Goal: Task Accomplishment & Management: Manage account settings

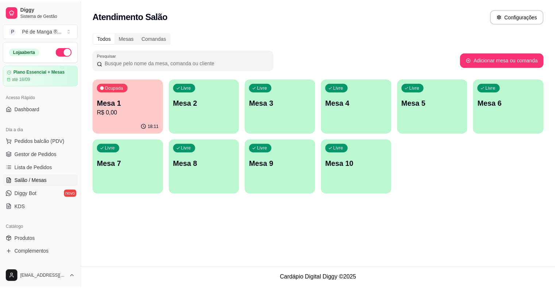
scroll to position [54, 0]
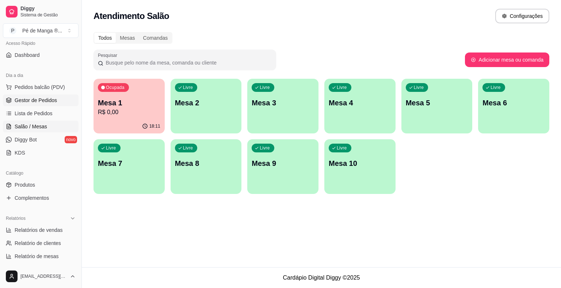
click at [45, 103] on link "Gestor de Pedidos" at bounding box center [41, 101] width 76 height 12
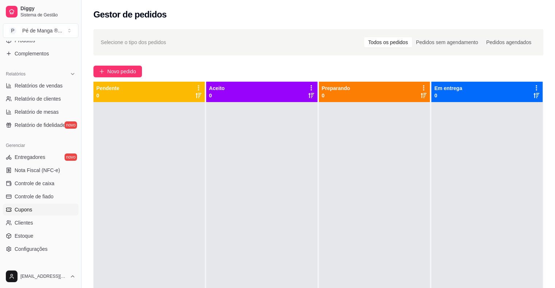
scroll to position [200, 0]
click at [47, 232] on link "Estoque" at bounding box center [41, 235] width 76 height 12
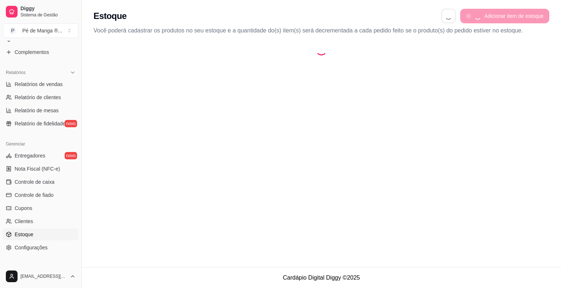
select select "QUANTITY_ORDER"
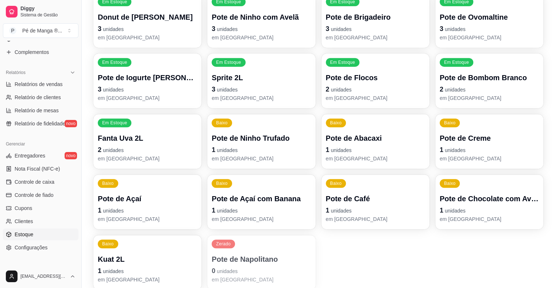
scroll to position [323, 0]
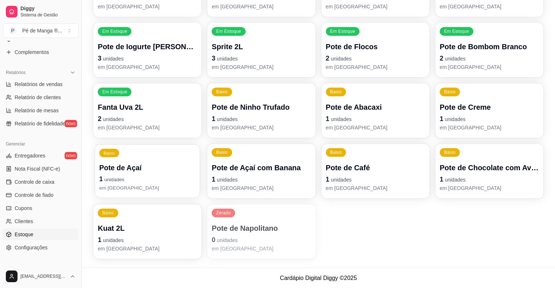
click at [156, 189] on p "em estoque" at bounding box center [147, 187] width 96 height 7
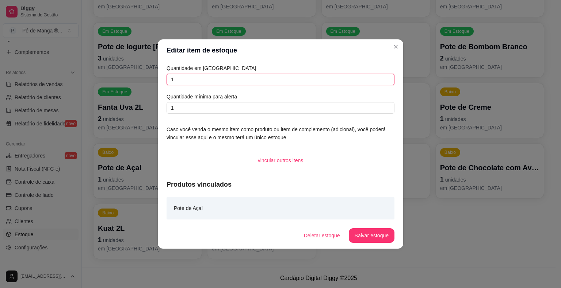
drag, startPoint x: 194, startPoint y: 77, endPoint x: 160, endPoint y: 85, distance: 35.1
click at [159, 84] on div "Quantidade em estoque 1 Quantidade mínima para alerta 1 Caso você venda o mesmo…" at bounding box center [280, 141] width 245 height 161
type input "3"
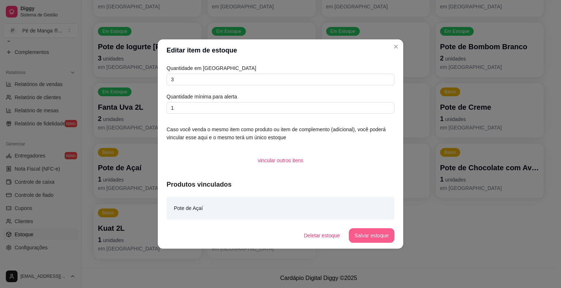
click at [384, 235] on button "Salvar estoque" at bounding box center [372, 235] width 46 height 15
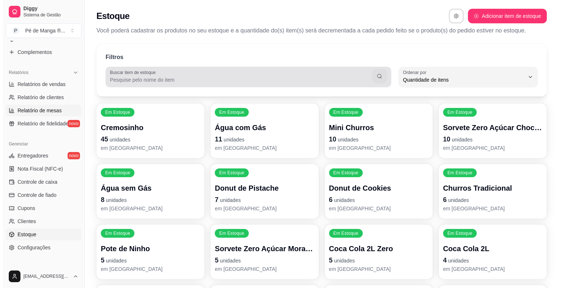
scroll to position [0, 0]
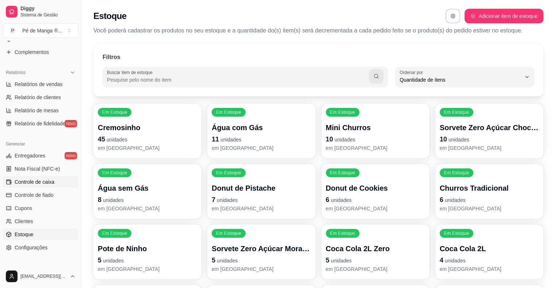
click at [41, 183] on span "Controle de caixa" at bounding box center [35, 181] width 40 height 7
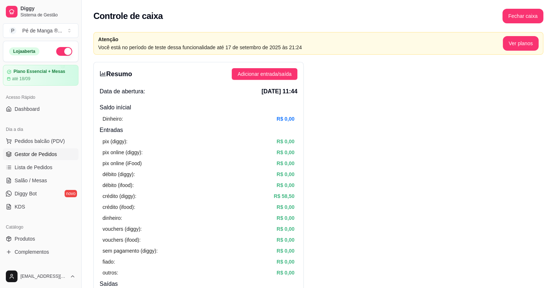
click at [49, 158] on link "Gestor de Pedidos" at bounding box center [41, 155] width 76 height 12
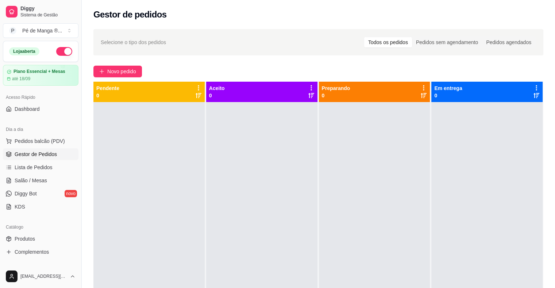
click at [47, 156] on span "Gestor de Pedidos" at bounding box center [36, 154] width 42 height 7
click at [37, 180] on span "Salão / Mesas" at bounding box center [31, 180] width 32 height 7
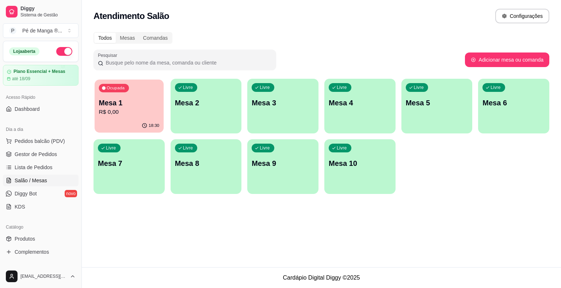
click at [138, 91] on div "Ocupada Mesa 1 R$ 0,00" at bounding box center [129, 99] width 69 height 39
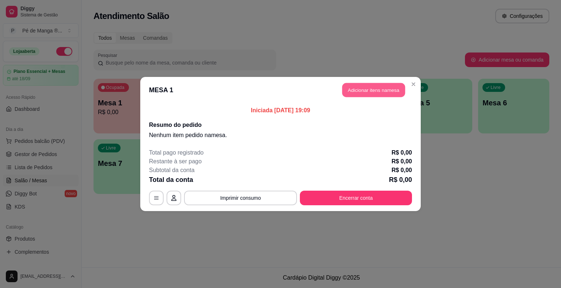
click at [380, 91] on button "Adicionar itens na mesa" at bounding box center [373, 90] width 63 height 14
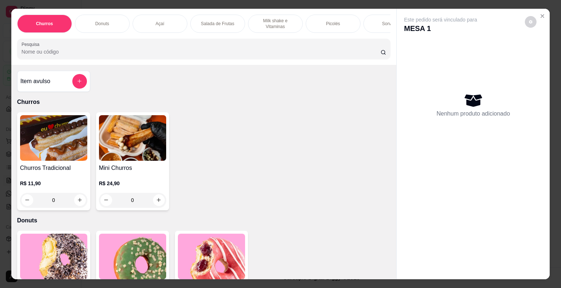
click at [370, 28] on div "Sorvetes" at bounding box center [390, 24] width 55 height 18
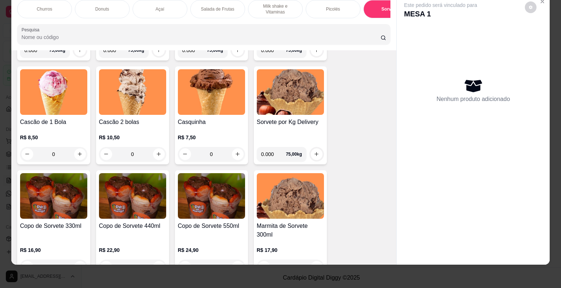
scroll to position [1143, 0]
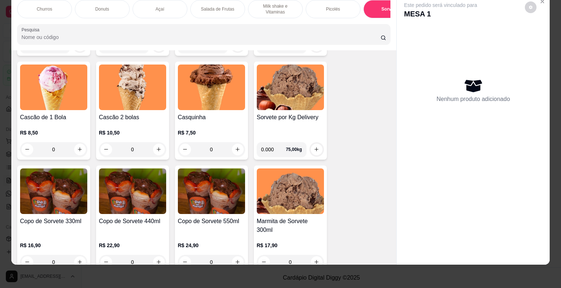
click at [156, 148] on div "0" at bounding box center [132, 149] width 67 height 15
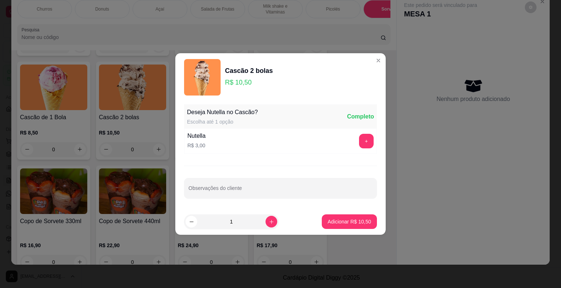
click at [341, 223] on p "Adicionar R$ 10,50" at bounding box center [348, 221] width 43 height 7
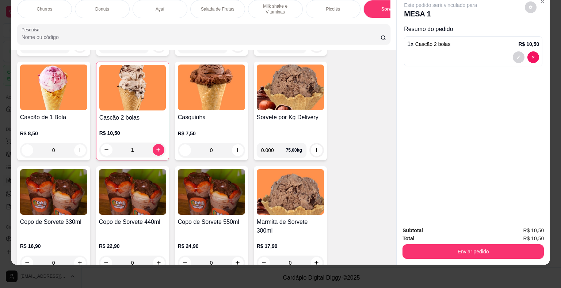
click at [156, 151] on div "1" at bounding box center [132, 150] width 66 height 15
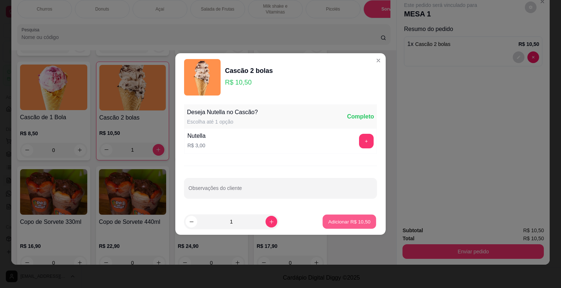
click at [346, 223] on p "Adicionar R$ 10,50" at bounding box center [349, 221] width 42 height 7
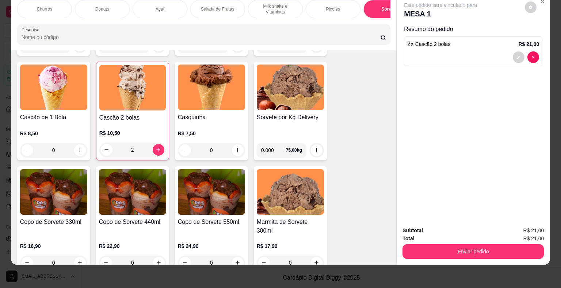
click at [159, 147] on div "2" at bounding box center [132, 150] width 66 height 15
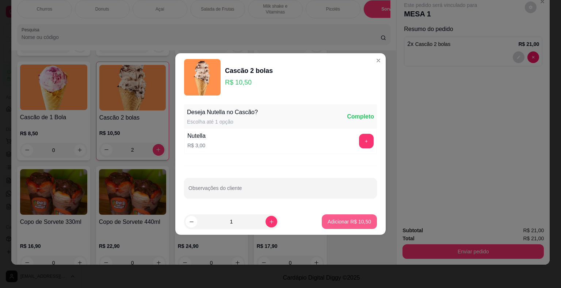
click at [333, 224] on p "Adicionar R$ 10,50" at bounding box center [348, 221] width 43 height 7
type input "3"
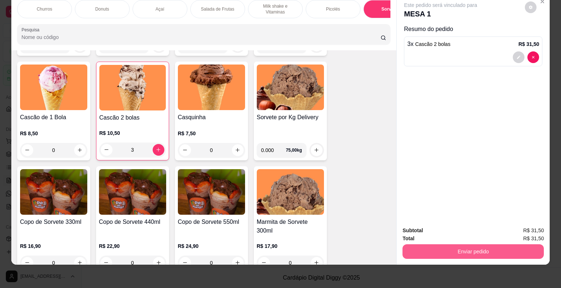
click at [438, 247] on button "Enviar pedido" at bounding box center [472, 252] width 141 height 15
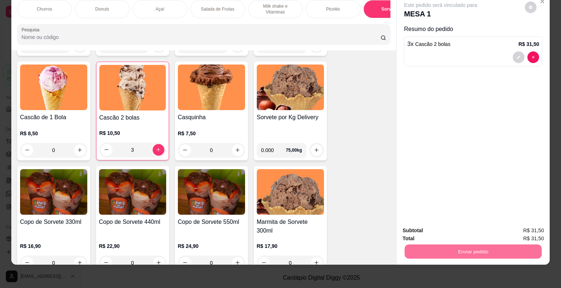
click at [434, 230] on button "Não registrar e enviar pedido" at bounding box center [449, 229] width 74 height 14
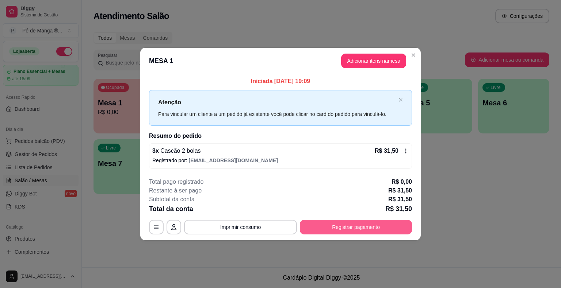
click at [364, 224] on button "Registrar pagamento" at bounding box center [356, 227] width 112 height 15
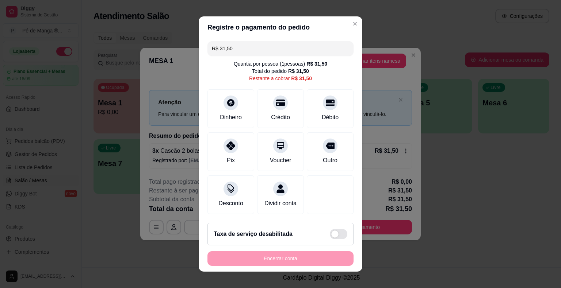
drag, startPoint x: 200, startPoint y: 46, endPoint x: 185, endPoint y: 47, distance: 14.7
click at [186, 47] on div "Registre o pagamento do pedido R$ 31,50 Quantia por pessoa ( 1 pessoas) R$ 31,5…" at bounding box center [280, 144] width 561 height 288
click at [234, 154] on div "Pix" at bounding box center [230, 150] width 51 height 43
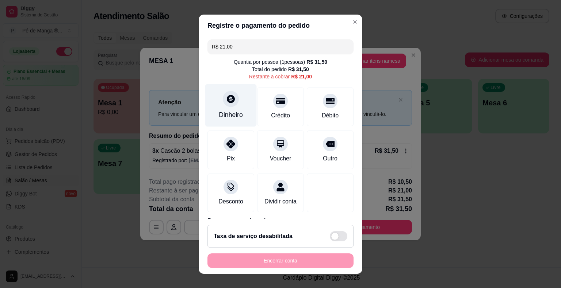
click at [233, 115] on div "Dinheiro" at bounding box center [231, 114] width 24 height 9
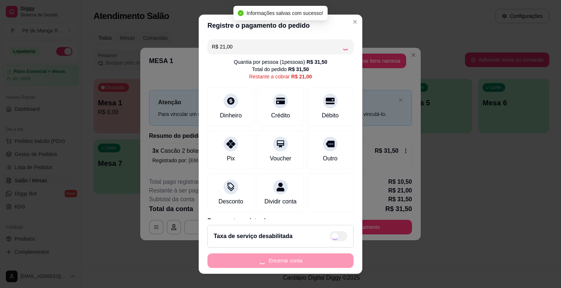
type input "R$ 0,00"
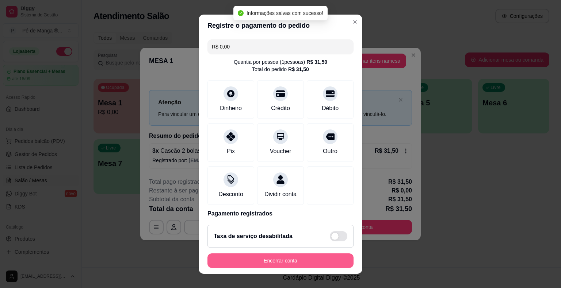
click at [285, 265] on button "Encerrar conta" at bounding box center [280, 261] width 146 height 15
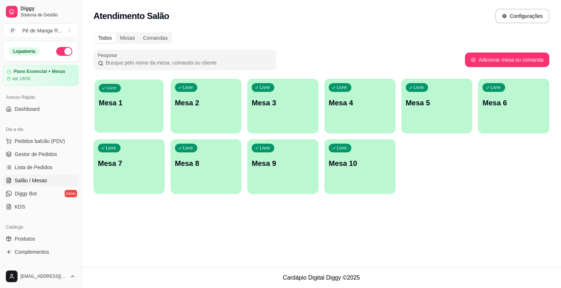
click at [128, 85] on div "Livre Mesa 1" at bounding box center [129, 102] width 69 height 45
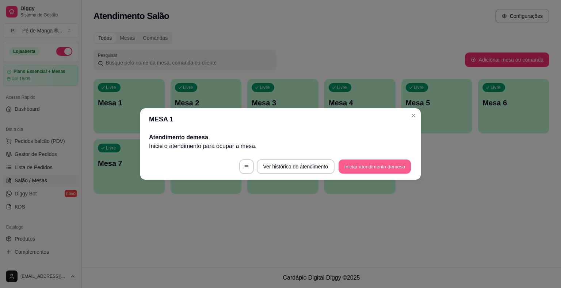
click at [372, 162] on button "Iniciar atendimento de mesa" at bounding box center [374, 167] width 72 height 14
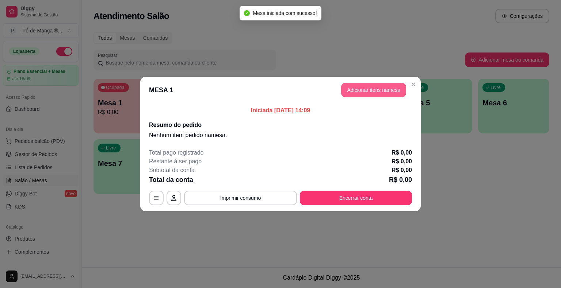
click at [361, 91] on button "Adicionar itens na mesa" at bounding box center [373, 90] width 65 height 15
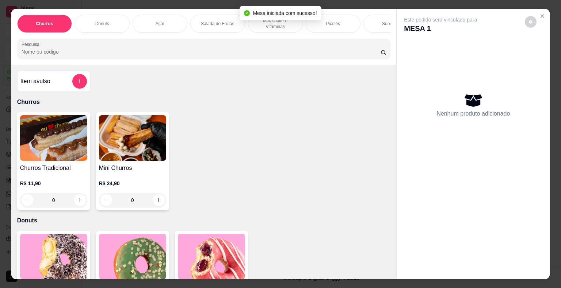
click at [119, 148] on img at bounding box center [132, 138] width 67 height 46
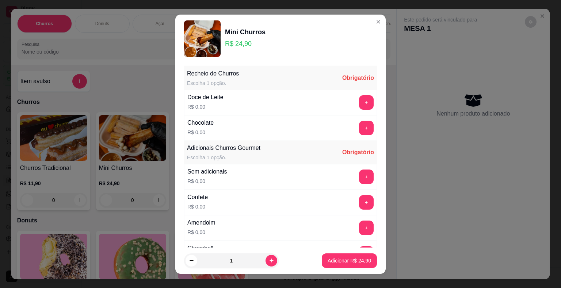
drag, startPoint x: 342, startPoint y: 236, endPoint x: 349, endPoint y: 233, distance: 7.2
click at [342, 236] on div "Amendoim R$ 0,00 +" at bounding box center [280, 228] width 193 height 26
click at [359, 228] on button "+" at bounding box center [366, 228] width 15 height 15
click at [359, 103] on button "+" at bounding box center [366, 102] width 15 height 15
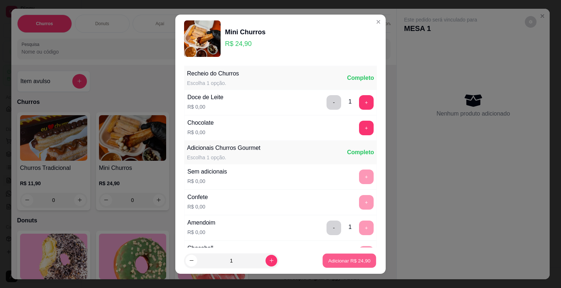
click at [342, 258] on p "Adicionar R$ 24,90" at bounding box center [349, 260] width 42 height 7
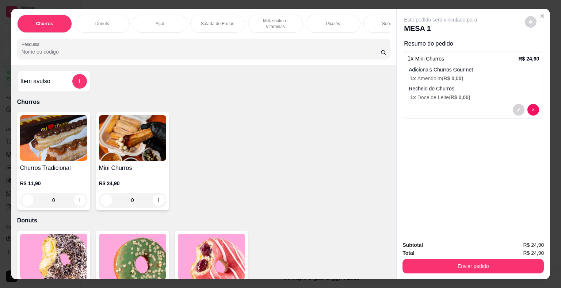
click at [427, 257] on div "Enviar pedido" at bounding box center [472, 265] width 141 height 16
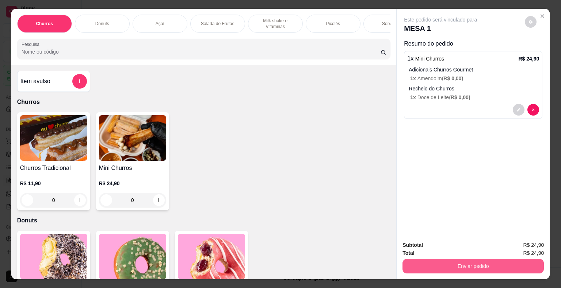
click at [428, 259] on button "Enviar pedido" at bounding box center [472, 266] width 141 height 15
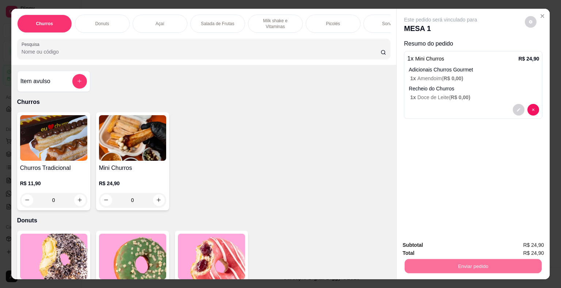
click at [428, 249] on button "Não registrar e enviar pedido" at bounding box center [449, 246] width 76 height 14
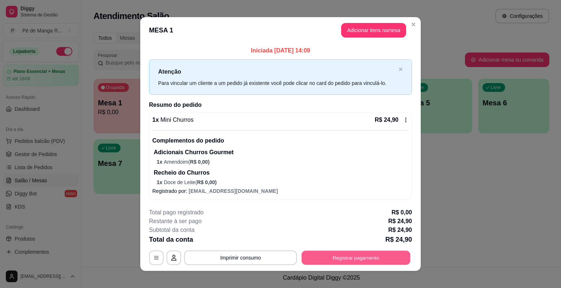
click at [321, 260] on button "Registrar pagamento" at bounding box center [355, 258] width 109 height 14
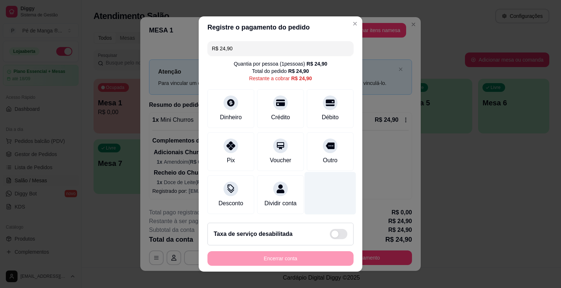
scroll to position [7, 0]
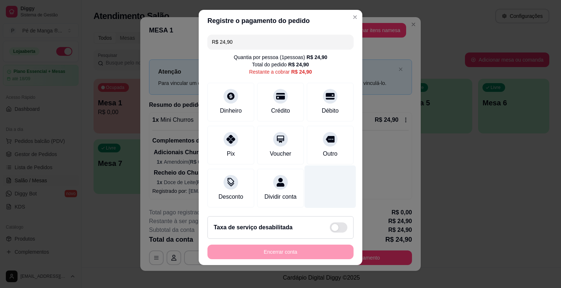
click at [324, 193] on div at bounding box center [329, 187] width 51 height 43
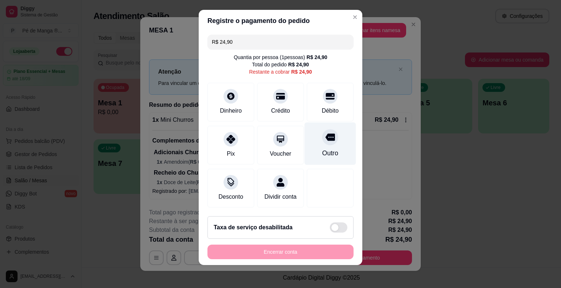
click at [313, 141] on div "Outro" at bounding box center [329, 144] width 51 height 43
type input "R$ 0,00"
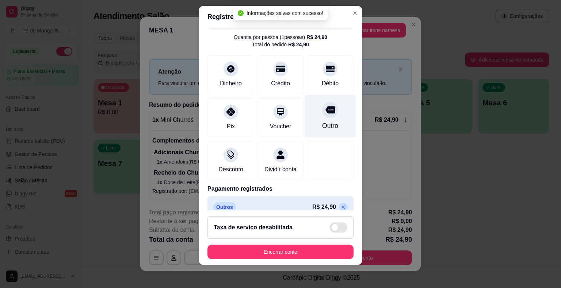
scroll to position [0, 0]
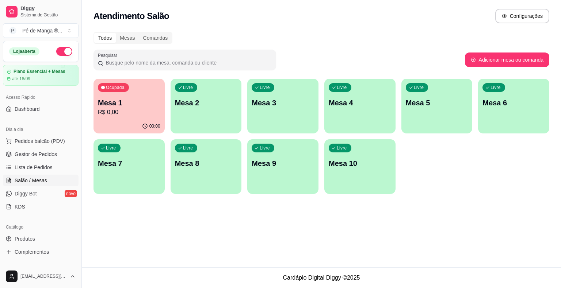
click at [122, 117] on div "Ocupada Mesa 1 R$ 0,00" at bounding box center [128, 99] width 71 height 41
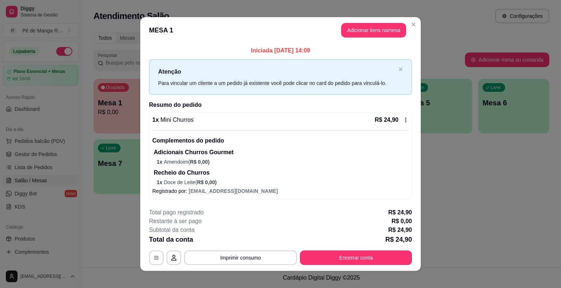
click at [396, 119] on div "R$ 24,90" at bounding box center [391, 120] width 34 height 9
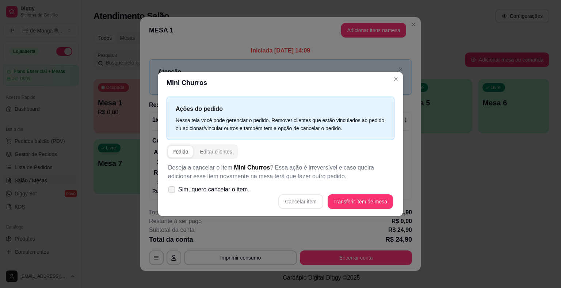
click at [171, 191] on icon at bounding box center [172, 190] width 6 height 4
click at [171, 191] on input "Sim, quero cancelar o item." at bounding box center [170, 193] width 5 height 5
checkbox input "true"
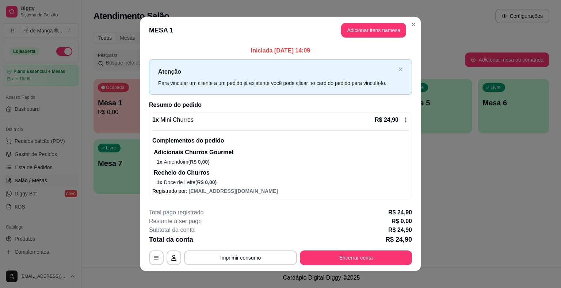
click at [403, 122] on icon at bounding box center [406, 120] width 6 height 6
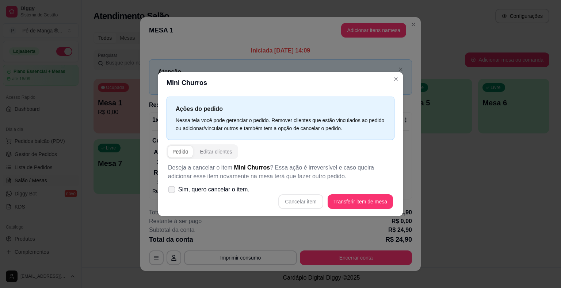
click at [179, 191] on span "Sim, quero cancelar o item." at bounding box center [213, 189] width 71 height 9
click at [172, 191] on input "Sim, quero cancelar o item." at bounding box center [170, 193] width 5 height 5
checkbox input "true"
click at [315, 201] on button "Cancelar item" at bounding box center [300, 202] width 45 height 15
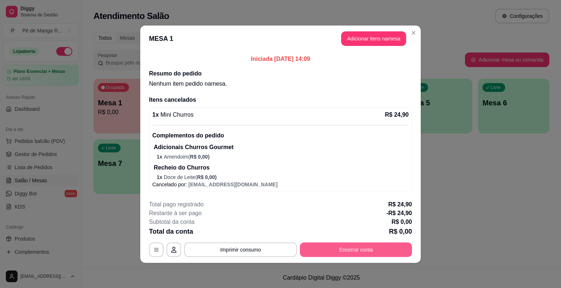
click at [390, 251] on button "Encerrar conta" at bounding box center [356, 250] width 112 height 15
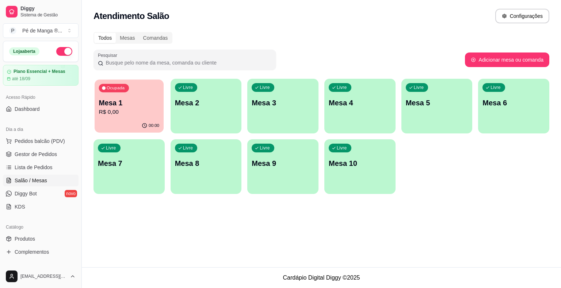
click at [127, 117] on div "Ocupada Mesa 1 R$ 0,00" at bounding box center [129, 99] width 69 height 39
click at [127, 118] on div "Ocupada Mesa 1 R$ 0,00" at bounding box center [128, 99] width 71 height 41
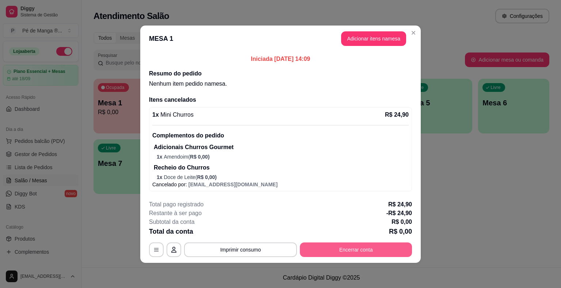
click at [338, 252] on button "Encerrar conta" at bounding box center [356, 250] width 112 height 15
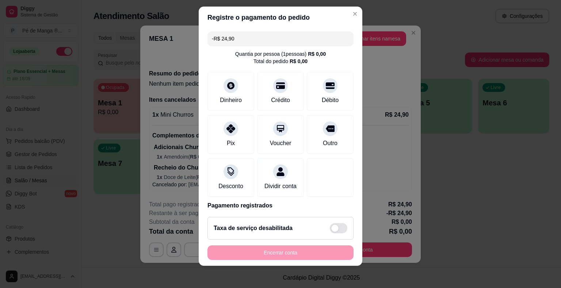
scroll to position [9, 0]
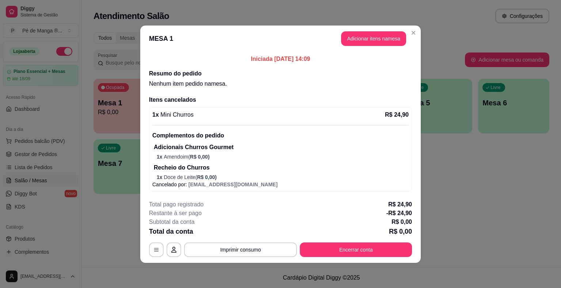
click at [257, 177] on p "1 x Doce de Leite ( R$ 0,00 )" at bounding box center [283, 177] width 252 height 7
click at [155, 246] on button "button" at bounding box center [156, 250] width 14 height 14
click at [391, 41] on button "Adicionar itens na mesa" at bounding box center [373, 38] width 65 height 15
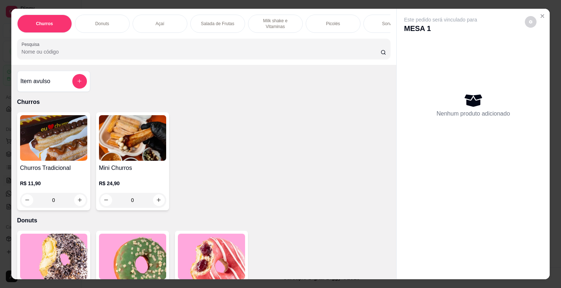
click at [539, 13] on icon "Close" at bounding box center [542, 16] width 6 height 6
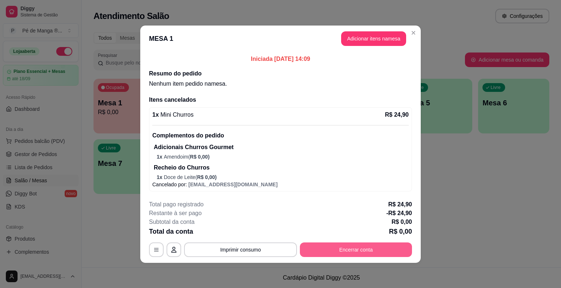
click at [346, 250] on button "Encerrar conta" at bounding box center [356, 250] width 112 height 15
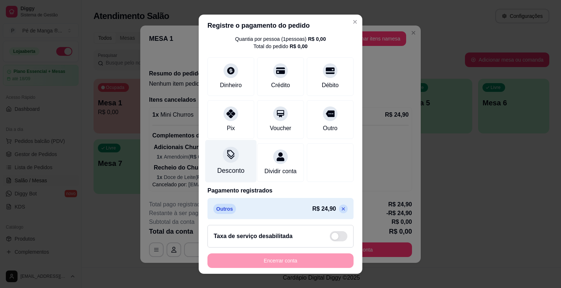
scroll to position [34, 0]
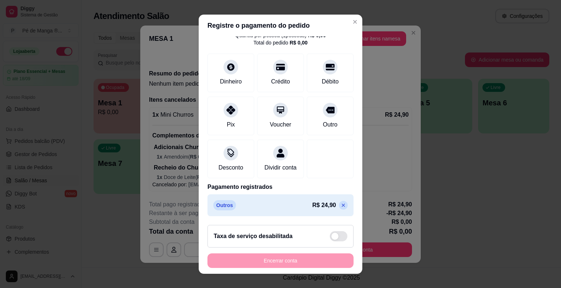
click at [333, 208] on div "R$ 24,90" at bounding box center [329, 205] width 35 height 9
click at [339, 207] on p at bounding box center [343, 205] width 9 height 9
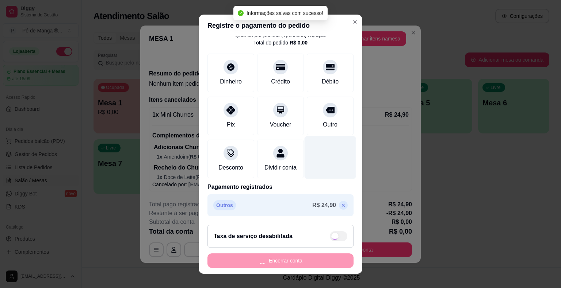
type input "R$ 0,00"
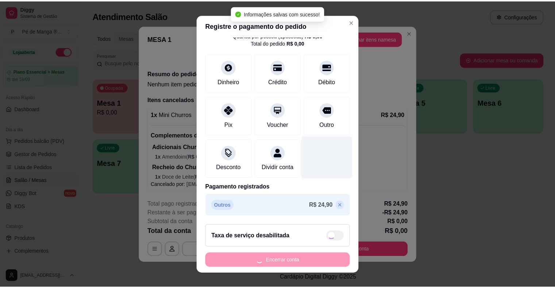
scroll to position [0, 0]
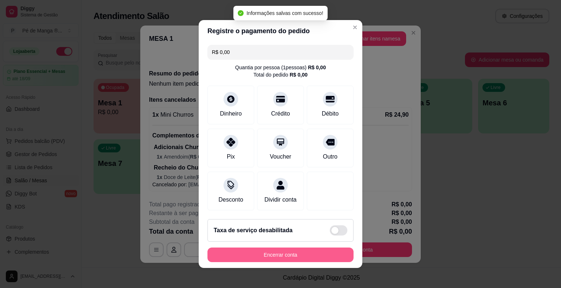
click at [254, 253] on button "Encerrar conta" at bounding box center [280, 255] width 146 height 15
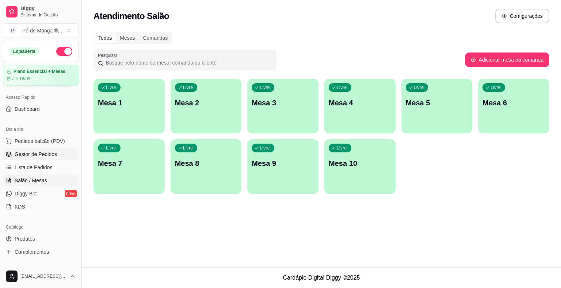
click at [56, 155] on link "Gestor de Pedidos" at bounding box center [41, 155] width 76 height 12
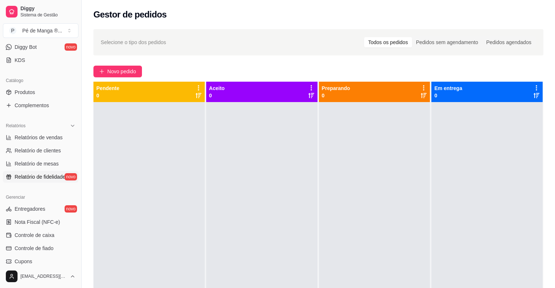
scroll to position [219, 0]
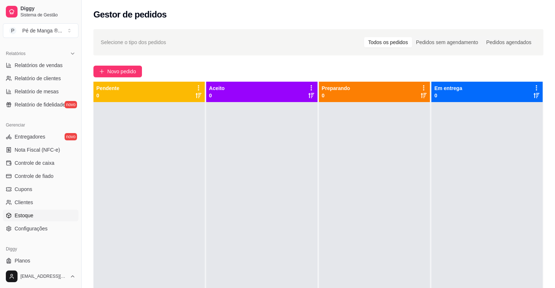
click at [48, 215] on link "Estoque" at bounding box center [41, 216] width 76 height 12
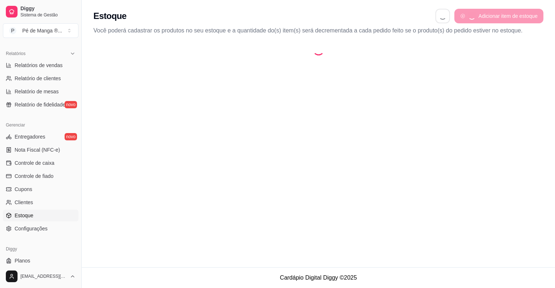
select select "QUANTITY_ORDER"
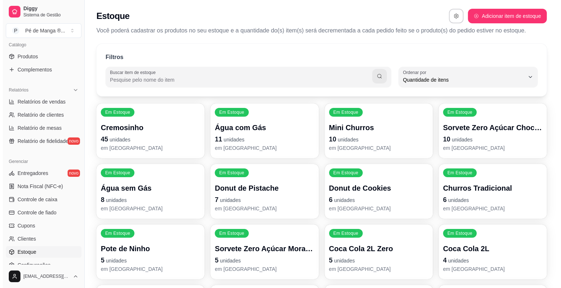
scroll to position [36, 0]
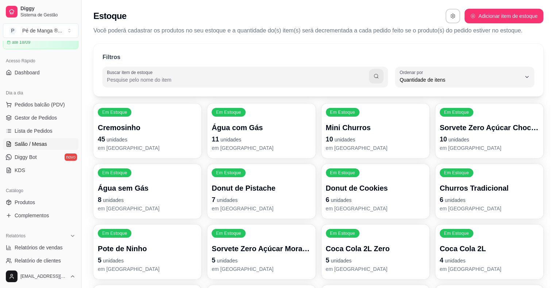
click at [22, 143] on span "Salão / Mesas" at bounding box center [31, 144] width 32 height 7
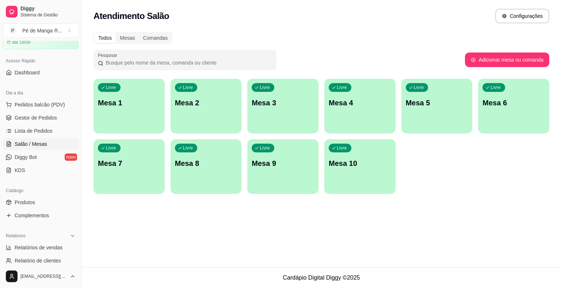
click at [133, 98] on div "Livre Mesa 1" at bounding box center [128, 102] width 71 height 46
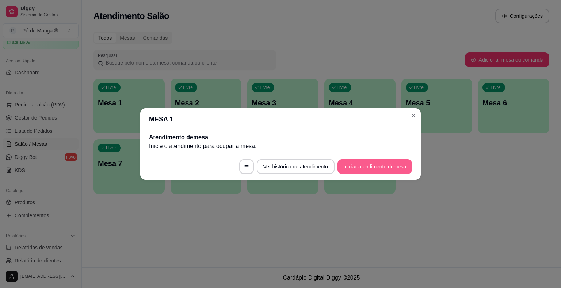
click at [348, 166] on button "Iniciar atendimento de mesa" at bounding box center [374, 166] width 74 height 15
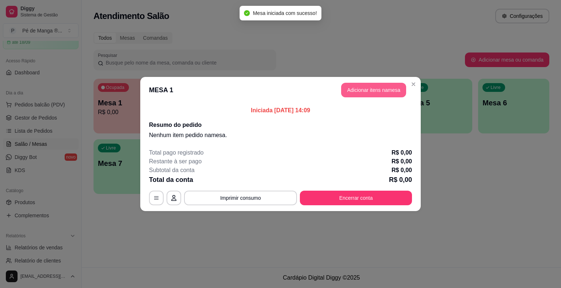
click at [363, 89] on button "Adicionar itens na mesa" at bounding box center [373, 90] width 65 height 15
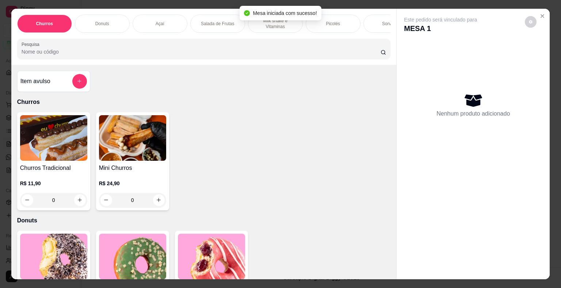
drag, startPoint x: 147, startPoint y: 17, endPoint x: 139, endPoint y: 29, distance: 14.6
click at [146, 20] on div "Açaí" at bounding box center [159, 24] width 55 height 18
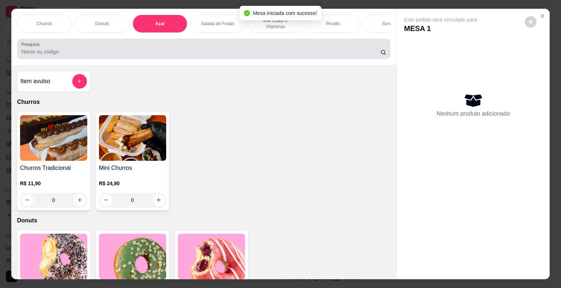
scroll to position [18, 0]
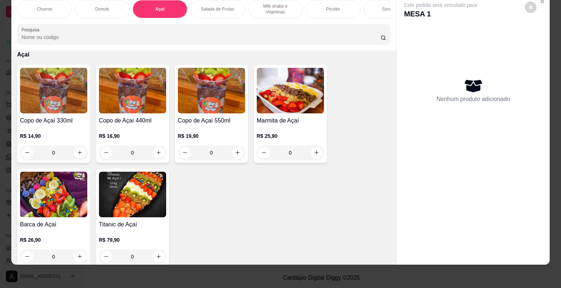
click at [70, 150] on div "0" at bounding box center [53, 153] width 67 height 15
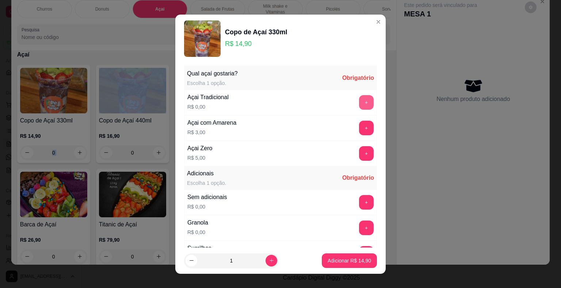
click at [359, 102] on button "+" at bounding box center [366, 102] width 15 height 15
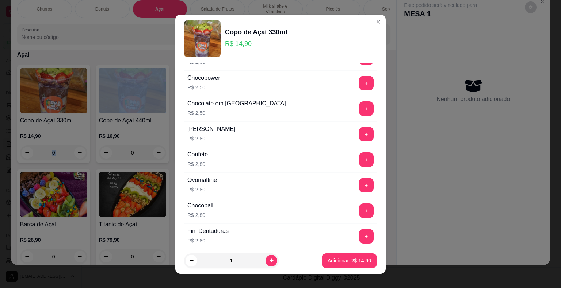
scroll to position [365, 0]
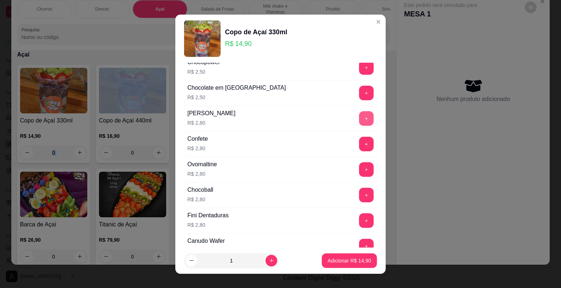
click at [359, 116] on button "+" at bounding box center [366, 118] width 15 height 15
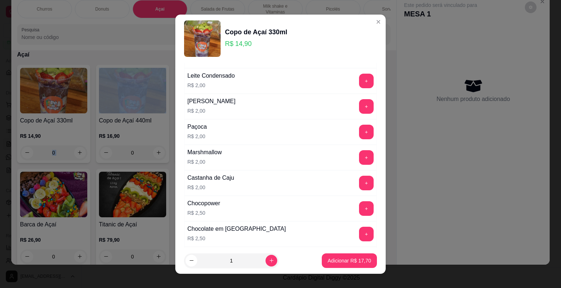
scroll to position [219, 0]
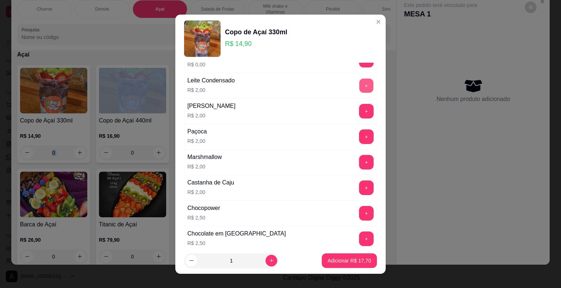
click at [359, 82] on button "+" at bounding box center [366, 85] width 14 height 14
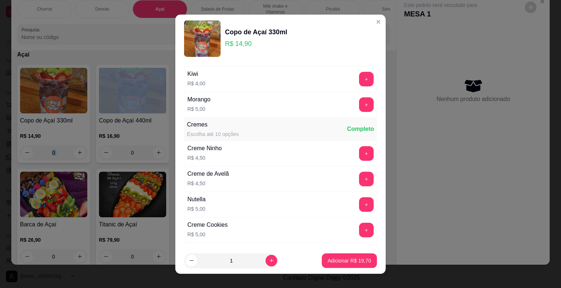
scroll to position [584, 0]
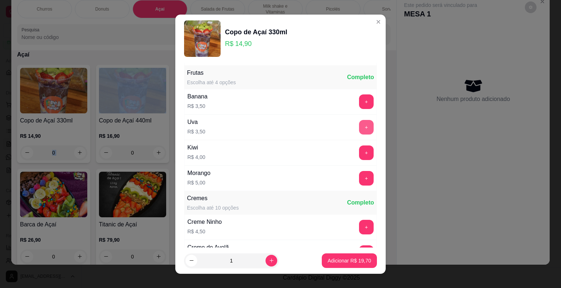
click at [359, 123] on button "+" at bounding box center [366, 127] width 15 height 15
click at [359, 172] on button "+" at bounding box center [366, 178] width 15 height 15
click at [269, 262] on icon "increase-product-quantity" at bounding box center [271, 260] width 5 height 5
type input "2"
click at [323, 262] on button "Adicionar R$ 56,40" at bounding box center [349, 261] width 54 height 14
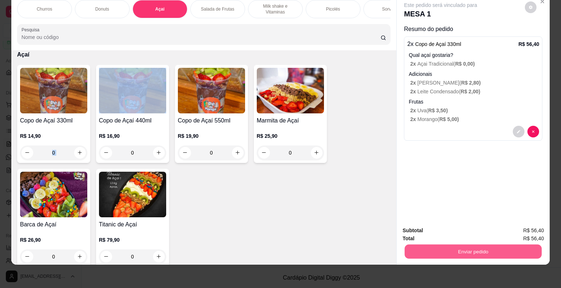
click at [444, 245] on button "Enviar pedido" at bounding box center [472, 252] width 137 height 14
click at [412, 228] on button "Não registrar e enviar pedido" at bounding box center [449, 229] width 74 height 14
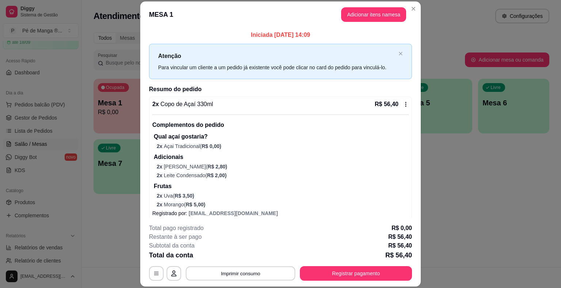
click at [230, 275] on button "Imprimir consumo" at bounding box center [240, 274] width 109 height 14
click at [222, 257] on button "IMPRESSORA" at bounding box center [239, 256] width 51 height 11
click at [283, 153] on div "Complementos do pedido Qual açaí gostaria? 2 x Açai Tradicional ( R$ 0,00 ) Adi…" at bounding box center [280, 162] width 256 height 94
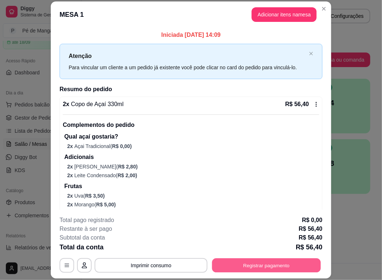
click at [251, 264] on button "Registrar pagamento" at bounding box center [266, 266] width 109 height 14
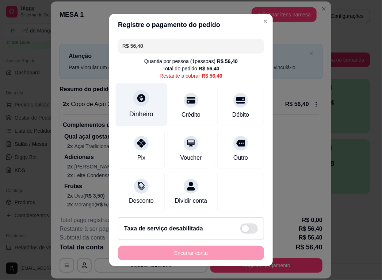
click at [154, 108] on div "Dinheiro" at bounding box center [141, 105] width 51 height 43
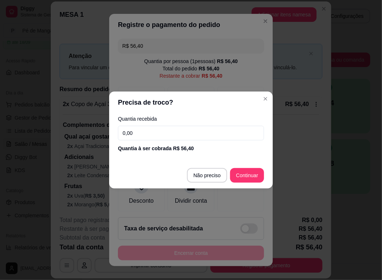
drag, startPoint x: 147, startPoint y: 134, endPoint x: 119, endPoint y: 109, distance: 37.5
click at [145, 134] on input "0,00" at bounding box center [191, 133] width 146 height 15
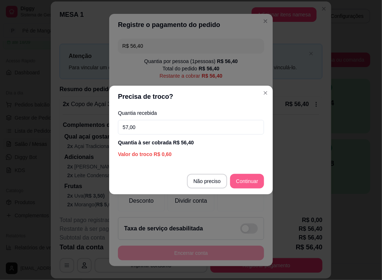
type input "57,00"
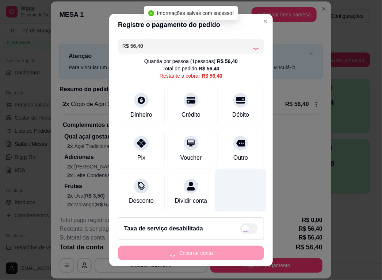
type input "R$ 0,00"
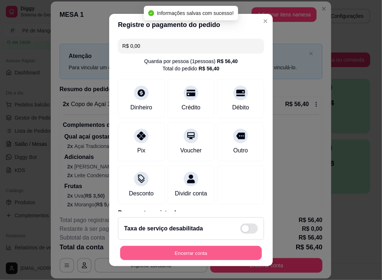
click at [197, 253] on button "Encerrar conta" at bounding box center [191, 253] width 142 height 14
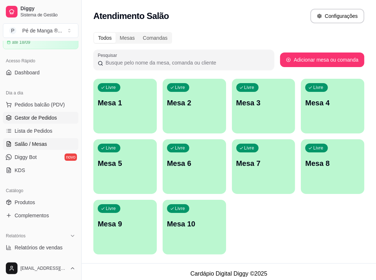
click at [41, 118] on span "Gestor de Pedidos" at bounding box center [36, 117] width 42 height 7
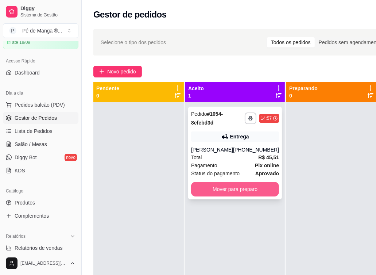
click at [240, 182] on div "**********" at bounding box center [235, 153] width 94 height 93
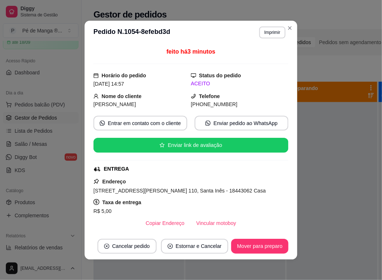
click at [242, 187] on div "Rua João Português, n. 110, Santa Inês - 18443062 Casa" at bounding box center [190, 190] width 195 height 9
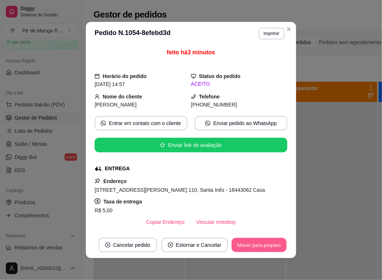
click at [260, 249] on button "Mover para preparo" at bounding box center [258, 245] width 55 height 14
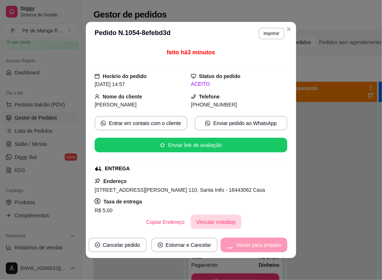
click at [223, 220] on button "Vincular motoboy" at bounding box center [216, 222] width 51 height 15
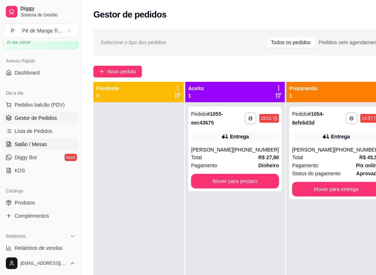
click at [21, 139] on link "Salão / Mesas" at bounding box center [41, 144] width 76 height 12
click at [21, 138] on link "Salão / Mesas" at bounding box center [41, 144] width 76 height 12
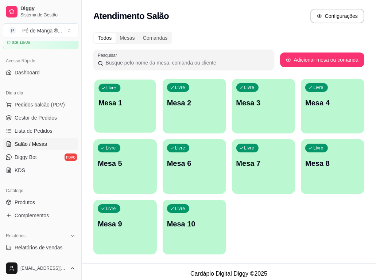
click at [115, 109] on div "Livre Mesa 1" at bounding box center [126, 102] width 62 height 45
click at [135, 116] on div "Livre Mesa 1" at bounding box center [126, 102] width 62 height 45
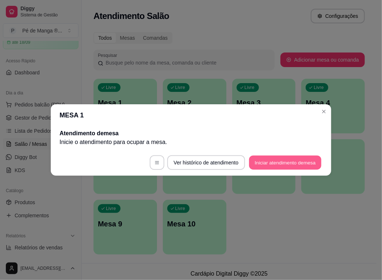
click at [288, 165] on button "Iniciar atendimento de mesa" at bounding box center [285, 163] width 72 height 14
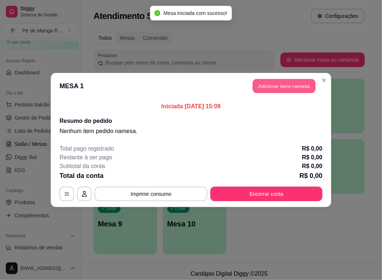
click at [289, 86] on button "Adicionar itens na mesa" at bounding box center [284, 86] width 63 height 14
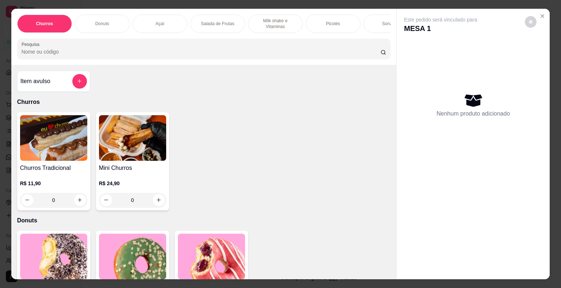
click at [258, 18] on p "Milk shake e Vitaminas" at bounding box center [275, 24] width 42 height 12
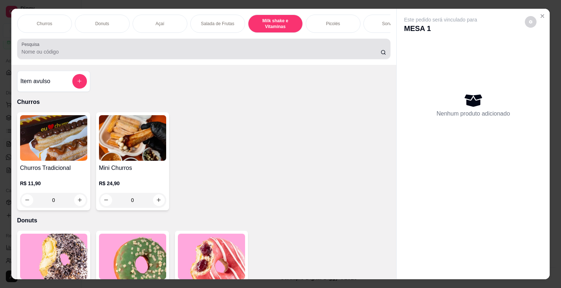
scroll to position [18, 0]
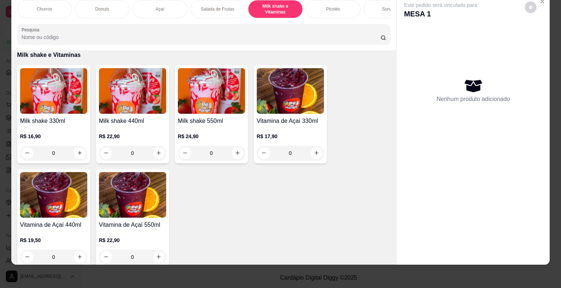
click at [78, 152] on div "0" at bounding box center [53, 153] width 67 height 15
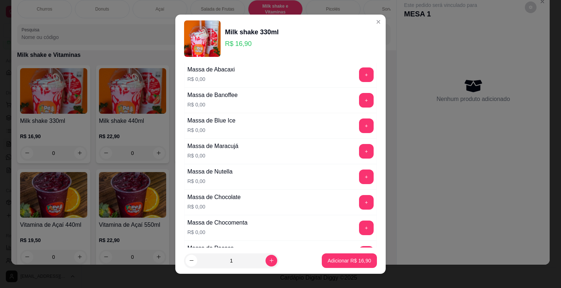
scroll to position [219, 0]
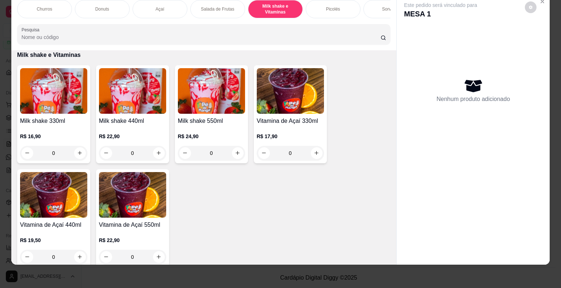
click at [372, 4] on div "Sorvetes" at bounding box center [390, 9] width 55 height 18
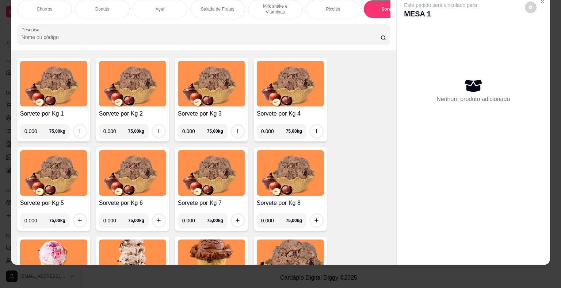
scroll to position [961, 0]
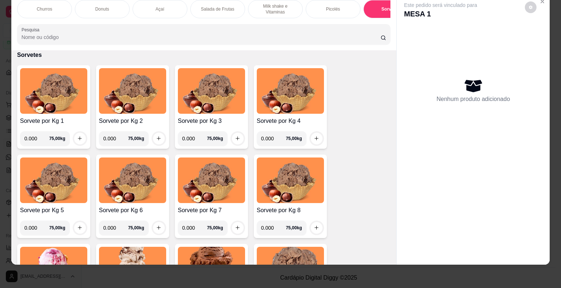
click at [276, 6] on p "Milk shake e Vitaminas" at bounding box center [275, 9] width 42 height 12
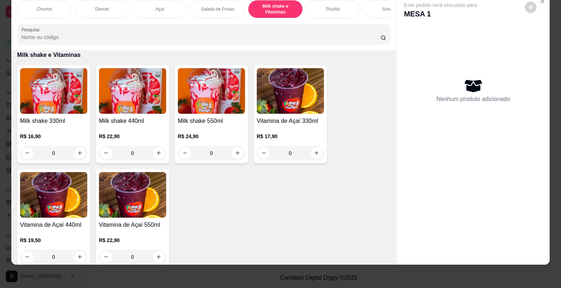
click at [78, 149] on div "0" at bounding box center [53, 153] width 67 height 15
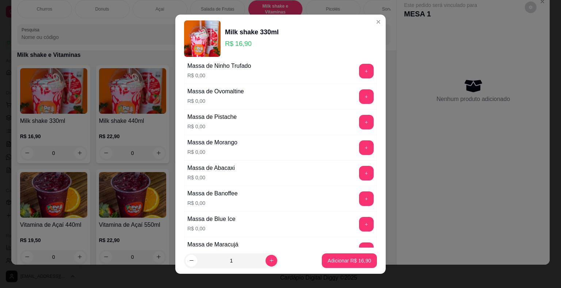
scroll to position [109, 0]
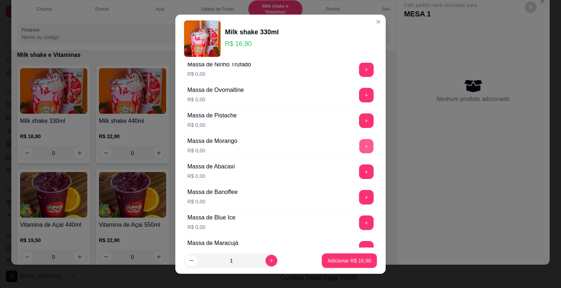
click at [359, 147] on button "+" at bounding box center [366, 146] width 14 height 14
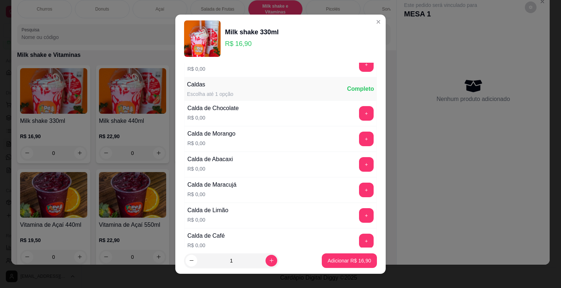
scroll to position [474, 0]
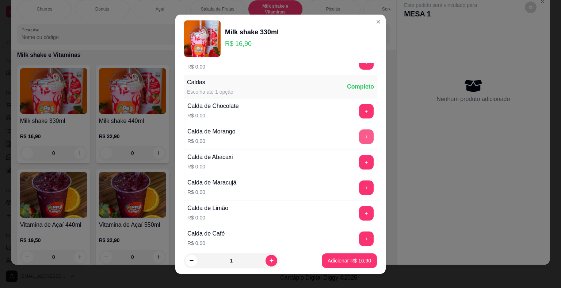
click at [359, 131] on button "+" at bounding box center [366, 137] width 15 height 15
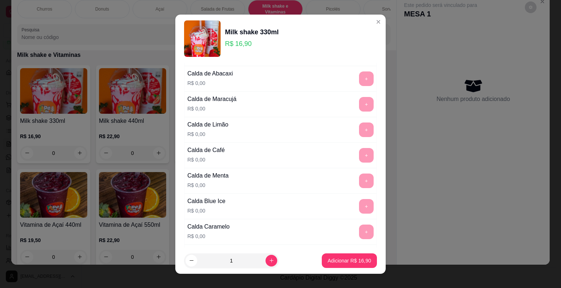
scroll to position [584, 0]
click at [340, 258] on p "Adicionar R$ 16,90" at bounding box center [349, 260] width 42 height 7
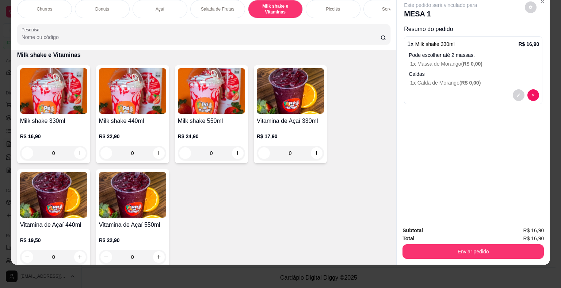
click at [372, 7] on div "Sorvetes" at bounding box center [390, 9] width 55 height 18
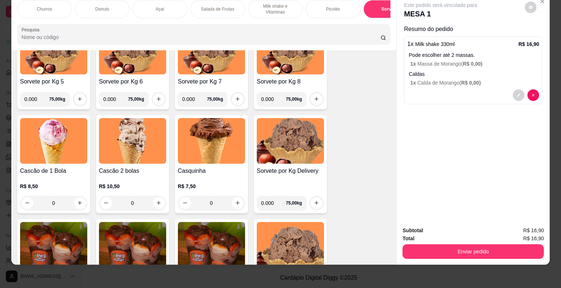
scroll to position [1143, 0]
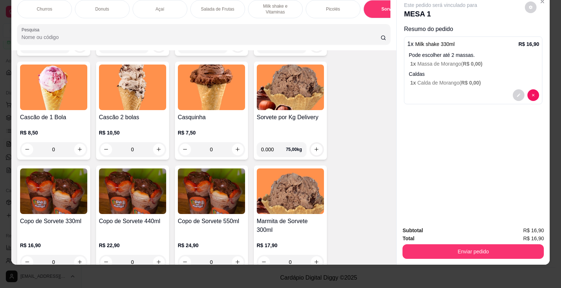
click at [158, 146] on div "0" at bounding box center [132, 149] width 67 height 15
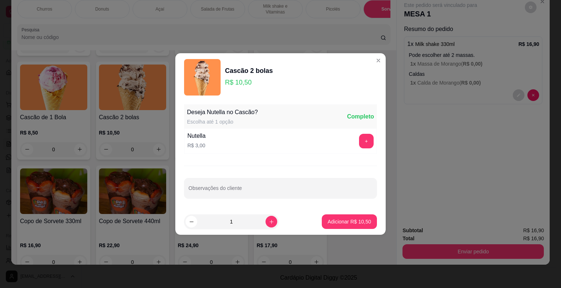
drag, startPoint x: 352, startPoint y: 233, endPoint x: 351, endPoint y: 229, distance: 3.7
click at [352, 231] on footer "1 Adicionar R$ 10,50" at bounding box center [280, 222] width 210 height 26
click at [351, 227] on button "Adicionar R$ 10,50" at bounding box center [349, 222] width 55 height 15
type input "1"
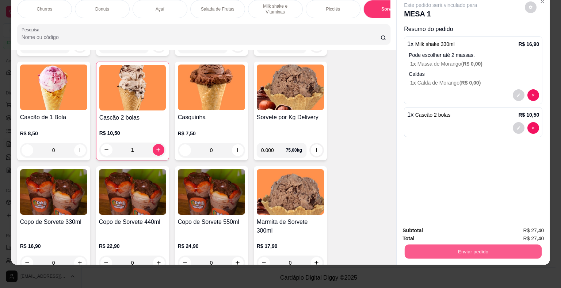
click at [466, 245] on button "Enviar pedido" at bounding box center [472, 252] width 137 height 14
click at [437, 230] on button "Não registrar e enviar pedido" at bounding box center [449, 229] width 76 height 14
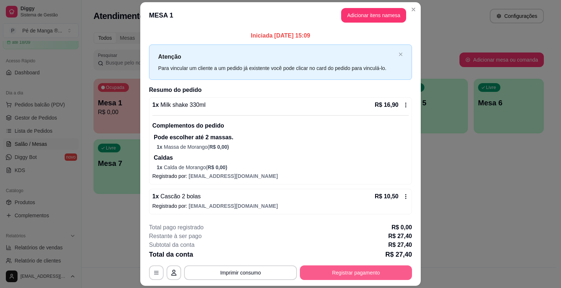
click at [324, 272] on button "Registrar pagamento" at bounding box center [356, 273] width 112 height 15
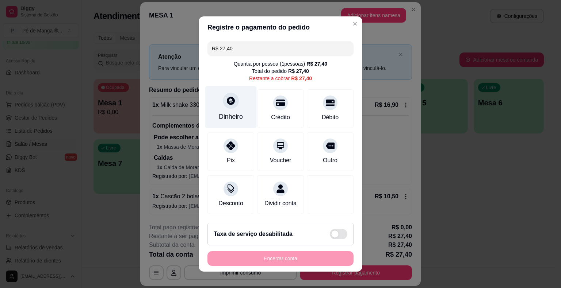
click at [221, 117] on div "Dinheiro" at bounding box center [231, 116] width 24 height 9
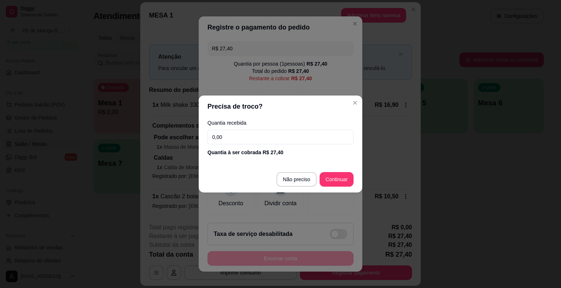
click at [228, 130] on div "Quantia recebida 0,00 Quantia à ser cobrada R$ 27,40" at bounding box center [281, 139] width 164 height 42
click at [317, 137] on input "0,00" at bounding box center [280, 137] width 146 height 15
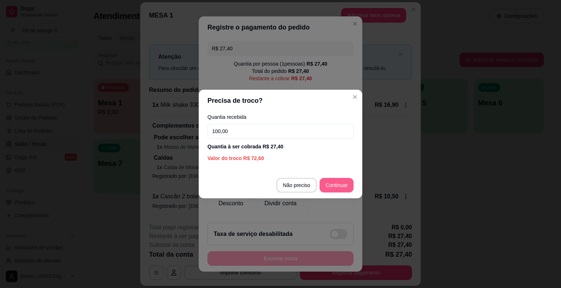
type input "100,00"
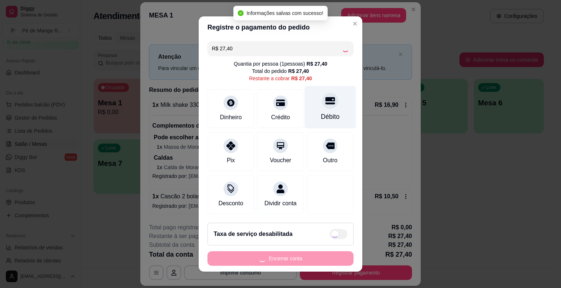
type input "R$ 0,00"
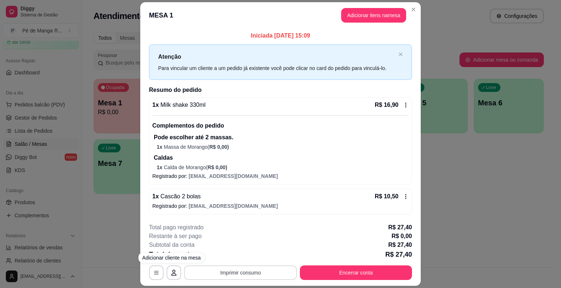
click at [208, 276] on button "Imprimir consumo" at bounding box center [240, 273] width 113 height 15
click at [242, 255] on button "IMPRESSORA" at bounding box center [239, 255] width 51 height 11
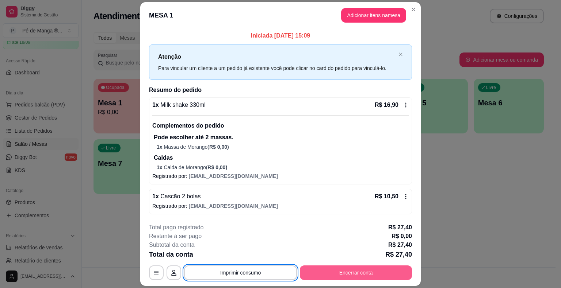
click at [396, 275] on button "Encerrar conta" at bounding box center [356, 273] width 112 height 15
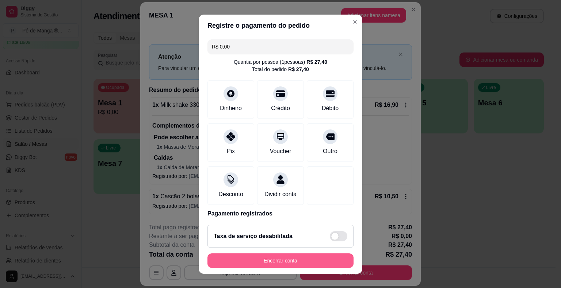
click at [312, 261] on button "Encerrar conta" at bounding box center [280, 261] width 146 height 15
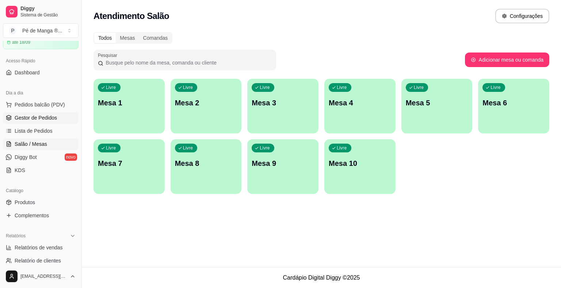
click at [53, 115] on span "Gestor de Pedidos" at bounding box center [36, 117] width 42 height 7
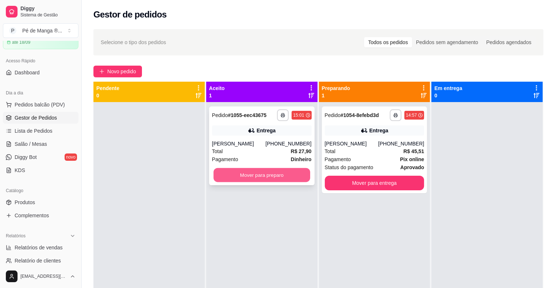
click at [283, 174] on button "Mover para preparo" at bounding box center [262, 175] width 97 height 14
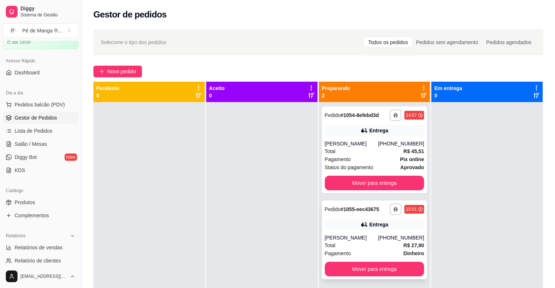
click at [369, 234] on div "[PERSON_NAME]" at bounding box center [352, 237] width 54 height 7
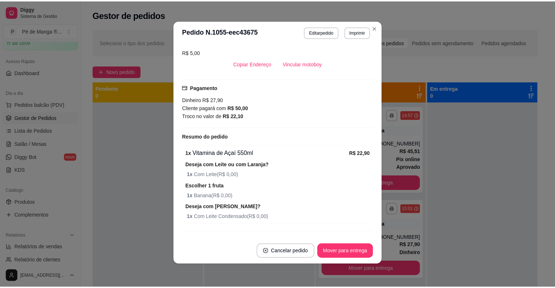
scroll to position [145, 0]
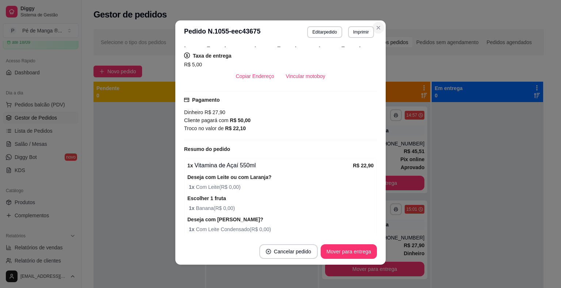
click at [376, 21] on section "**********" at bounding box center [280, 142] width 210 height 245
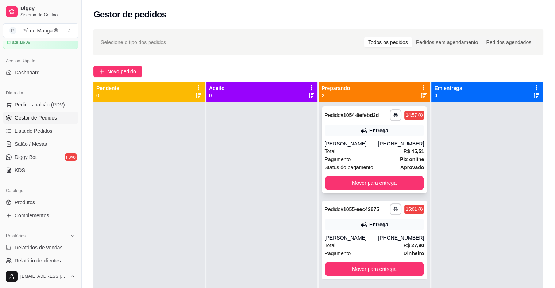
click at [378, 146] on div "[PERSON_NAME]" at bounding box center [352, 143] width 54 height 7
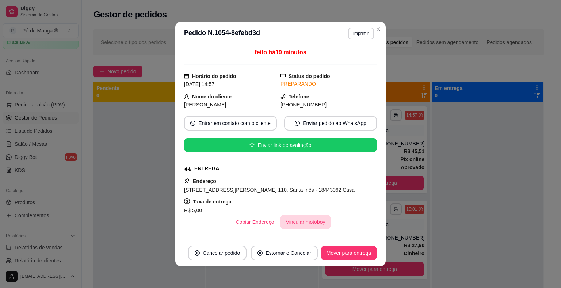
click at [302, 221] on button "Vincular motoboy" at bounding box center [305, 222] width 51 height 15
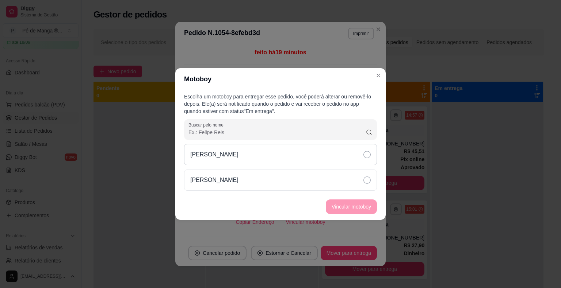
click at [327, 154] on div "[PERSON_NAME]" at bounding box center [280, 154] width 193 height 21
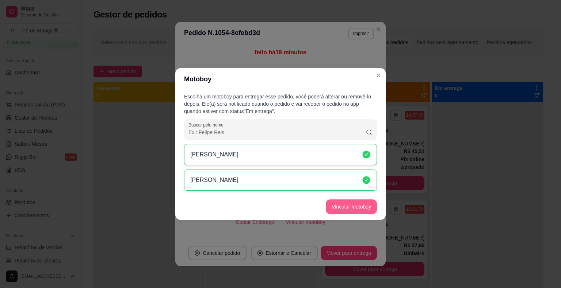
click at [343, 207] on button "Vincular motoboy" at bounding box center [351, 207] width 51 height 15
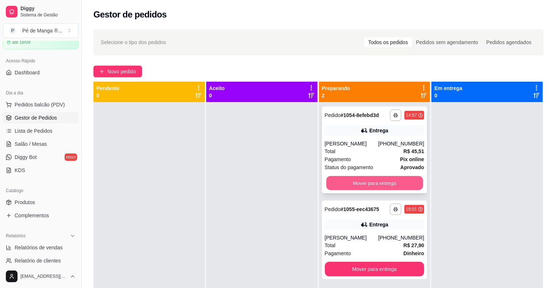
click at [395, 182] on button "Mover para entrega" at bounding box center [374, 183] width 97 height 14
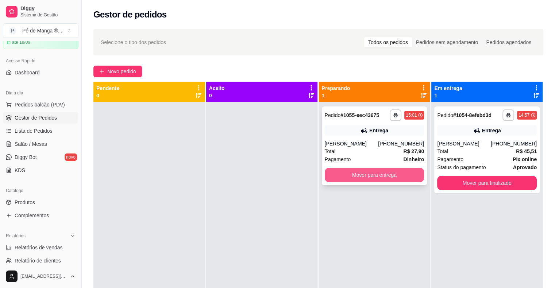
click at [412, 176] on button "Mover para entrega" at bounding box center [375, 175] width 100 height 15
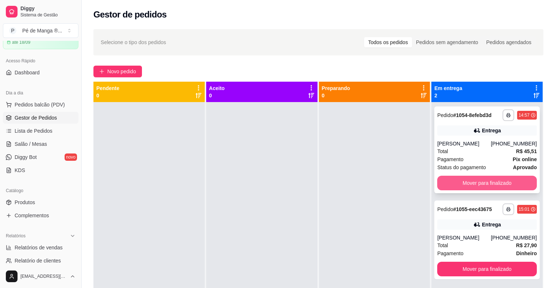
click at [490, 180] on button "Mover para finalizado" at bounding box center [487, 183] width 100 height 15
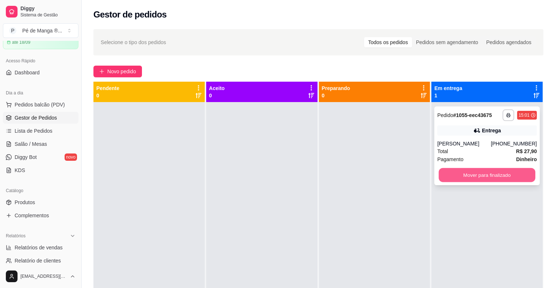
click at [490, 178] on button "Mover para finalizado" at bounding box center [487, 175] width 97 height 14
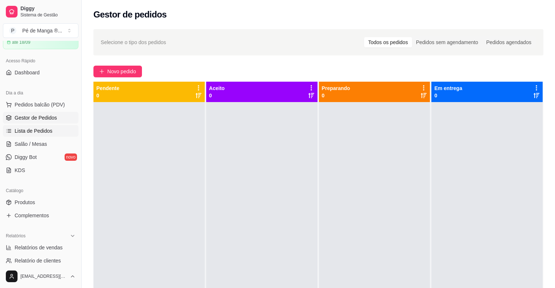
click at [50, 130] on span "Lista de Pedidos" at bounding box center [34, 130] width 38 height 7
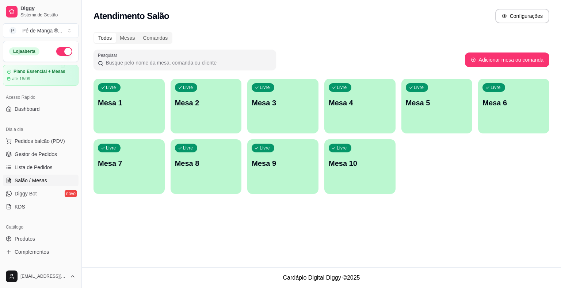
scroll to position [36, 0]
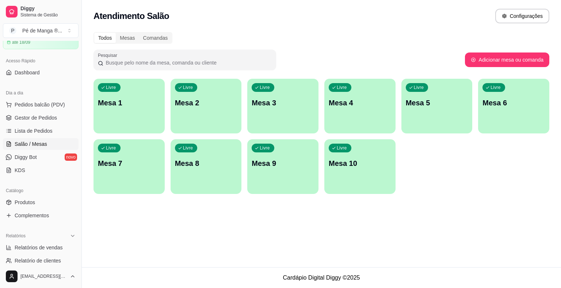
click at [107, 101] on p "Mesa 1" at bounding box center [129, 103] width 62 height 10
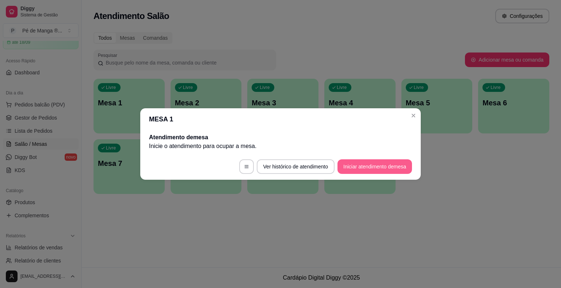
click at [349, 171] on button "Iniciar atendimento de mesa" at bounding box center [374, 166] width 74 height 15
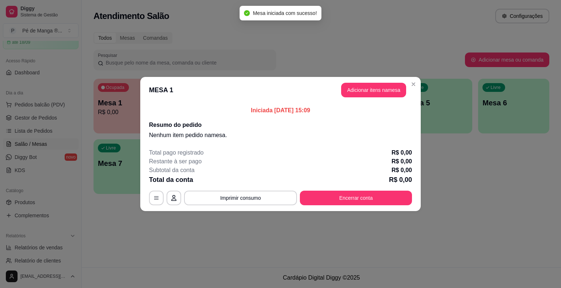
click at [375, 98] on header "MESA 1 Adicionar itens na mesa" at bounding box center [280, 90] width 280 height 26
click at [371, 96] on button "Adicionar itens na mesa" at bounding box center [373, 90] width 63 height 14
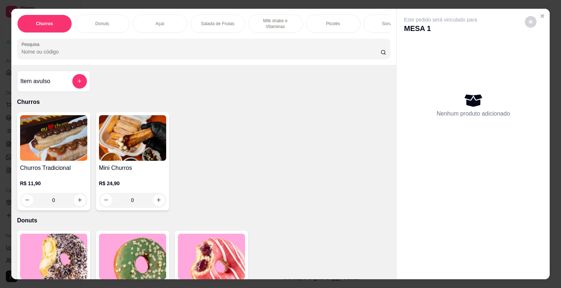
drag, startPoint x: 327, startPoint y: 26, endPoint x: 331, endPoint y: 33, distance: 7.7
click at [327, 27] on div "Picolés" at bounding box center [332, 24] width 55 height 18
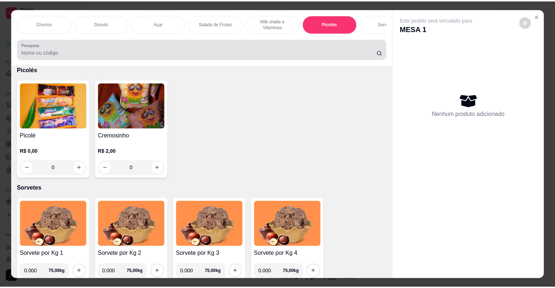
scroll to position [18, 0]
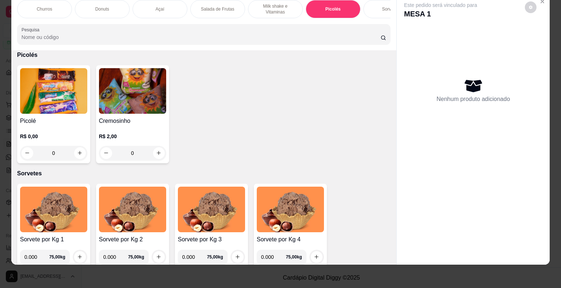
click at [59, 107] on img at bounding box center [53, 91] width 67 height 46
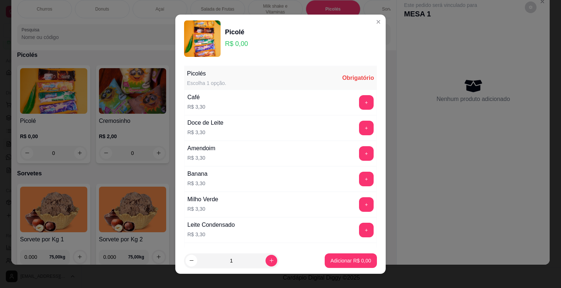
click at [359, 157] on button "+" at bounding box center [366, 153] width 15 height 15
click at [359, 157] on button "+" at bounding box center [366, 153] width 14 height 14
click at [347, 262] on p "Adicionar R$ 6,60" at bounding box center [350, 260] width 41 height 7
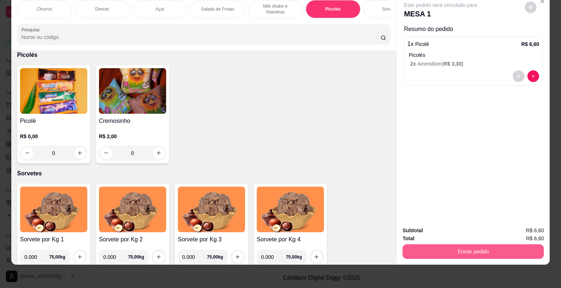
click at [467, 253] on button "Enviar pedido" at bounding box center [472, 252] width 141 height 15
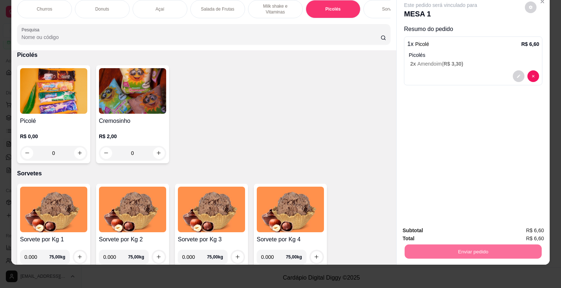
click at [451, 232] on button "Não registrar e enviar pedido" at bounding box center [449, 229] width 76 height 14
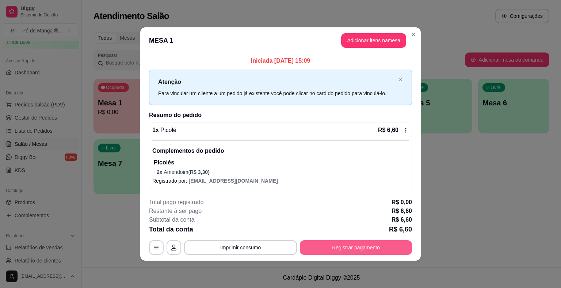
click at [406, 249] on button "Registrar pagamento" at bounding box center [356, 248] width 112 height 15
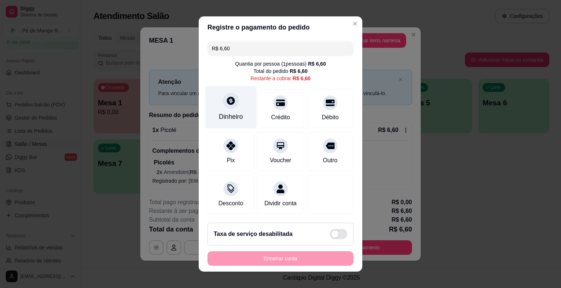
click at [219, 104] on div "Dinheiro" at bounding box center [230, 107] width 51 height 43
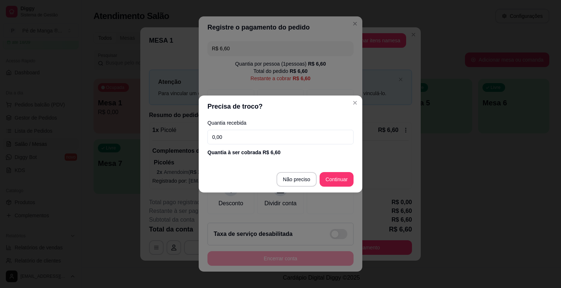
click at [276, 143] on input "0,00" at bounding box center [280, 137] width 146 height 15
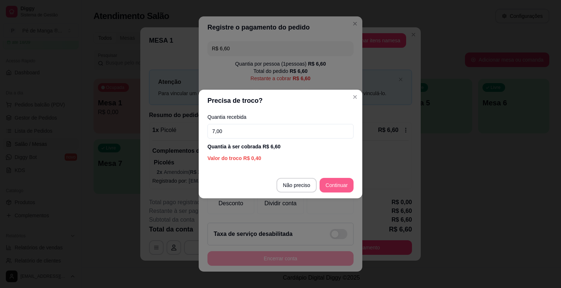
type input "7,00"
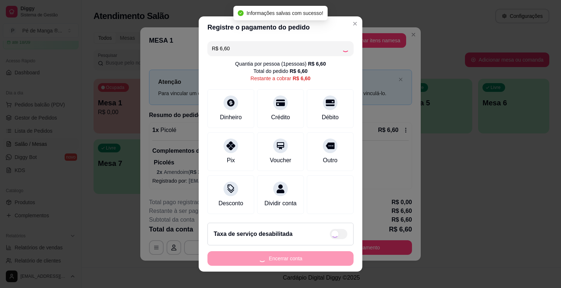
type input "R$ 0,00"
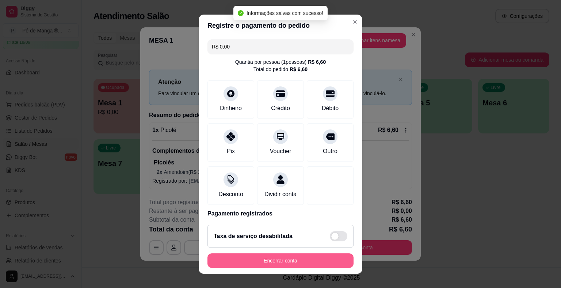
click at [296, 262] on button "Encerrar conta" at bounding box center [280, 261] width 146 height 15
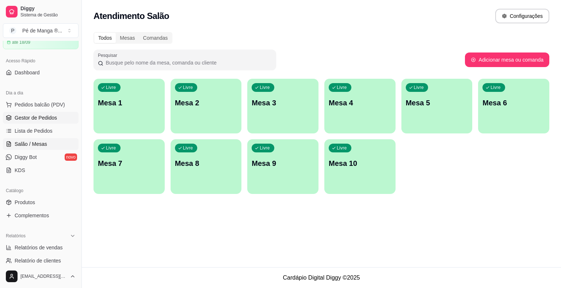
click at [53, 118] on span "Gestor de Pedidos" at bounding box center [36, 117] width 42 height 7
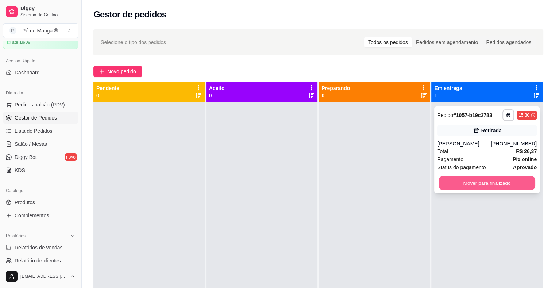
click at [502, 184] on button "Mover para finalizado" at bounding box center [487, 183] width 97 height 14
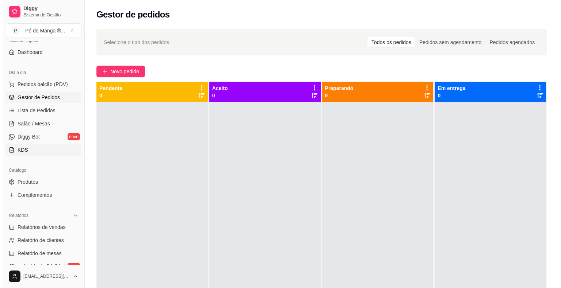
scroll to position [73, 0]
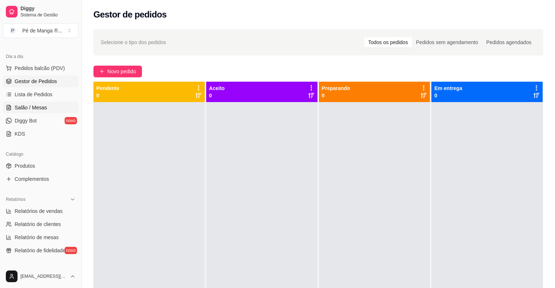
click at [41, 109] on span "Salão / Mesas" at bounding box center [31, 107] width 32 height 7
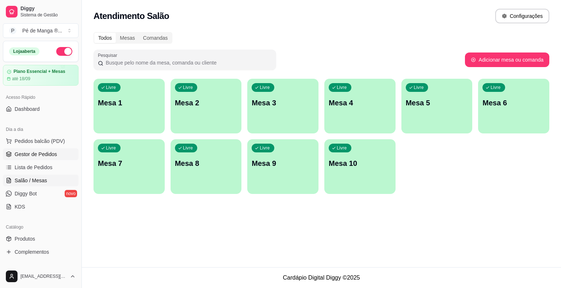
click at [46, 152] on span "Gestor de Pedidos" at bounding box center [36, 154] width 42 height 7
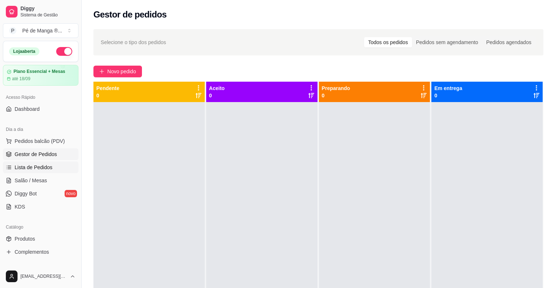
click at [39, 172] on link "Lista de Pedidos" at bounding box center [41, 168] width 76 height 12
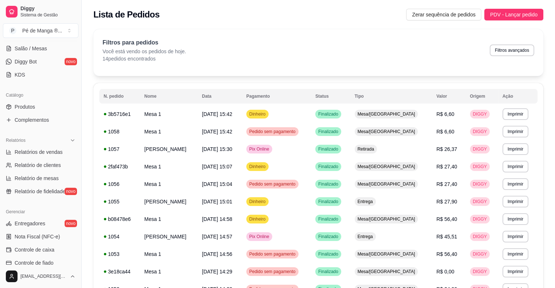
scroll to position [146, 0]
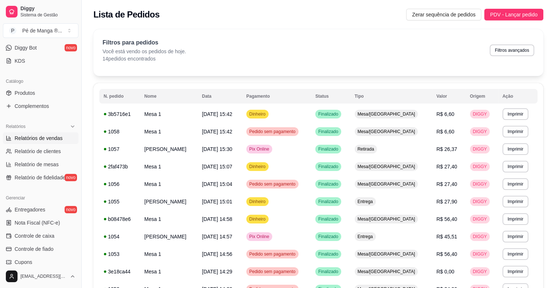
click at [54, 139] on span "Relatórios de vendas" at bounding box center [39, 138] width 48 height 7
select select "ALL"
select select "0"
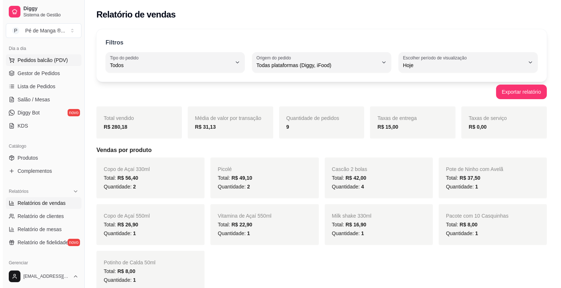
scroll to position [36, 0]
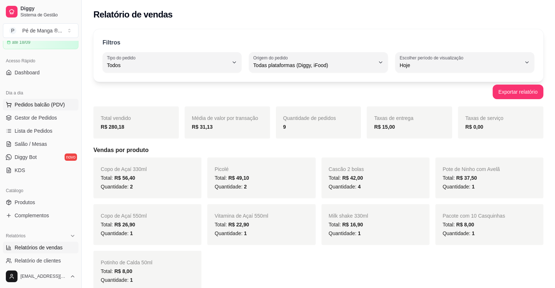
click at [45, 108] on button "Pedidos balcão (PDV)" at bounding box center [41, 105] width 76 height 12
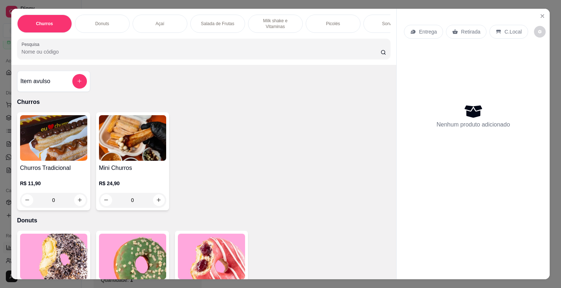
drag, startPoint x: 375, startPoint y: 24, endPoint x: 369, endPoint y: 30, distance: 7.7
click at [375, 25] on div "Sorvetes" at bounding box center [390, 24] width 55 height 18
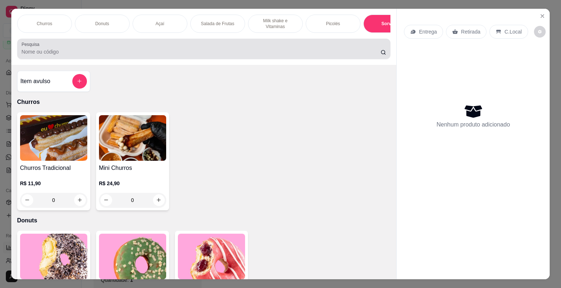
scroll to position [18, 0]
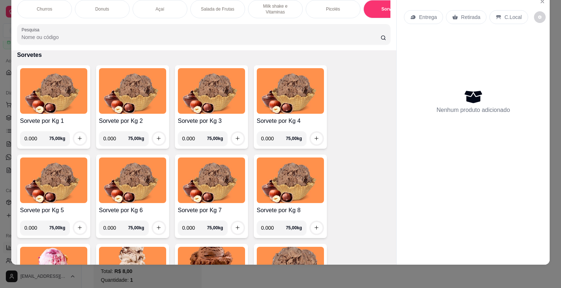
click at [269, 3] on p "Milk shake e Vitaminas" at bounding box center [275, 9] width 42 height 12
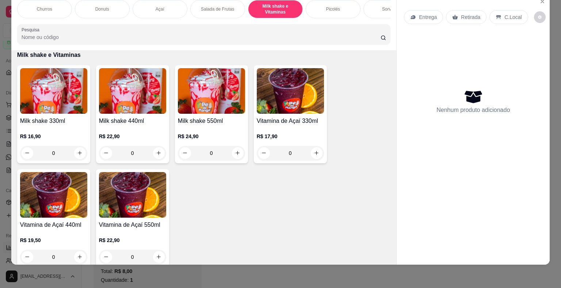
click at [85, 150] on div "Milk shake 330ml R$ 16,90 0" at bounding box center [53, 114] width 73 height 98
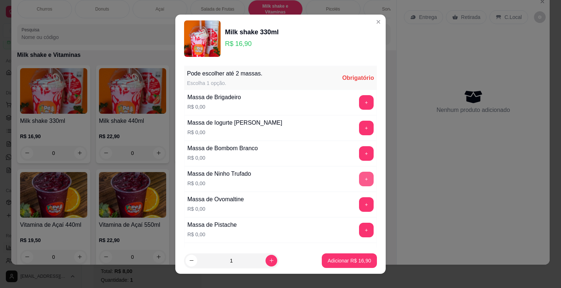
click at [359, 180] on button "+" at bounding box center [366, 179] width 15 height 15
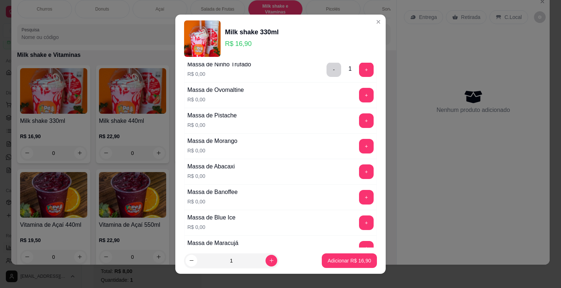
scroll to position [0, 0]
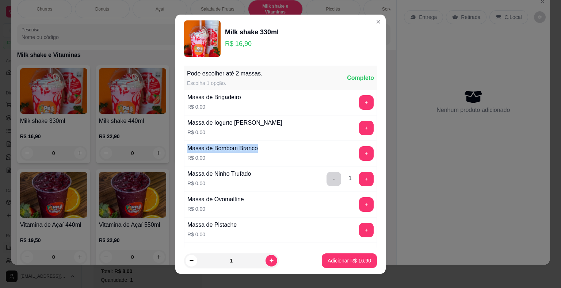
drag, startPoint x: 338, startPoint y: 131, endPoint x: 293, endPoint y: 145, distance: 46.8
click at [303, 132] on div "Massa de Iogurte Grego R$ 0,00 +" at bounding box center [280, 128] width 193 height 26
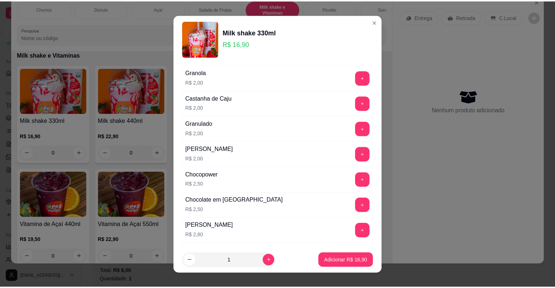
scroll to position [912, 0]
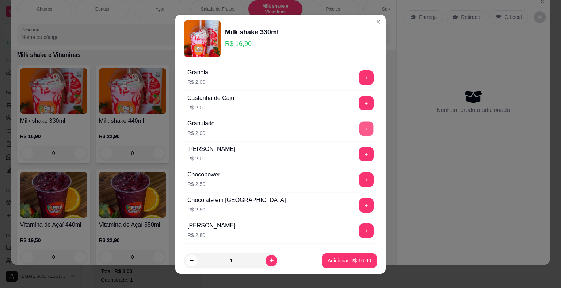
click at [359, 124] on button "+" at bounding box center [366, 129] width 14 height 14
click at [340, 256] on button "Adicionar R$ 18,90" at bounding box center [349, 261] width 55 height 15
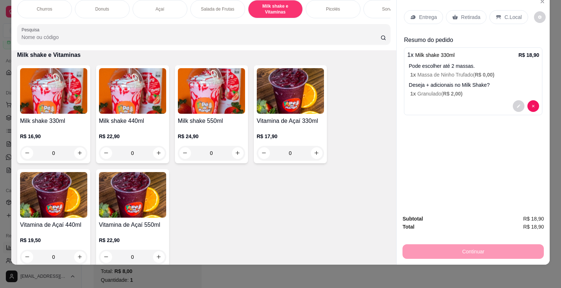
click at [472, 14] on p "Retirada" at bounding box center [470, 17] width 19 height 7
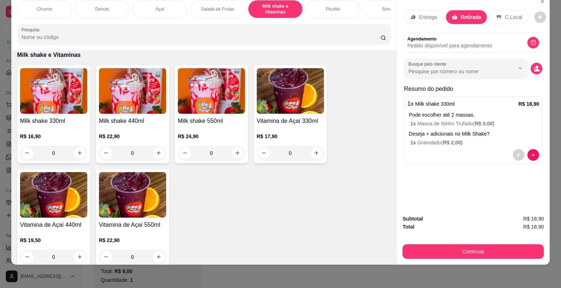
click at [463, 42] on p "Pedido disponível para agendamento" at bounding box center [449, 45] width 85 height 7
click at [465, 62] on div at bounding box center [465, 68] width 115 height 15
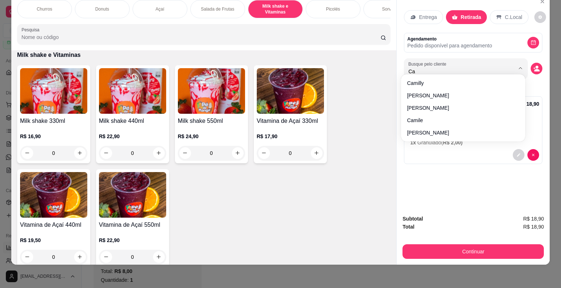
type input "C"
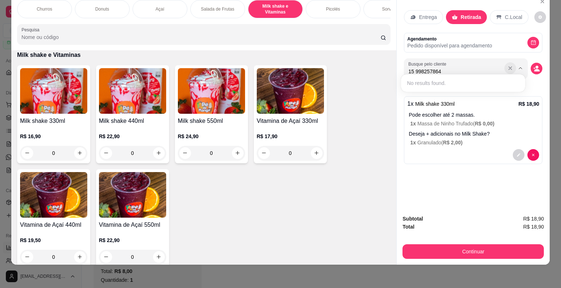
type input "15 998257864"
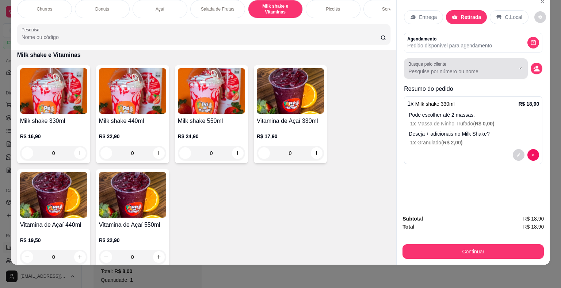
click at [507, 65] on icon "Show suggestions" at bounding box center [510, 68] width 6 height 6
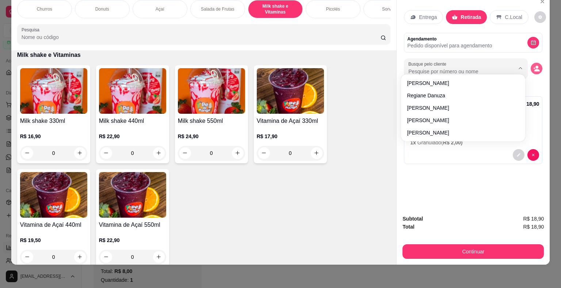
click at [535, 69] on icon "decrease-product-quantity" at bounding box center [536, 70] width 5 height 3
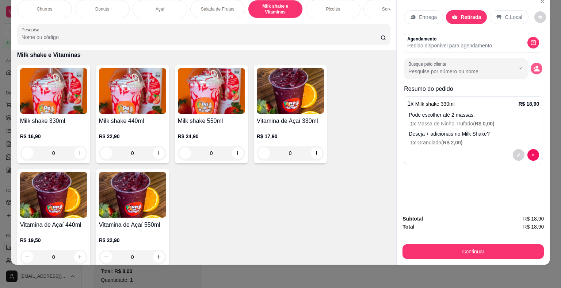
click at [534, 69] on icon "decrease-product-quantity" at bounding box center [536, 70] width 5 height 3
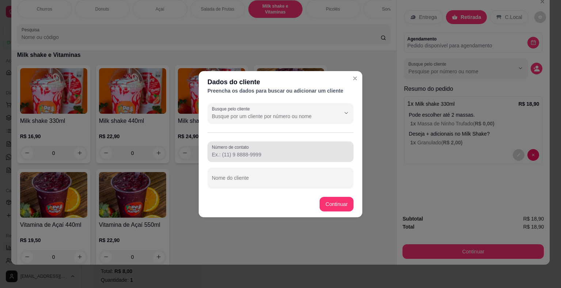
click at [234, 156] on input "Número de contato" at bounding box center [280, 154] width 137 height 7
type input "(15) 99825-7864"
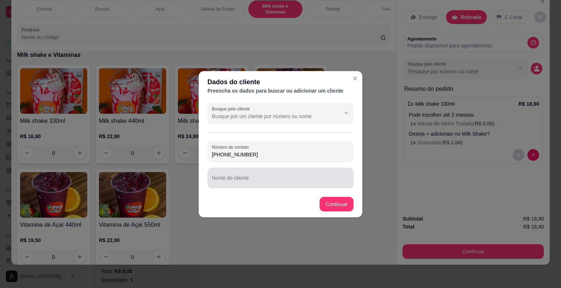
click at [265, 173] on div at bounding box center [280, 178] width 137 height 15
click at [233, 182] on input "Camilie do J Motos" at bounding box center [280, 180] width 137 height 7
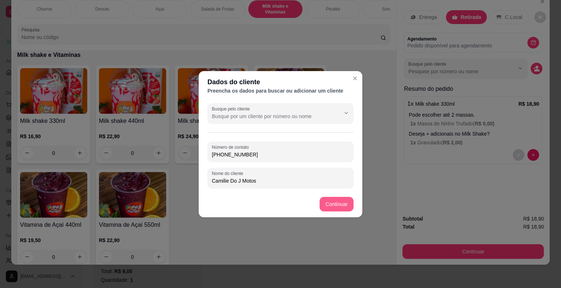
type input "Camilie Do J Motos"
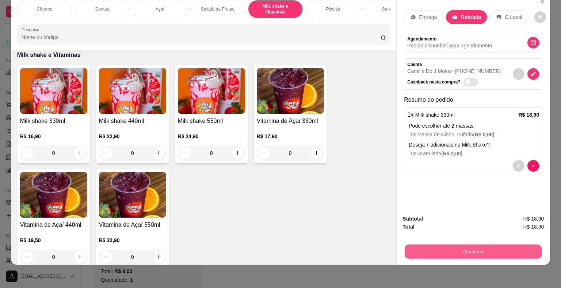
click at [466, 246] on button "Continuar" at bounding box center [472, 252] width 137 height 14
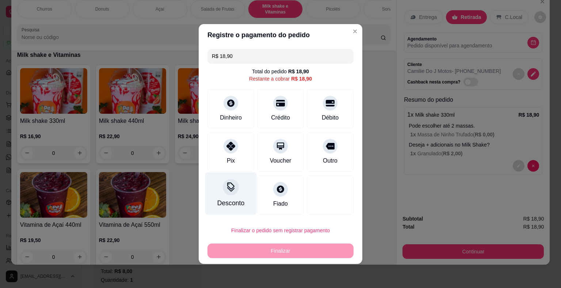
drag, startPoint x: 227, startPoint y: 151, endPoint x: 249, endPoint y: 179, distance: 35.8
click at [228, 153] on div "Pix" at bounding box center [230, 152] width 47 height 39
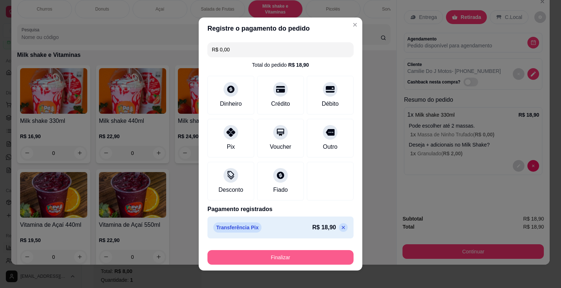
click at [273, 261] on button "Finalizar" at bounding box center [280, 257] width 146 height 15
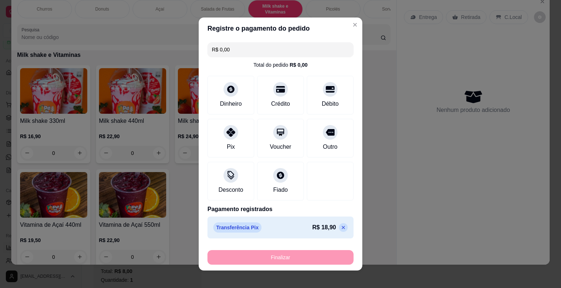
type input "-R$ 18,90"
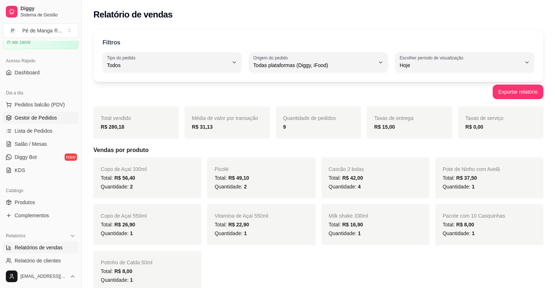
click at [31, 118] on span "Gestor de Pedidos" at bounding box center [36, 117] width 42 height 7
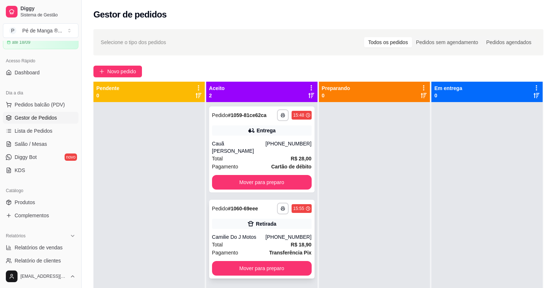
click at [247, 220] on icon at bounding box center [250, 223] width 7 height 7
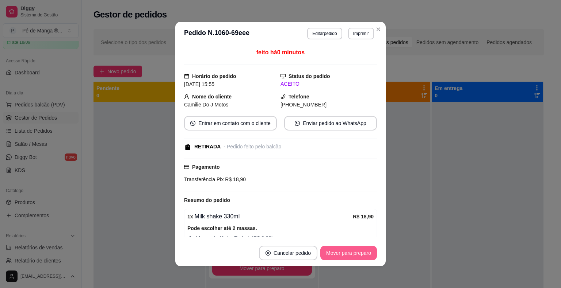
click at [338, 252] on button "Mover para preparo" at bounding box center [348, 253] width 57 height 15
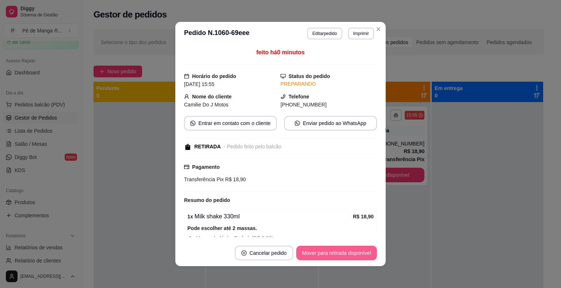
click at [352, 253] on button "Mover para retirada disponível" at bounding box center [336, 253] width 81 height 15
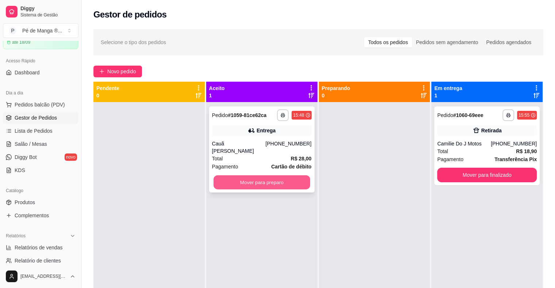
click at [269, 176] on button "Mover para preparo" at bounding box center [262, 183] width 97 height 14
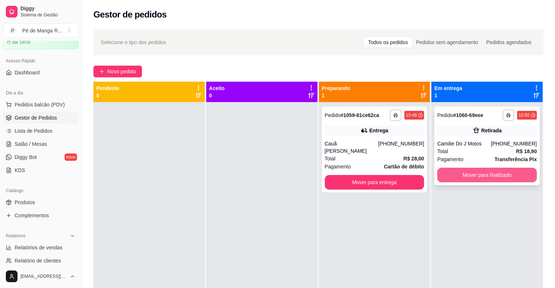
click at [477, 173] on button "Mover para finalizado" at bounding box center [487, 175] width 100 height 15
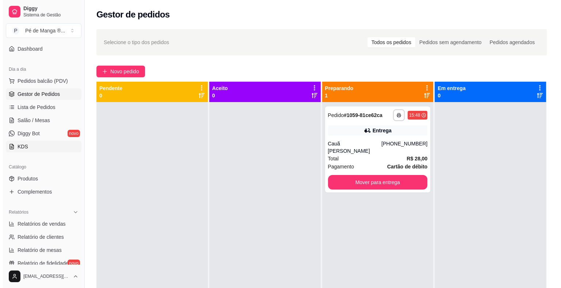
scroll to position [73, 0]
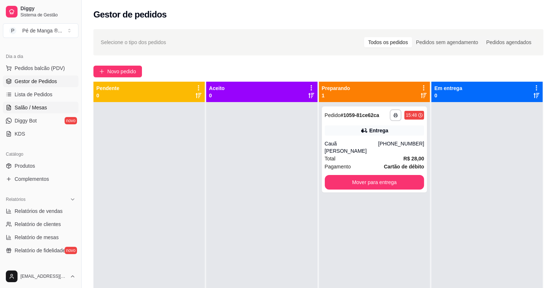
click at [53, 105] on link "Salão / Mesas" at bounding box center [41, 108] width 76 height 12
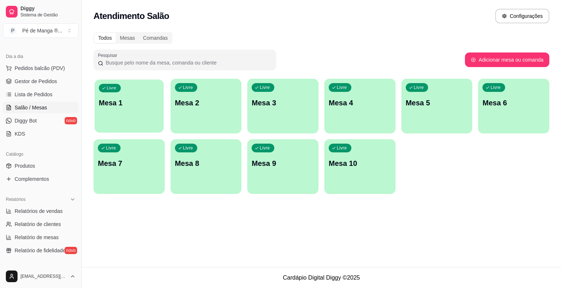
click at [153, 109] on div "Livre Mesa 1" at bounding box center [129, 102] width 69 height 45
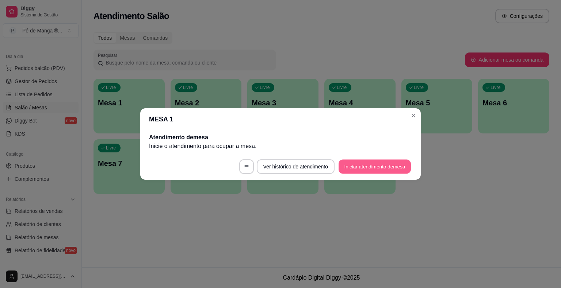
click at [397, 168] on button "Iniciar atendimento de mesa" at bounding box center [374, 167] width 72 height 14
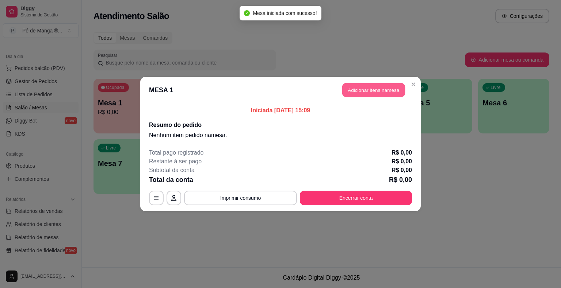
click at [385, 95] on button "Adicionar itens na mesa" at bounding box center [373, 90] width 63 height 14
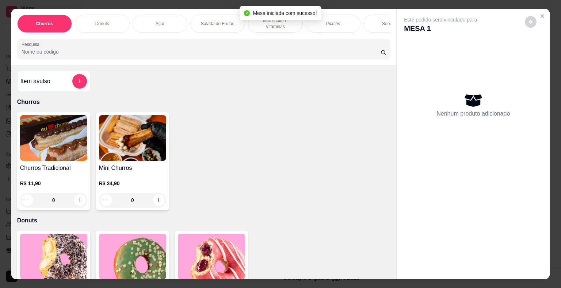
click at [169, 20] on div "Açaí" at bounding box center [159, 24] width 55 height 18
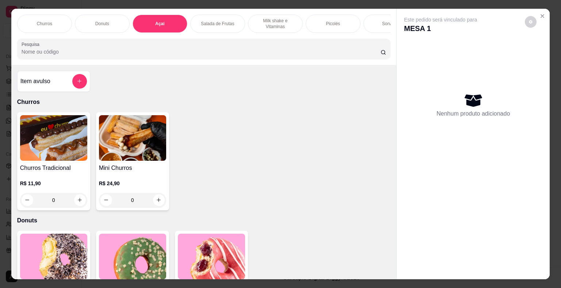
scroll to position [18, 0]
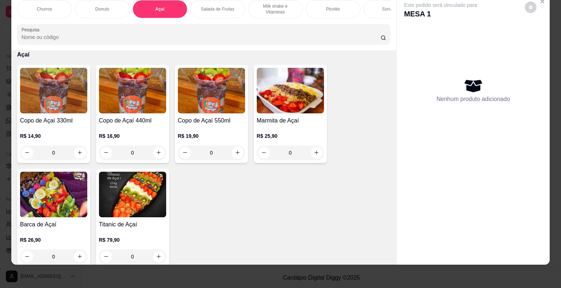
click at [209, 120] on h4 "Copo de Açaí 550ml" at bounding box center [211, 120] width 67 height 9
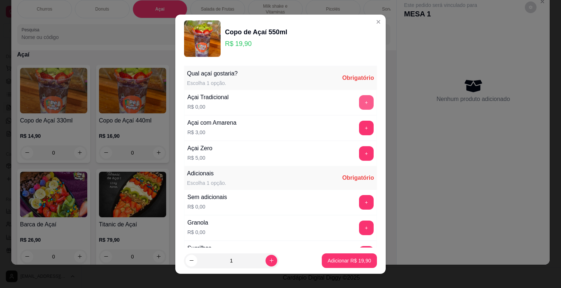
click at [359, 103] on button "+" at bounding box center [366, 102] width 15 height 15
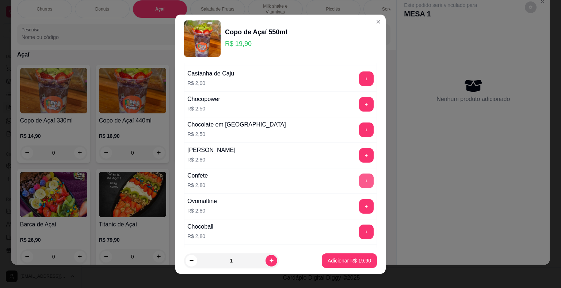
scroll to position [328, 0]
click at [359, 153] on button "+" at bounding box center [366, 155] width 15 height 15
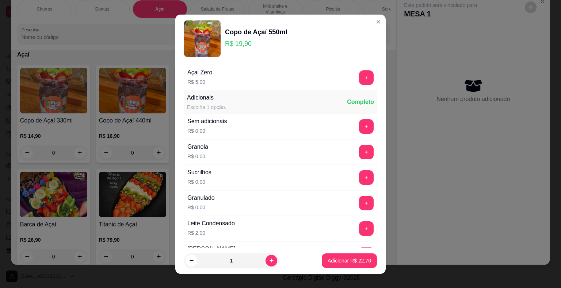
scroll to position [73, 0]
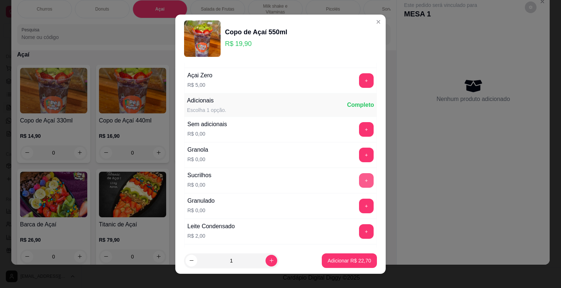
click at [359, 178] on button "+" at bounding box center [366, 180] width 15 height 15
click at [343, 262] on p "Adicionar R$ 22,70" at bounding box center [349, 260] width 42 height 7
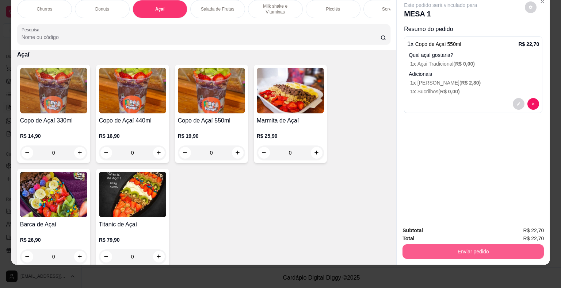
click at [476, 247] on button "Enviar pedido" at bounding box center [472, 252] width 141 height 15
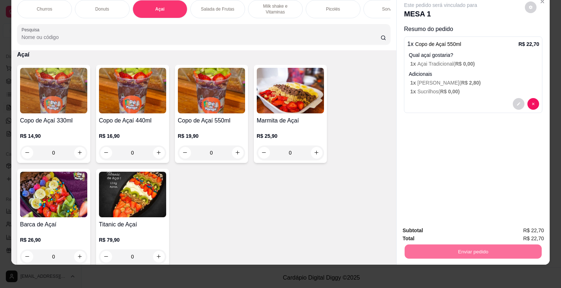
click at [461, 226] on button "Não registrar e enviar pedido" at bounding box center [449, 229] width 74 height 14
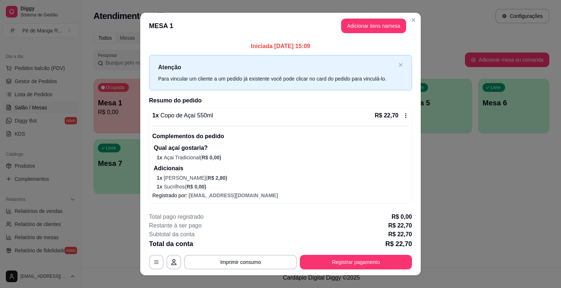
scroll to position [10, 0]
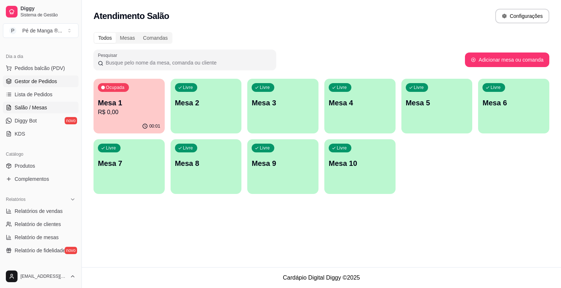
click at [47, 78] on span "Gestor de Pedidos" at bounding box center [36, 81] width 42 height 7
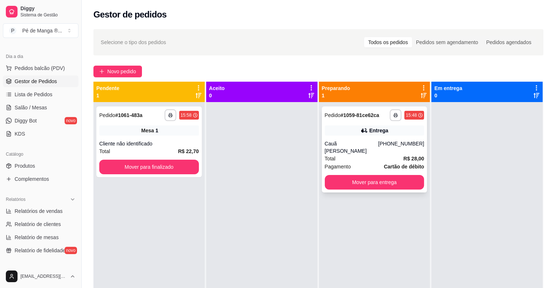
click at [370, 145] on div "Cauã [PERSON_NAME]" at bounding box center [352, 147] width 54 height 15
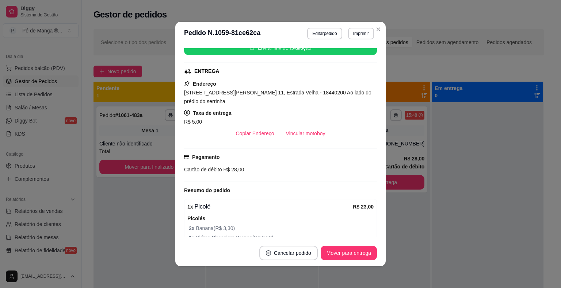
scroll to position [109, 0]
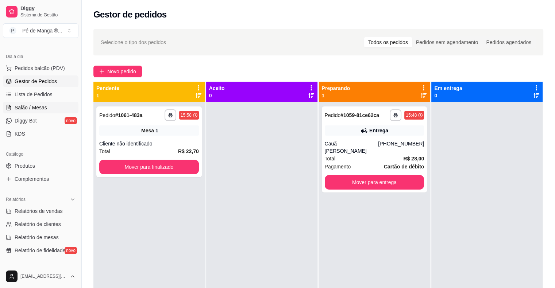
click at [32, 109] on span "Salão / Mesas" at bounding box center [31, 107] width 32 height 7
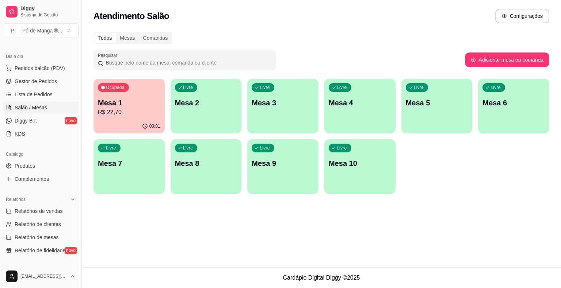
click at [114, 109] on p "R$ 22,70" at bounding box center [129, 112] width 62 height 9
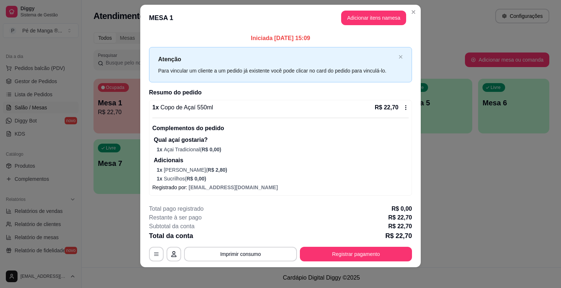
scroll to position [10, 0]
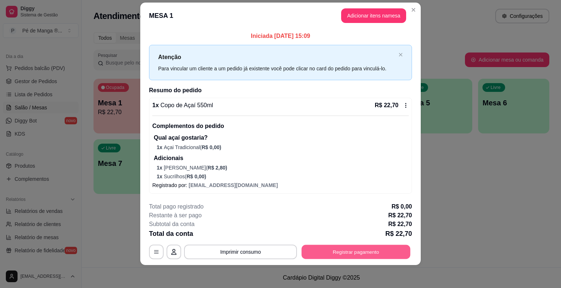
click at [352, 249] on button "Registrar pagamento" at bounding box center [355, 252] width 109 height 14
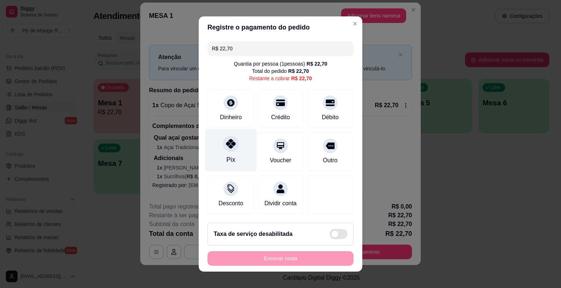
click at [226, 160] on div "Pix" at bounding box center [230, 159] width 9 height 9
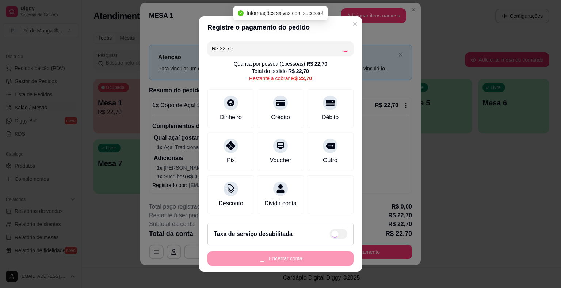
type input "R$ 0,00"
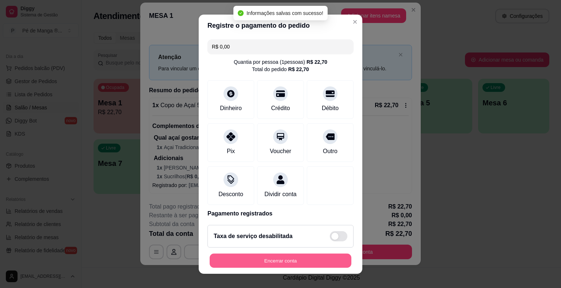
click at [298, 262] on button "Encerrar conta" at bounding box center [280, 261] width 142 height 14
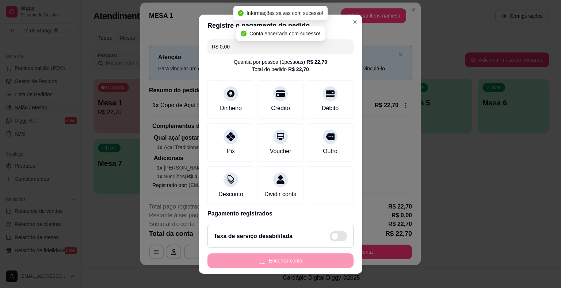
scroll to position [0, 0]
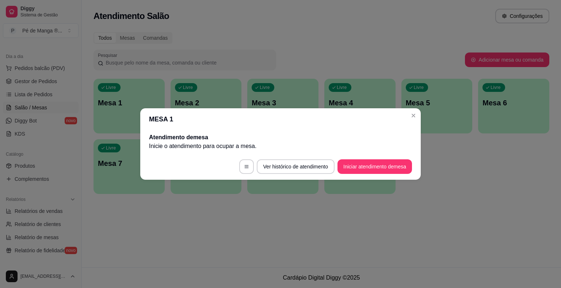
click at [407, 117] on header "MESA 1" at bounding box center [280, 119] width 280 height 22
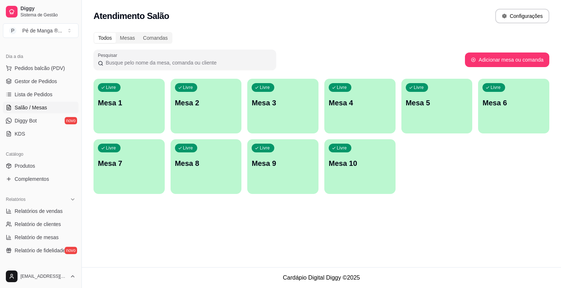
click at [140, 116] on div "Livre Mesa 1" at bounding box center [128, 102] width 71 height 46
click at [140, 116] on body "Diggy Sistema de Gestão P Pé de Manga ® ... Loja aberta Plano Essencial + Mesas…" at bounding box center [280, 144] width 561 height 288
click at [44, 80] on span "Gestor de Pedidos" at bounding box center [36, 81] width 42 height 7
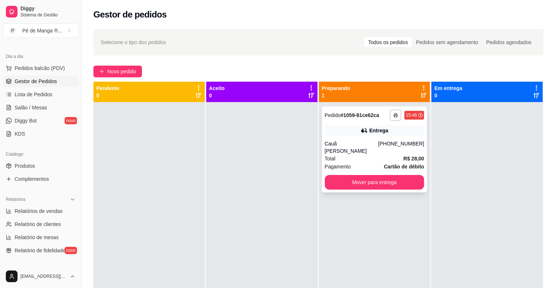
click at [375, 155] on div "Total R$ 28,00" at bounding box center [375, 159] width 100 height 8
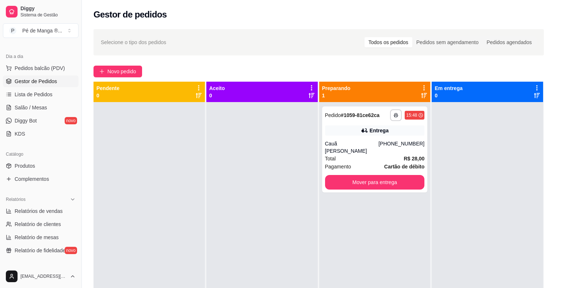
scroll to position [109, 0]
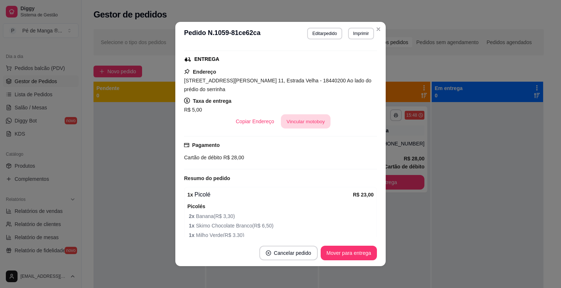
click at [298, 121] on button "Vincular motoboy" at bounding box center [306, 122] width 50 height 14
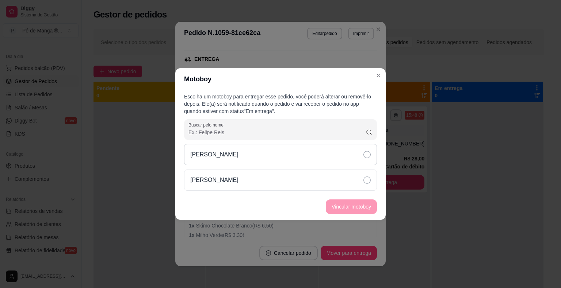
click at [326, 157] on div "[PERSON_NAME]" at bounding box center [280, 154] width 193 height 21
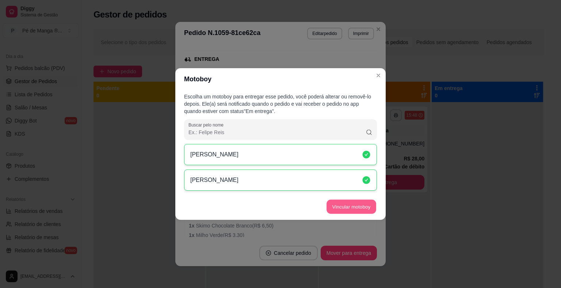
click at [357, 204] on button "Vincular motoboy" at bounding box center [351, 207] width 50 height 14
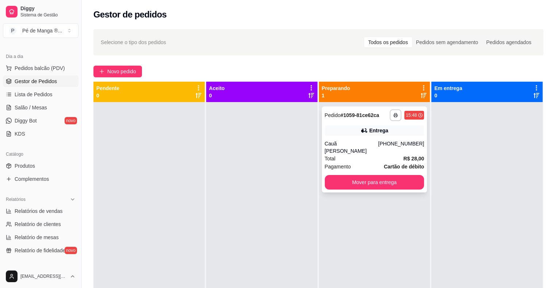
click at [392, 155] on div "Total R$ 28,00" at bounding box center [375, 159] width 100 height 8
click at [357, 177] on button "Mover para entrega" at bounding box center [375, 182] width 100 height 15
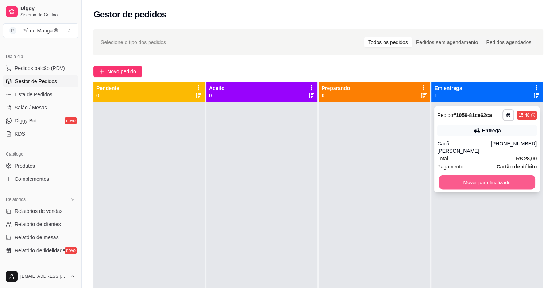
click at [499, 177] on button "Mover para finalizado" at bounding box center [487, 183] width 97 height 14
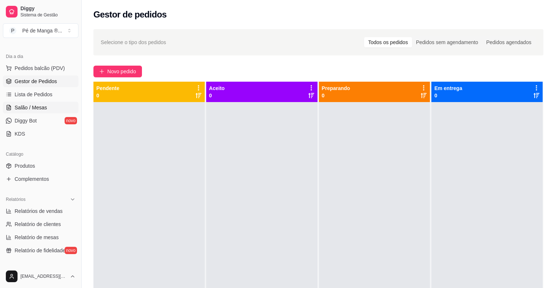
click at [58, 105] on link "Salão / Mesas" at bounding box center [41, 108] width 76 height 12
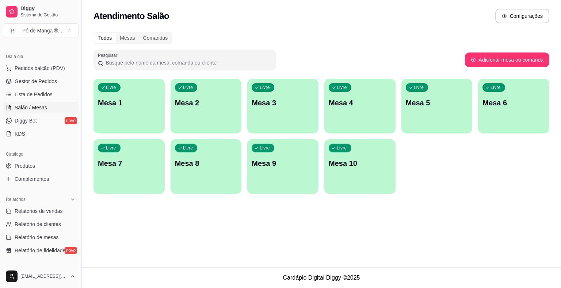
drag, startPoint x: 426, startPoint y: 235, endPoint x: 116, endPoint y: 251, distance: 310.7
click at [116, 251] on div "Atendimento Salão Configurações Todos Mesas Comandas Pesquisar Adicionar mesa o…" at bounding box center [321, 134] width 479 height 268
click at [49, 104] on link "Salão / Mesas" at bounding box center [41, 108] width 76 height 12
click at [112, 104] on p "Mesa 1" at bounding box center [129, 103] width 62 height 10
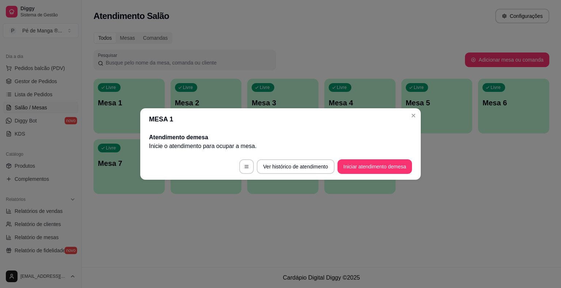
click at [362, 172] on button "Iniciar atendimento de mesa" at bounding box center [374, 166] width 74 height 15
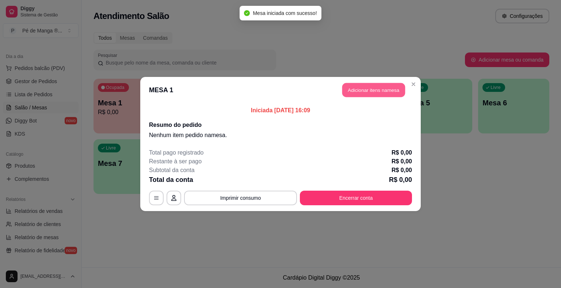
click at [388, 92] on button "Adicionar itens na mesa" at bounding box center [373, 90] width 63 height 14
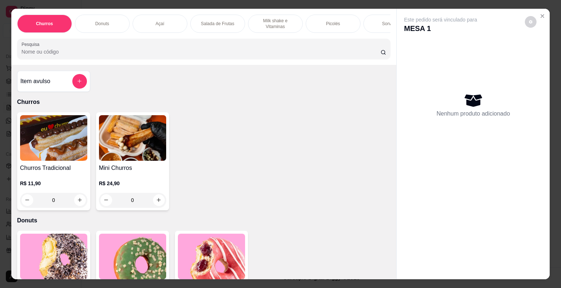
scroll to position [0, 143]
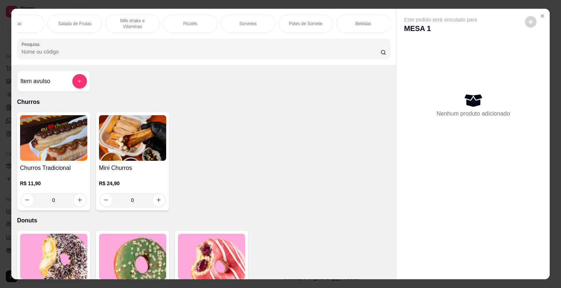
click at [208, 22] on div "Picolés" at bounding box center [190, 24] width 55 height 18
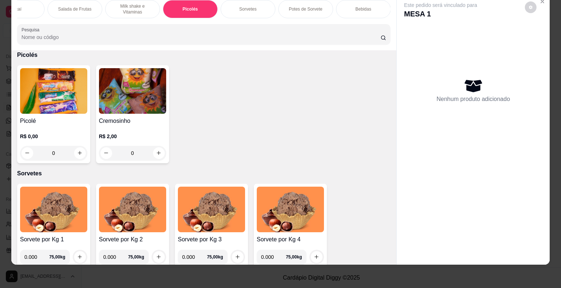
click at [61, 88] on img at bounding box center [53, 91] width 67 height 46
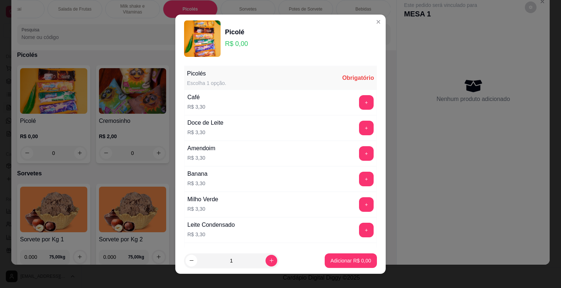
click at [359, 153] on button "+" at bounding box center [366, 153] width 15 height 15
click at [360, 268] on button "Adicionar R$ 3,30" at bounding box center [350, 261] width 51 height 14
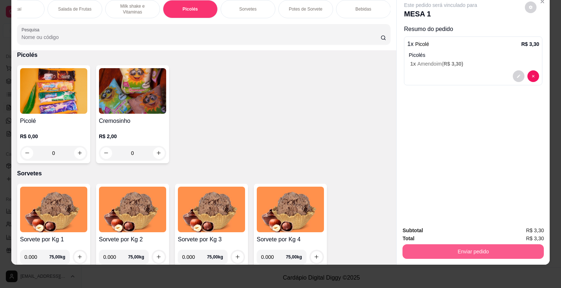
click at [430, 247] on button "Enviar pedido" at bounding box center [472, 252] width 141 height 15
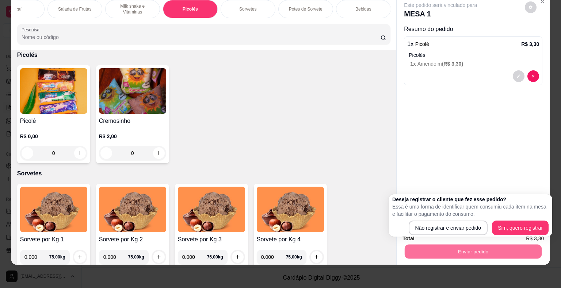
click at [436, 218] on div "Deseja registrar o cliente que fez esse pedido? Essa é uma forma de identificar…" at bounding box center [470, 215] width 156 height 39
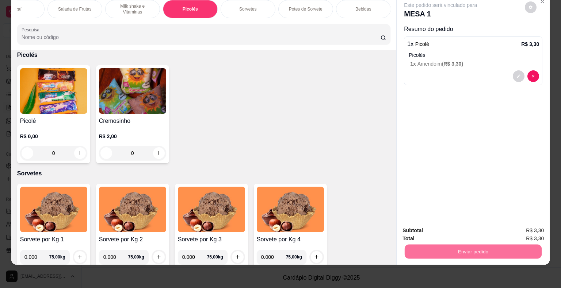
click at [436, 223] on button "Não registrar e enviar pedido" at bounding box center [449, 229] width 76 height 14
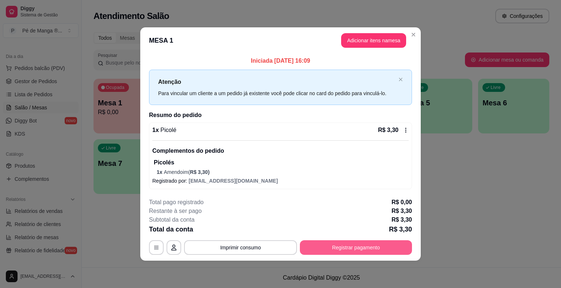
click at [331, 242] on button "Registrar pagamento" at bounding box center [356, 248] width 112 height 15
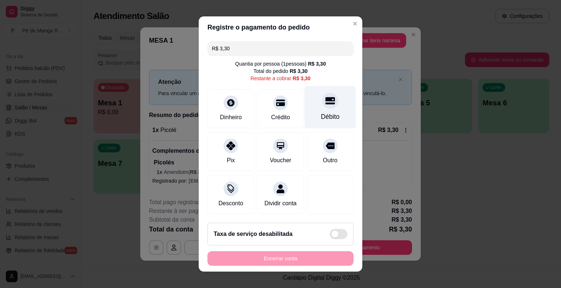
click at [326, 105] on icon at bounding box center [329, 100] width 9 height 7
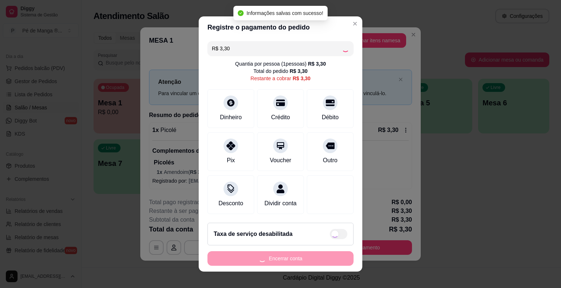
type input "R$ 0,00"
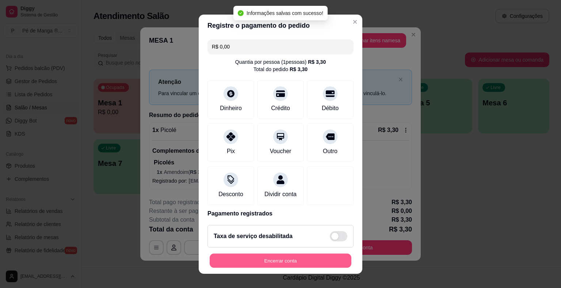
click at [309, 265] on button "Encerrar conta" at bounding box center [280, 261] width 142 height 14
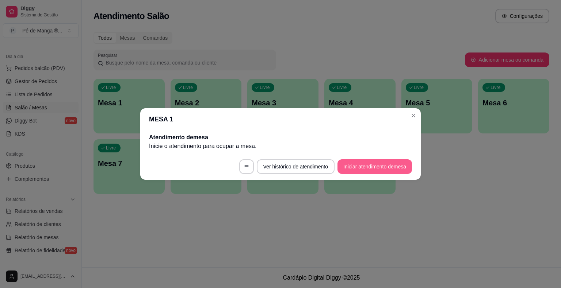
click at [366, 168] on button "Iniciar atendimento de mesa" at bounding box center [374, 166] width 74 height 15
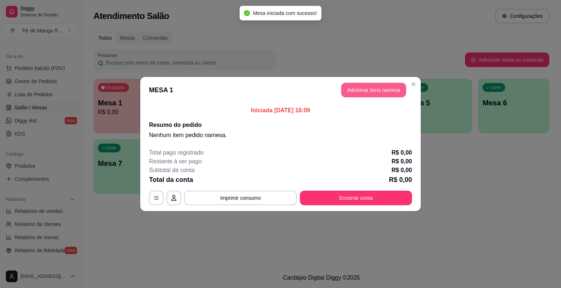
click at [369, 90] on button "Adicionar itens na mesa" at bounding box center [373, 90] width 65 height 15
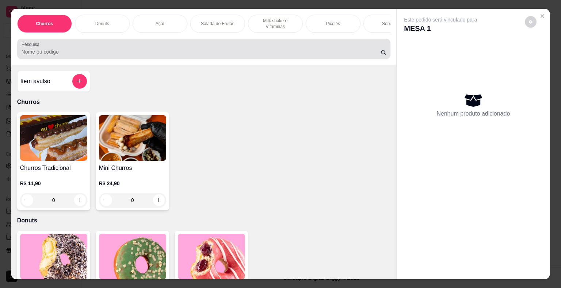
drag, startPoint x: 136, startPoint y: 37, endPoint x: 229, endPoint y: 46, distance: 93.8
click at [229, 46] on div "Churros Donuts Açaí Salada de Frutas Milk shake e Vitaminas Picolés Sorvetes Po…" at bounding box center [203, 37] width 385 height 56
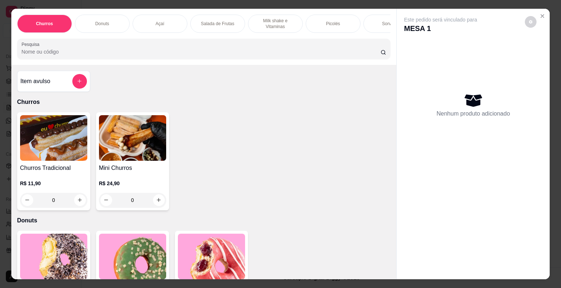
click at [378, 23] on div "Sorvetes" at bounding box center [390, 24] width 55 height 18
click at [378, 22] on div "Churros Donuts Açaí Salada de Frutas Milk shake e Vitaminas Picolés Sorvetes Po…" at bounding box center [203, 37] width 385 height 56
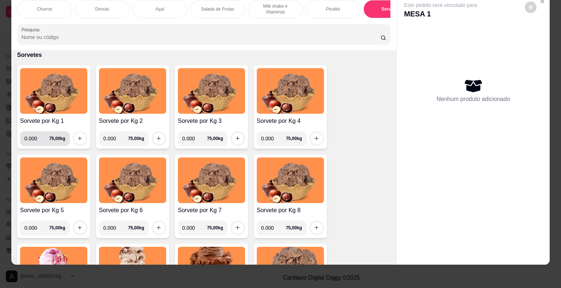
click at [37, 138] on input "0.000" at bounding box center [36, 138] width 25 height 15
type input "0.156"
click at [80, 136] on button "increase-product-quantity" at bounding box center [79, 138] width 11 height 11
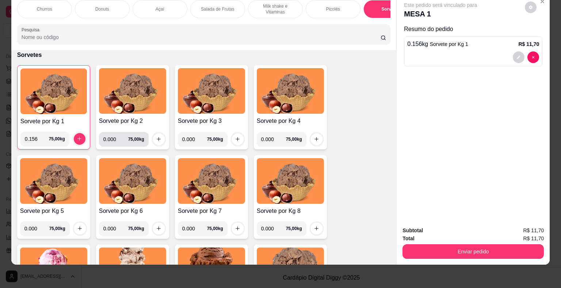
click at [111, 135] on input "0.000" at bounding box center [115, 139] width 25 height 15
type input "0.230"
click at [157, 136] on icon "increase-product-quantity" at bounding box center [158, 138] width 5 height 5
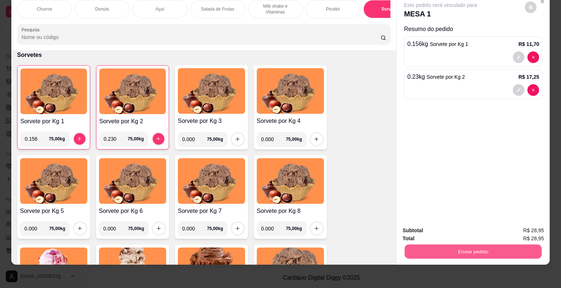
click at [511, 245] on button "Enviar pedido" at bounding box center [472, 252] width 137 height 14
click at [465, 227] on button "Não registrar e enviar pedido" at bounding box center [449, 229] width 74 height 14
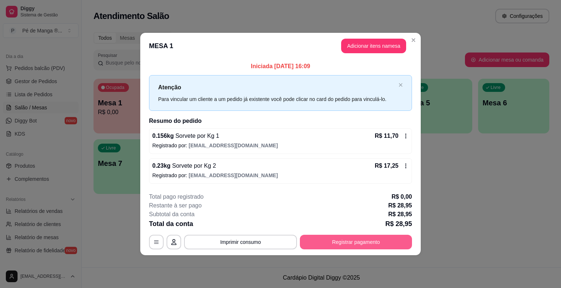
click at [349, 242] on button "Registrar pagamento" at bounding box center [356, 242] width 112 height 15
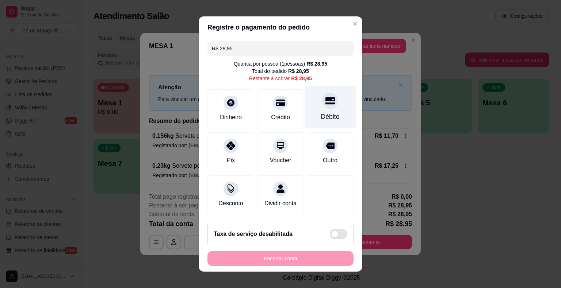
click at [321, 113] on div "Débito" at bounding box center [330, 116] width 19 height 9
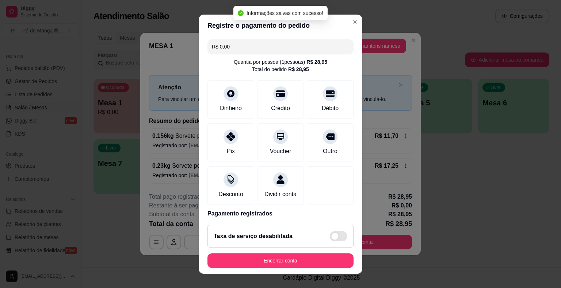
type input "R$ 0,00"
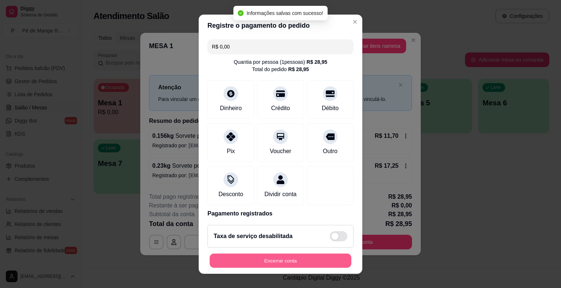
click at [290, 258] on button "Encerrar conta" at bounding box center [280, 261] width 142 height 14
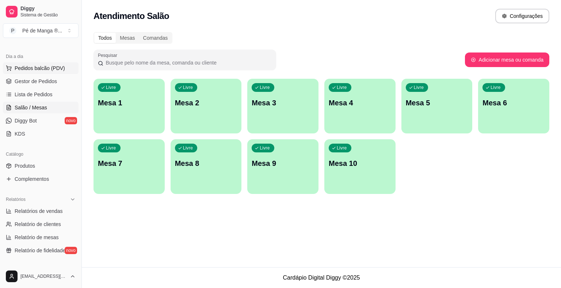
click at [27, 68] on span "Pedidos balcão (PDV)" at bounding box center [40, 68] width 50 height 7
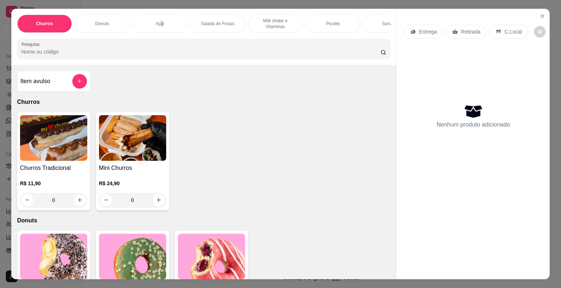
drag, startPoint x: 159, startPoint y: 20, endPoint x: 155, endPoint y: 21, distance: 4.6
click at [157, 21] on p "Açaí" at bounding box center [159, 24] width 9 height 6
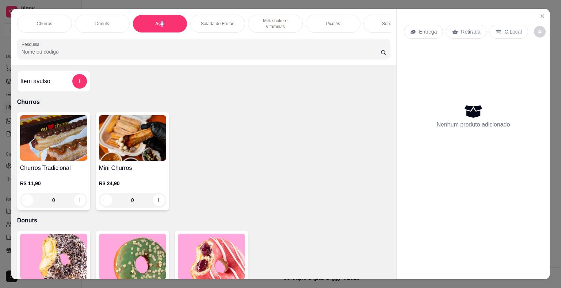
scroll to position [18, 0]
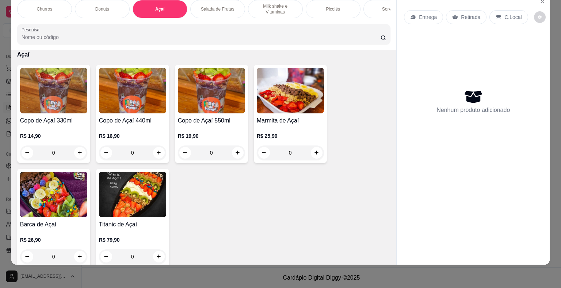
click at [157, 151] on div "0" at bounding box center [132, 153] width 67 height 15
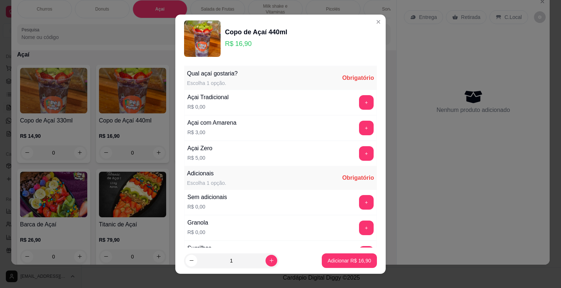
click at [354, 93] on div "Açai Tradicional R$ 0,00 +" at bounding box center [280, 103] width 193 height 26
click at [359, 102] on button "+" at bounding box center [366, 102] width 14 height 14
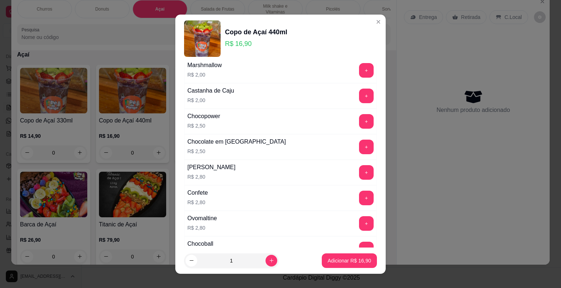
scroll to position [328, 0]
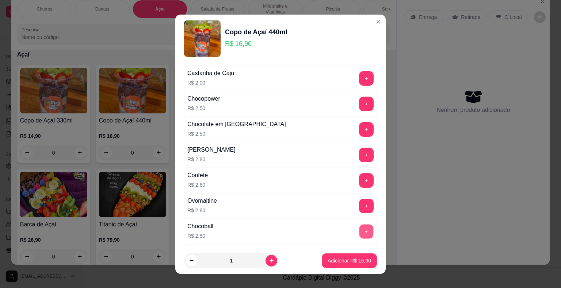
click at [359, 226] on button "+" at bounding box center [366, 231] width 14 height 14
click at [359, 151] on button "+" at bounding box center [366, 155] width 15 height 15
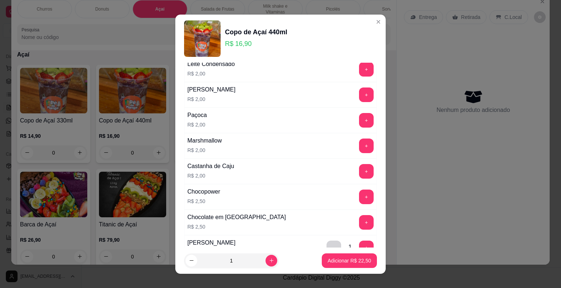
scroll to position [109, 0]
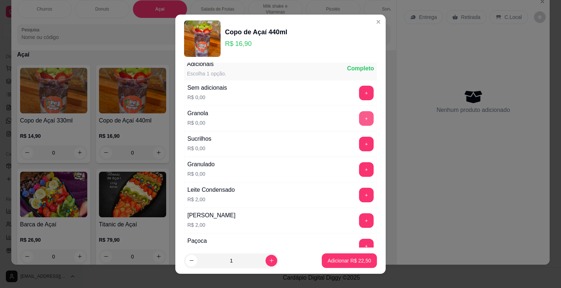
click at [359, 119] on button "+" at bounding box center [366, 118] width 15 height 15
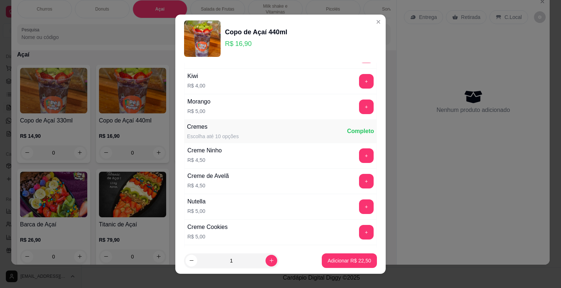
scroll to position [657, 0]
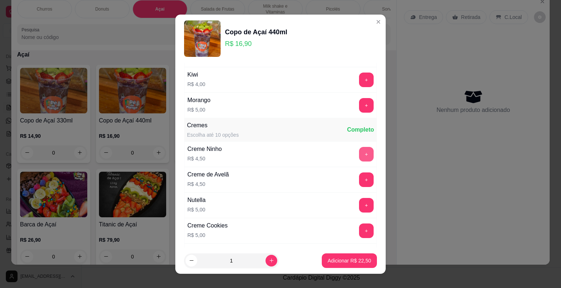
click at [359, 147] on button "+" at bounding box center [366, 154] width 15 height 15
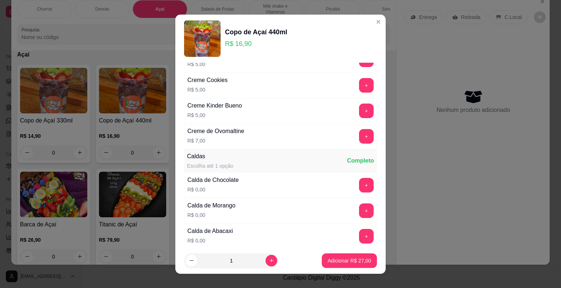
scroll to position [803, 0]
click at [359, 179] on button "+" at bounding box center [366, 185] width 15 height 15
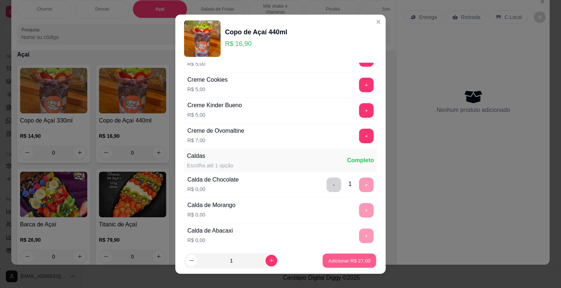
click at [361, 264] on p "Adicionar R$ 27,00" at bounding box center [349, 260] width 42 height 7
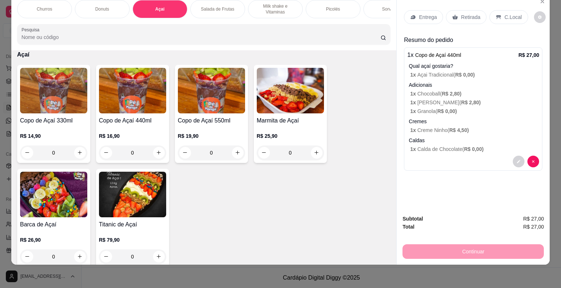
click at [422, 14] on p "Entrega" at bounding box center [428, 17] width 18 height 7
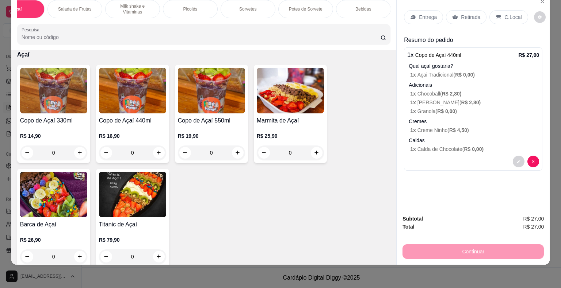
click at [348, 7] on div "Bebidas" at bounding box center [363, 9] width 55 height 18
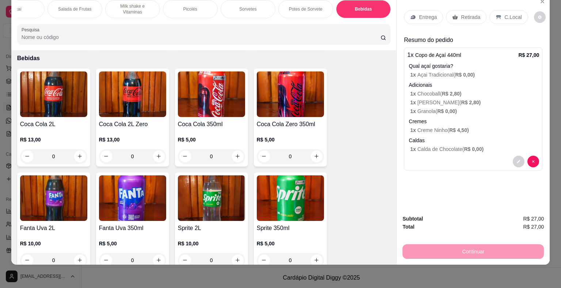
scroll to position [2073, 0]
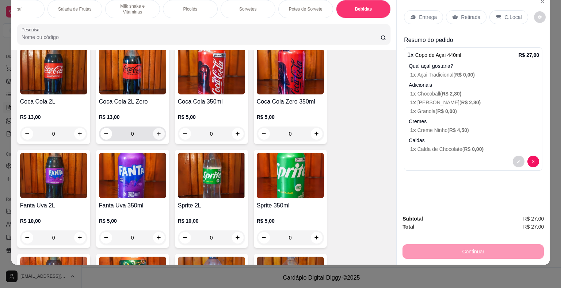
click at [158, 131] on icon "increase-product-quantity" at bounding box center [158, 133] width 5 height 5
type input "1"
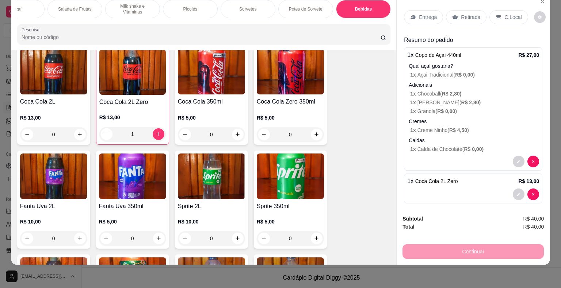
click at [459, 245] on div "Continuar" at bounding box center [472, 251] width 141 height 16
click at [460, 246] on div "Continuar" at bounding box center [472, 251] width 141 height 16
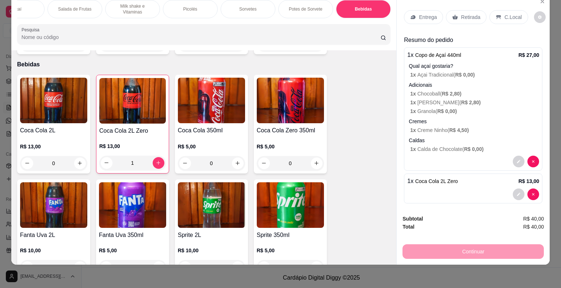
scroll to position [2000, 0]
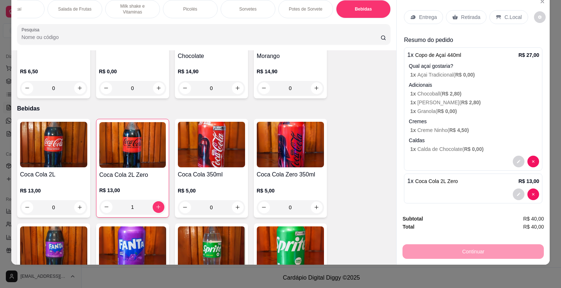
click at [484, 243] on div "Continuar" at bounding box center [472, 251] width 141 height 16
click at [485, 245] on div "Continuar" at bounding box center [472, 251] width 141 height 16
click at [415, 10] on div "Entrega" at bounding box center [423, 17] width 39 height 14
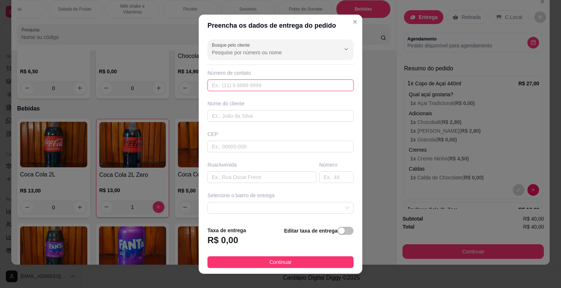
click at [268, 89] on input "text" at bounding box center [280, 86] width 146 height 12
type input "(15) 99659-5082"
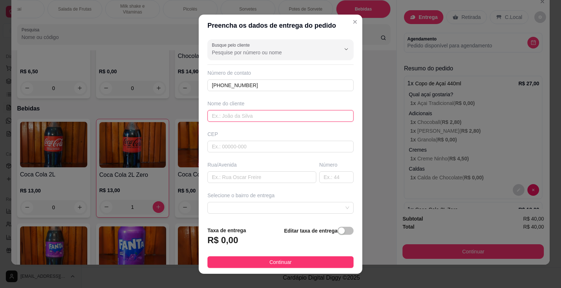
click at [225, 114] on input "text" at bounding box center [280, 116] width 146 height 12
type input "v"
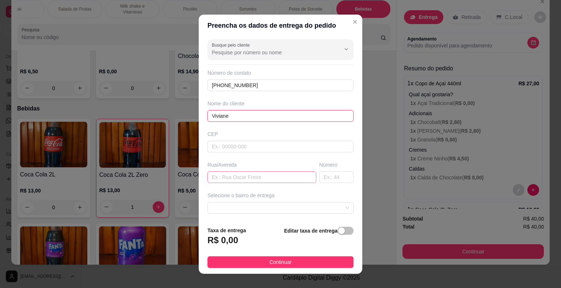
type input "Viviane"
click at [276, 178] on input "text" at bounding box center [261, 178] width 109 height 12
type input "[PERSON_NAME]"
drag, startPoint x: 322, startPoint y: 178, endPoint x: 313, endPoint y: 181, distance: 9.4
click at [321, 179] on input "text" at bounding box center [336, 178] width 34 height 12
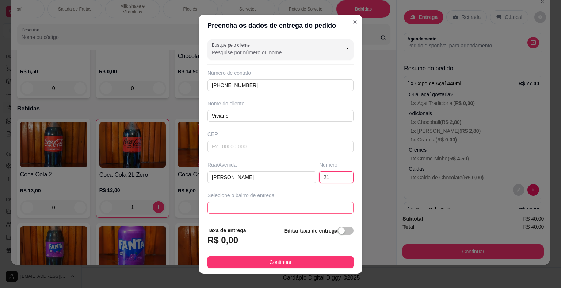
click at [322, 209] on span at bounding box center [280, 208] width 137 height 11
type input "21"
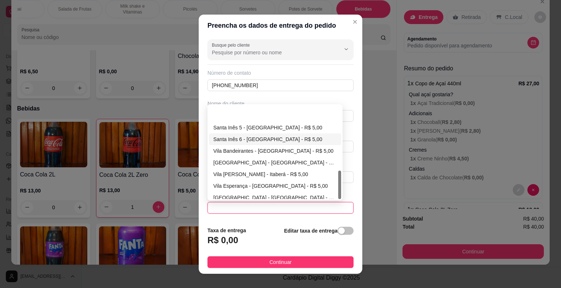
scroll to position [210, 0]
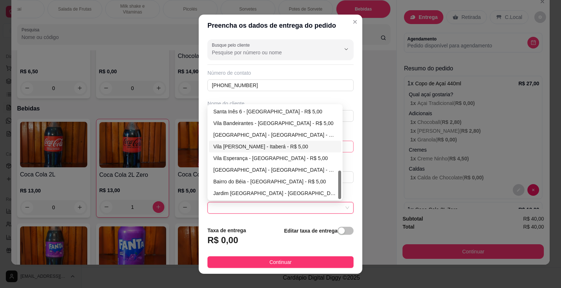
click at [233, 147] on div "Vila [PERSON_NAME] - Itaberá - R$ 5,00" at bounding box center [274, 147] width 123 height 8
type input "Itaberá"
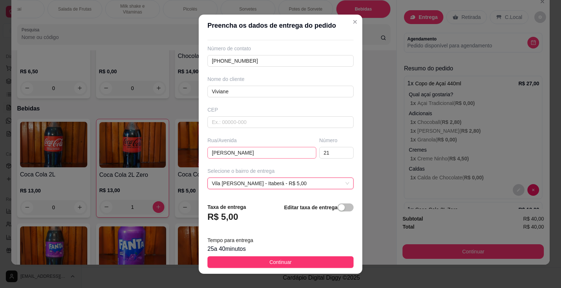
scroll to position [36, 0]
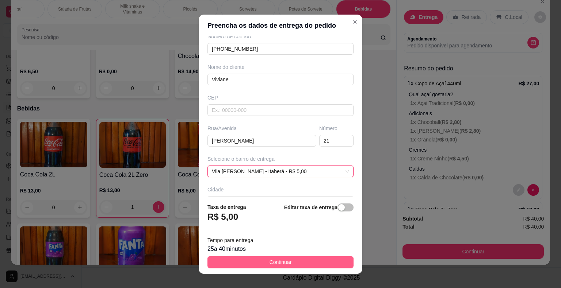
click at [282, 264] on span "Continuar" at bounding box center [280, 262] width 22 height 8
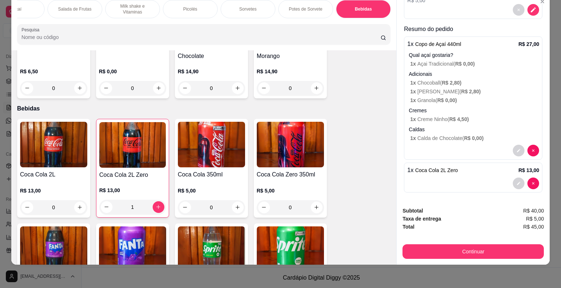
scroll to position [119, 0]
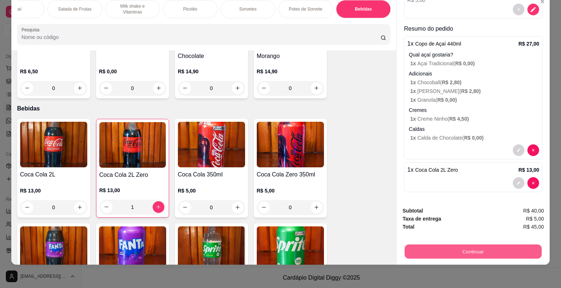
click at [473, 245] on button "Continuar" at bounding box center [472, 252] width 137 height 14
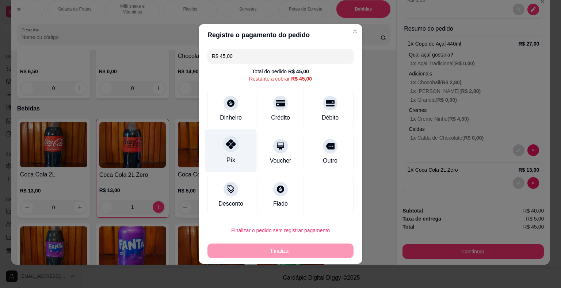
click at [235, 144] on div at bounding box center [231, 144] width 16 height 16
type input "R$ 0,00"
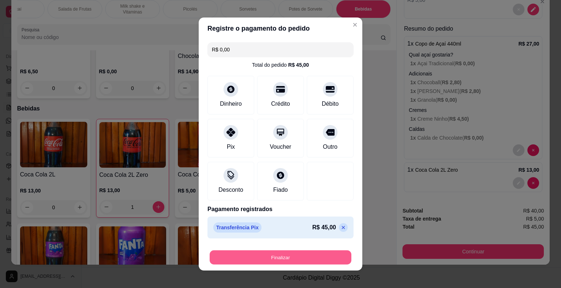
click at [278, 259] on button "Finalizar" at bounding box center [280, 258] width 142 height 14
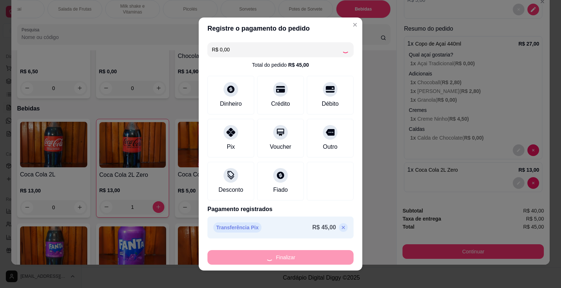
type input "0"
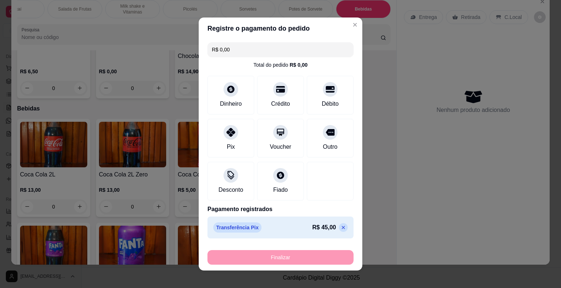
type input "-R$ 45,00"
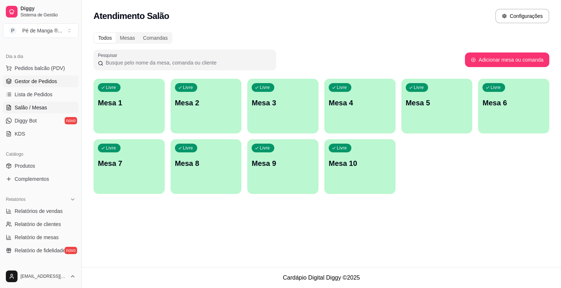
click at [54, 78] on span "Gestor de Pedidos" at bounding box center [36, 81] width 42 height 7
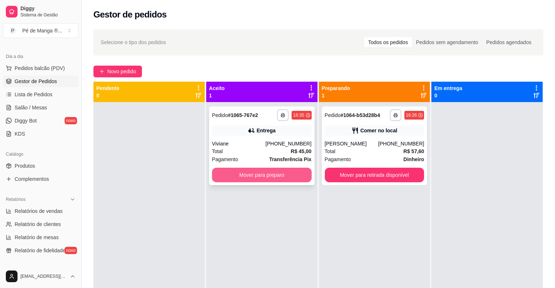
click at [271, 171] on button "Mover para preparo" at bounding box center [262, 175] width 100 height 15
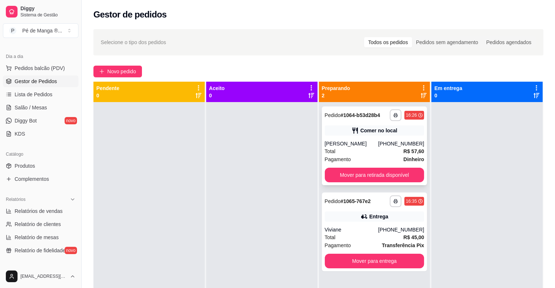
click at [357, 142] on div "[PERSON_NAME]" at bounding box center [352, 143] width 54 height 7
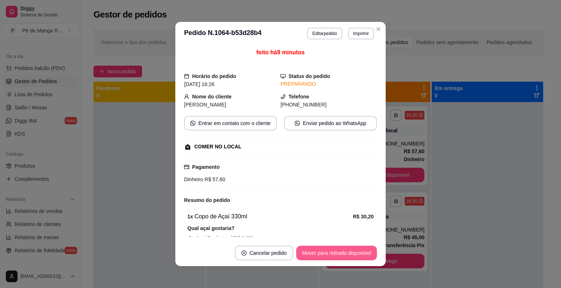
click at [343, 252] on button "Mover para retirada disponível" at bounding box center [336, 253] width 81 height 15
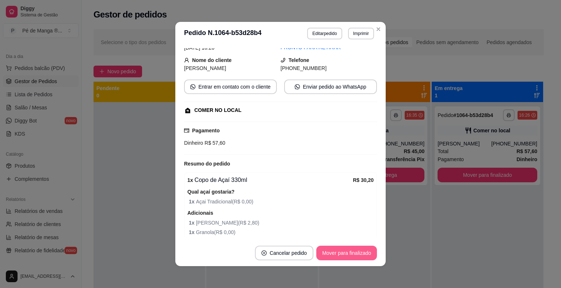
scroll to position [1, 0]
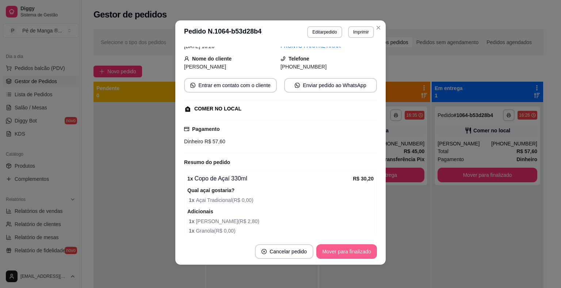
click at [347, 246] on button "Mover para finalizado" at bounding box center [346, 252] width 61 height 15
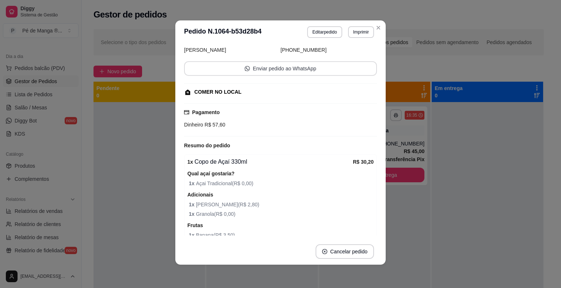
scroll to position [20, 0]
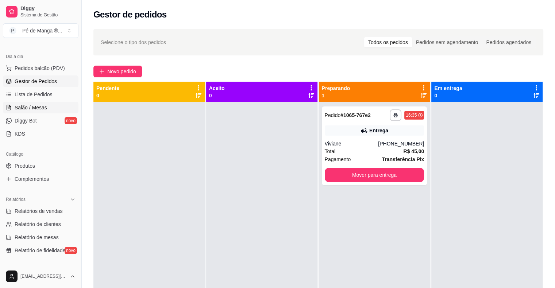
click at [66, 106] on link "Salão / Mesas" at bounding box center [41, 108] width 76 height 12
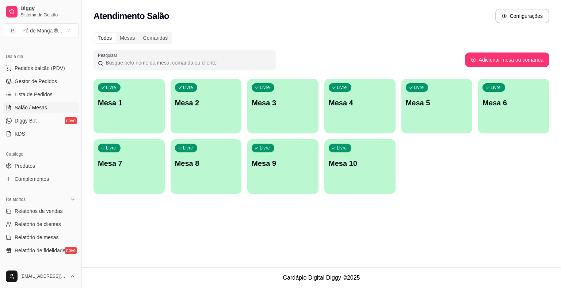
click at [136, 118] on div "Livre Mesa 1" at bounding box center [128, 102] width 71 height 46
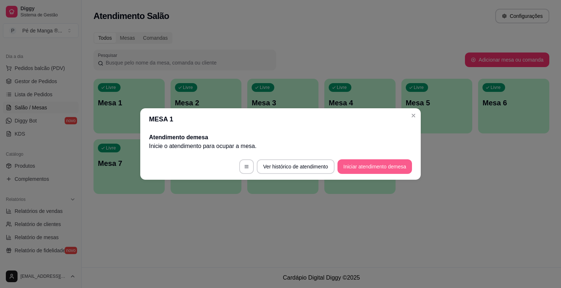
click at [362, 162] on button "Iniciar atendimento de mesa" at bounding box center [374, 166] width 74 height 15
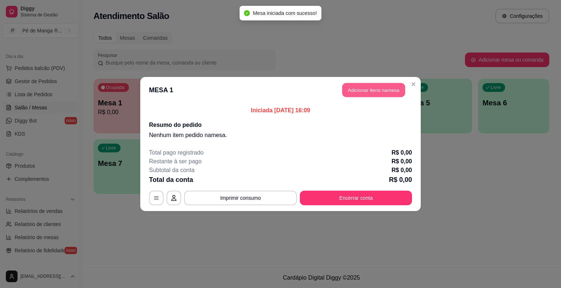
click at [369, 94] on button "Adicionar itens na mesa" at bounding box center [373, 90] width 63 height 14
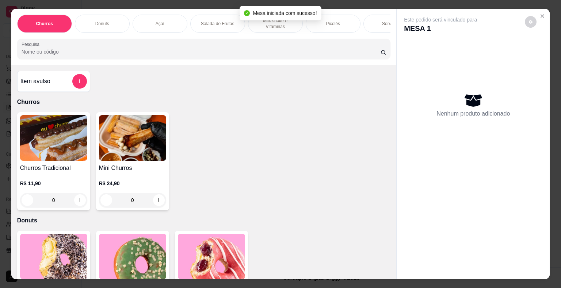
click at [335, 24] on div "Picolés" at bounding box center [332, 24] width 55 height 18
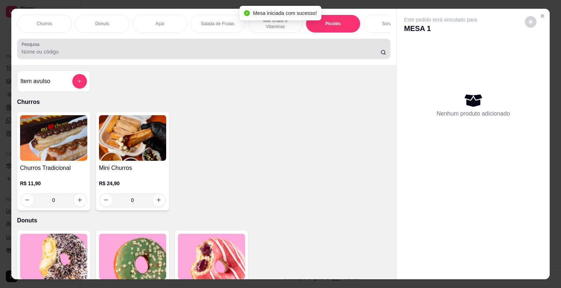
scroll to position [18, 0]
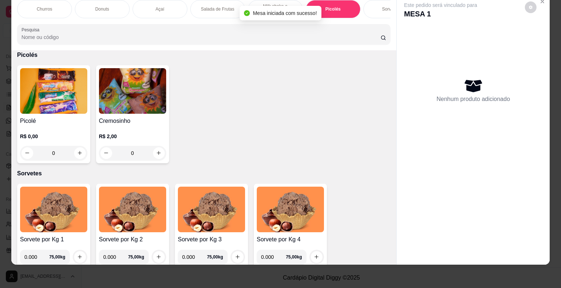
click at [79, 153] on div "0" at bounding box center [53, 153] width 67 height 15
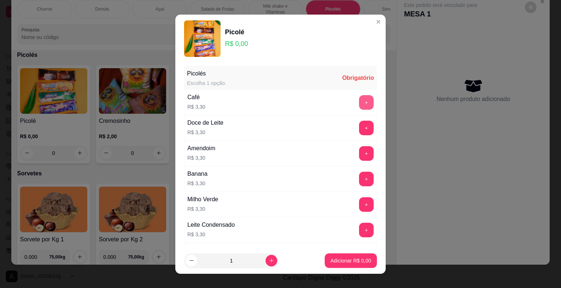
click at [359, 99] on button "+" at bounding box center [366, 102] width 15 height 15
click at [357, 256] on button "Adicionar R$ 3,30" at bounding box center [350, 261] width 51 height 14
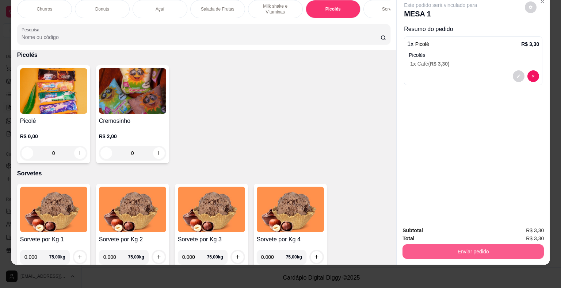
click at [418, 245] on button "Enviar pedido" at bounding box center [472, 252] width 141 height 15
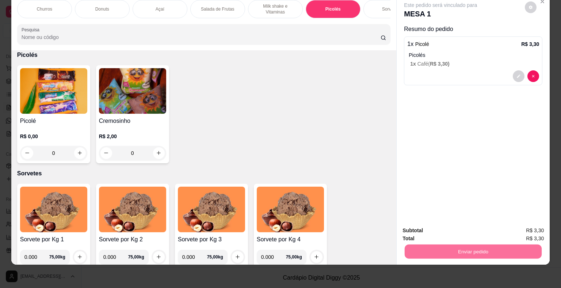
click at [415, 223] on button "Não registrar e enviar pedido" at bounding box center [449, 229] width 76 height 14
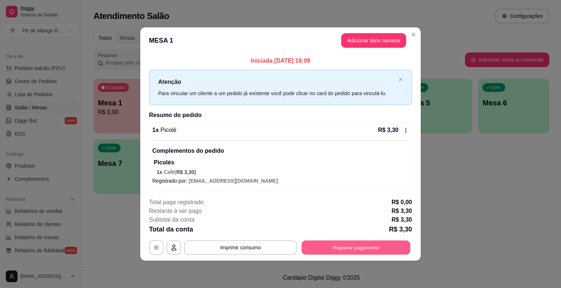
click at [370, 246] on button "Registrar pagamento" at bounding box center [355, 248] width 109 height 14
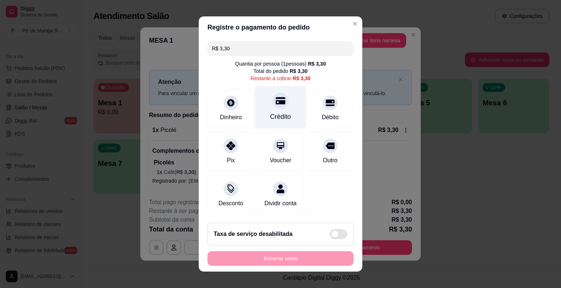
click at [282, 113] on div "Crédito" at bounding box center [280, 116] width 21 height 9
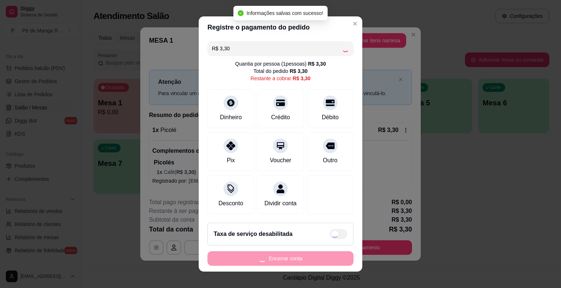
type input "R$ 0,00"
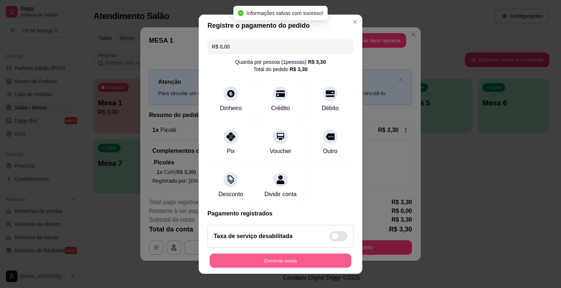
click at [319, 257] on button "Encerrar conta" at bounding box center [280, 261] width 142 height 14
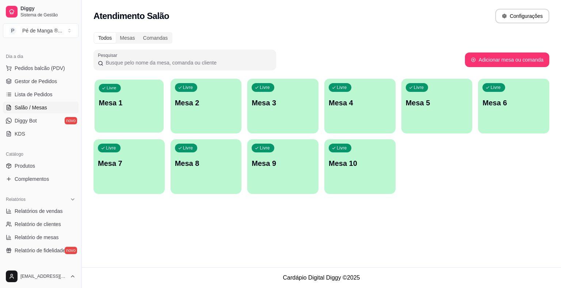
click at [146, 103] on p "Mesa 1" at bounding box center [129, 103] width 61 height 10
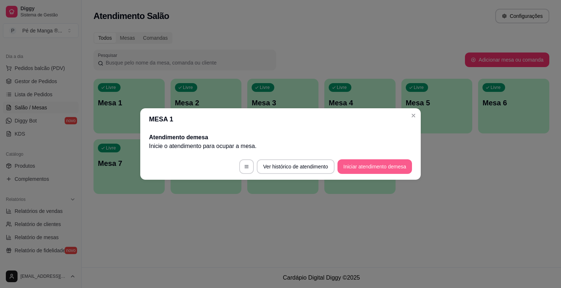
click at [373, 166] on button "Iniciar atendimento de mesa" at bounding box center [374, 166] width 74 height 15
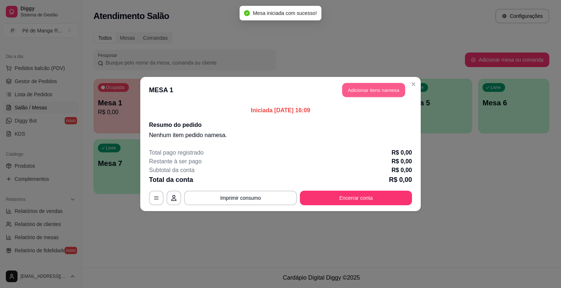
click at [373, 90] on button "Adicionar itens na mesa" at bounding box center [373, 90] width 63 height 14
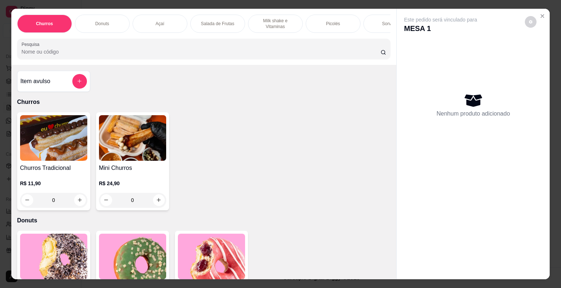
click at [330, 16] on div "Picolés" at bounding box center [332, 24] width 55 height 18
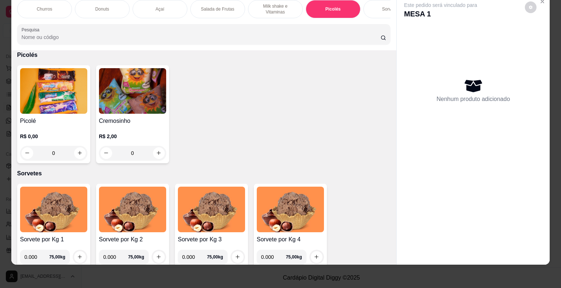
click at [81, 157] on div "0" at bounding box center [53, 153] width 67 height 15
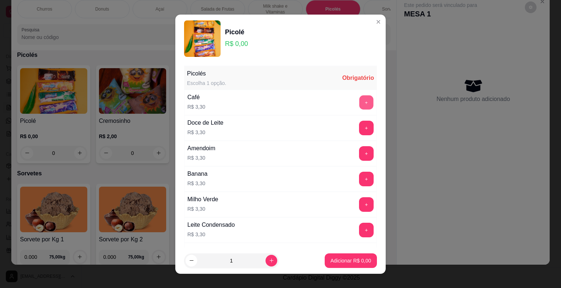
click at [359, 100] on button "+" at bounding box center [366, 102] width 14 height 14
click at [360, 265] on button "Adicionar R$ 3,30" at bounding box center [350, 261] width 51 height 14
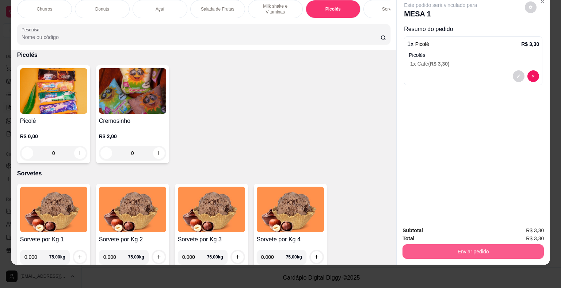
click at [445, 250] on button "Enviar pedido" at bounding box center [472, 252] width 141 height 15
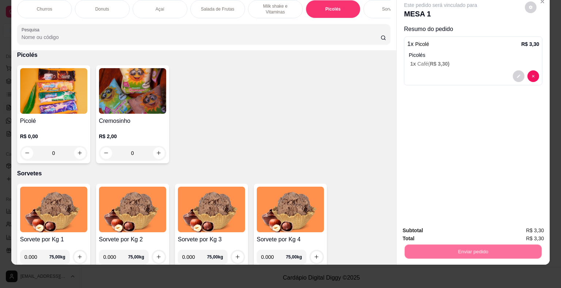
click at [430, 222] on button "Não registrar e enviar pedido" at bounding box center [449, 229] width 76 height 14
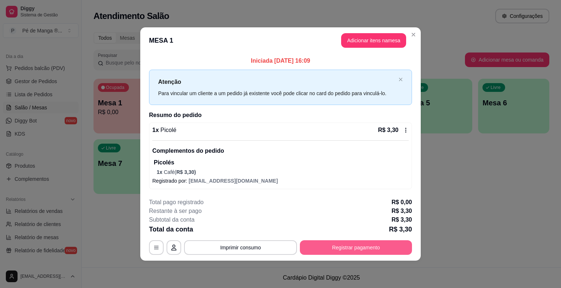
click at [373, 244] on button "Registrar pagamento" at bounding box center [356, 248] width 112 height 15
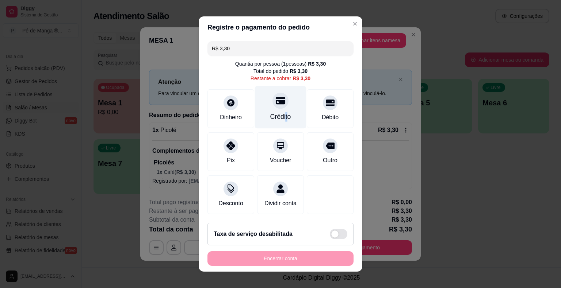
click at [280, 120] on div "Crédito" at bounding box center [280, 116] width 21 height 9
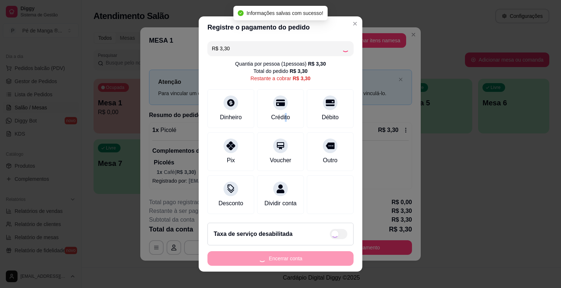
type input "R$ 0,00"
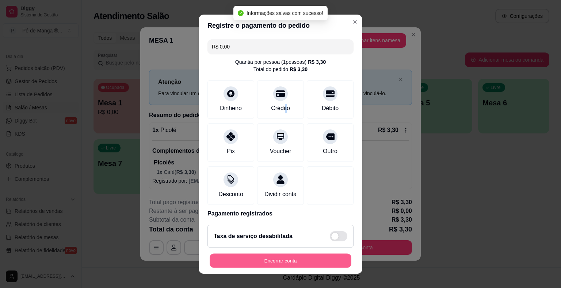
click at [242, 253] on footer "Taxa de serviço desabilitada Encerrar conta" at bounding box center [281, 246] width 164 height 55
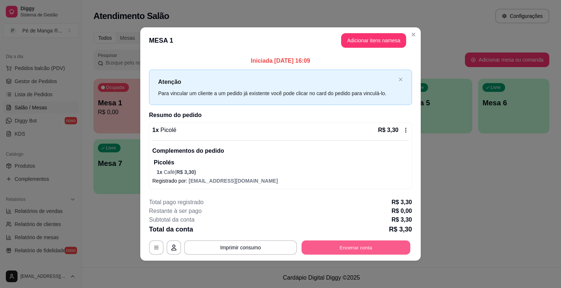
click at [347, 245] on button "Encerrar conta" at bounding box center [355, 248] width 109 height 14
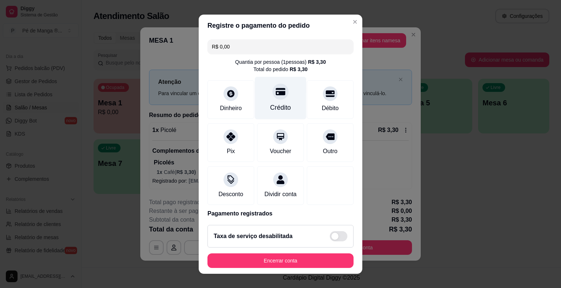
click at [279, 101] on div "Crédito" at bounding box center [280, 98] width 51 height 43
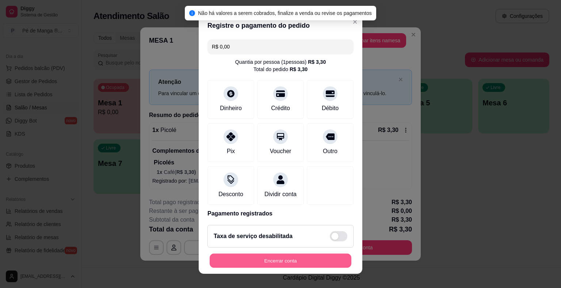
click at [290, 258] on button "Encerrar conta" at bounding box center [280, 261] width 142 height 14
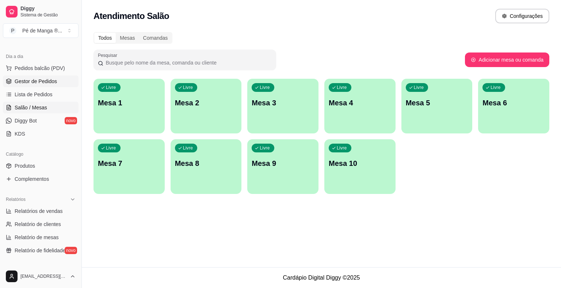
click at [55, 85] on link "Gestor de Pedidos" at bounding box center [41, 82] width 76 height 12
click at [55, 84] on span "Gestor de Pedidos" at bounding box center [36, 81] width 42 height 7
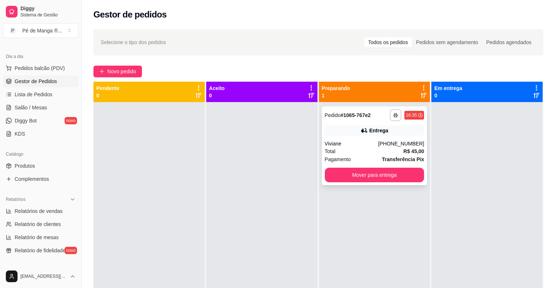
click at [359, 156] on div "**********" at bounding box center [374, 146] width 105 height 79
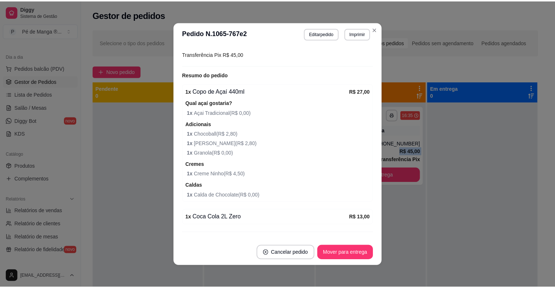
scroll to position [197, 0]
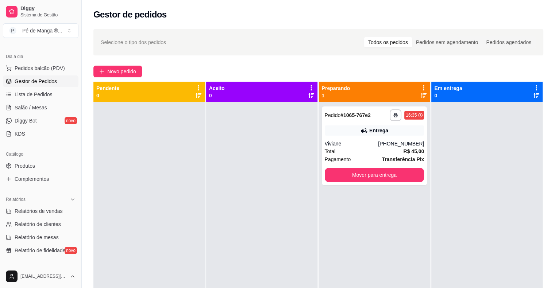
click at [468, 135] on div at bounding box center [486, 246] width 111 height 288
click at [334, 138] on div "**********" at bounding box center [374, 146] width 105 height 79
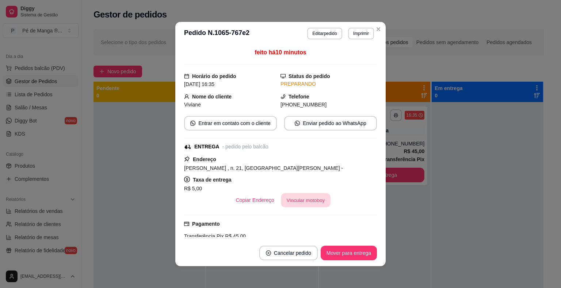
click at [289, 200] on button "Vincular motoboy" at bounding box center [306, 200] width 50 height 14
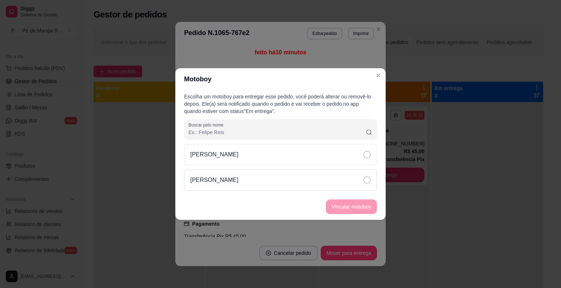
click at [320, 179] on div "[PERSON_NAME]" at bounding box center [280, 180] width 193 height 21
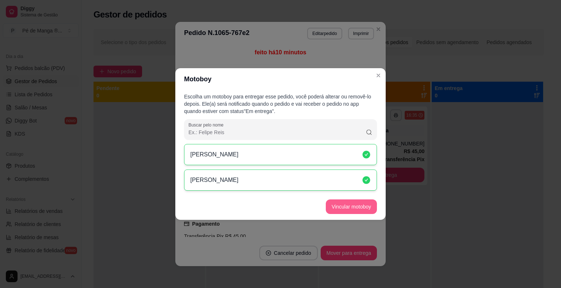
click at [339, 208] on button "Vincular motoboy" at bounding box center [351, 207] width 51 height 15
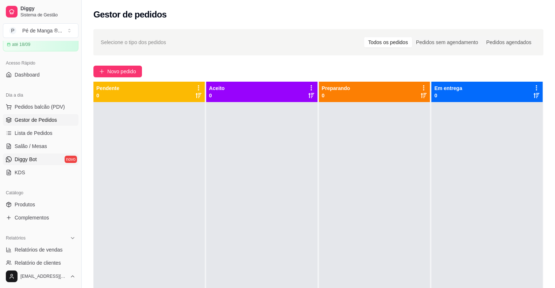
scroll to position [0, 0]
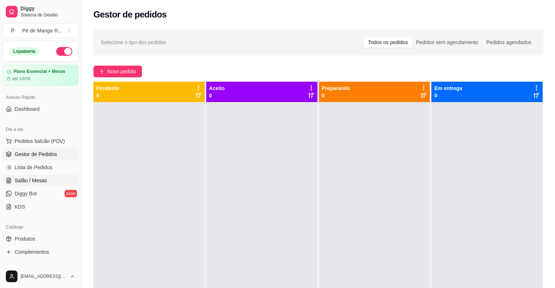
click at [53, 182] on link "Salão / Mesas" at bounding box center [41, 181] width 76 height 12
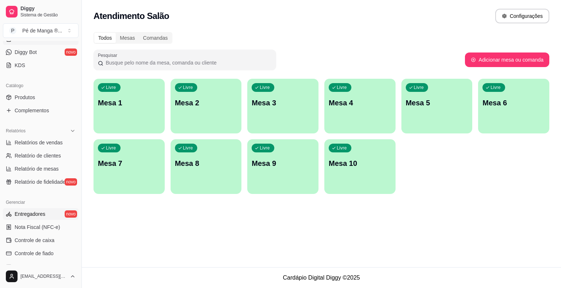
scroll to position [146, 0]
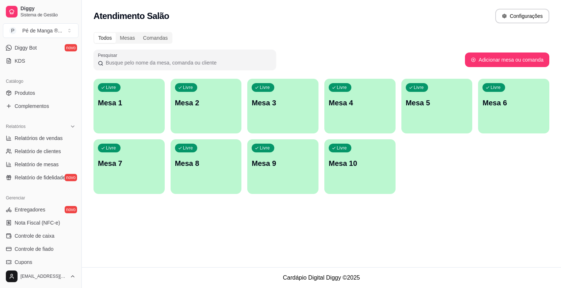
drag, startPoint x: 51, startPoint y: 220, endPoint x: 56, endPoint y: 224, distance: 6.3
click at [51, 223] on div "Loja aberta Plano Essencial + Mesas até 18/09 Acesso Rápido Dashboard Dia a dia…" at bounding box center [40, 153] width 81 height 224
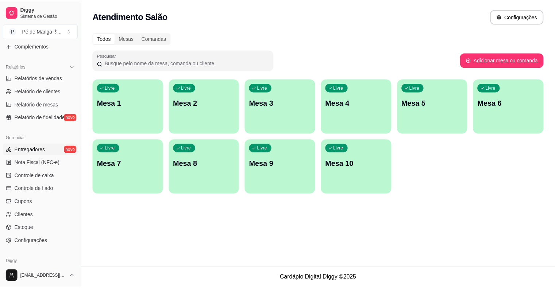
scroll to position [219, 0]
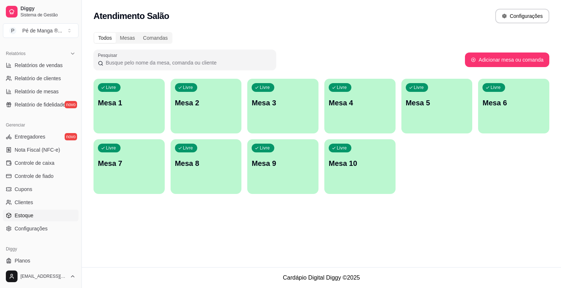
click at [40, 213] on link "Estoque" at bounding box center [41, 216] width 76 height 12
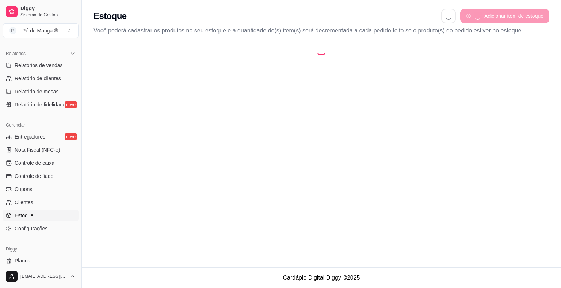
select select "QUANTITY_ORDER"
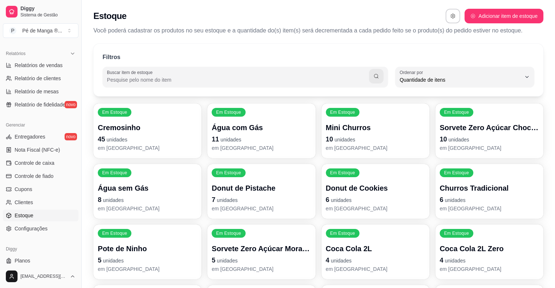
scroll to position [7, 0]
click at [466, 125] on p "Sorvete Zero Açúcar Chocolate" at bounding box center [489, 128] width 99 height 10
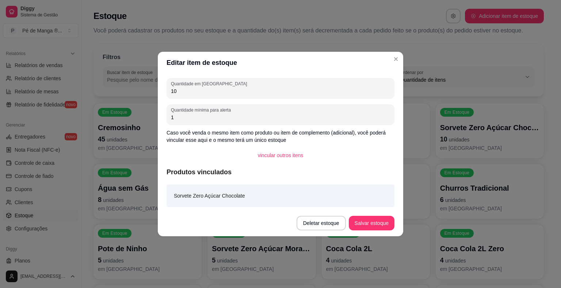
drag, startPoint x: 195, startPoint y: 87, endPoint x: 119, endPoint y: 88, distance: 76.3
click at [119, 88] on div "Editar item de estoque Quantidade em estoque 10 Quantidade mínima para alerta 1…" at bounding box center [280, 144] width 561 height 288
type input "07"
click at [372, 226] on button "Salvar estoque" at bounding box center [372, 223] width 46 height 15
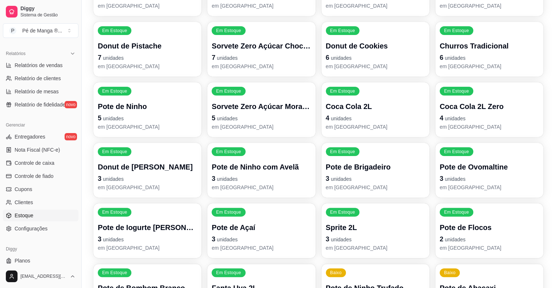
scroll to position [146, 0]
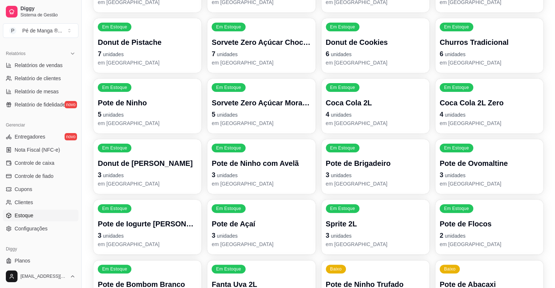
click at [288, 112] on p "5 unidades" at bounding box center [261, 114] width 99 height 10
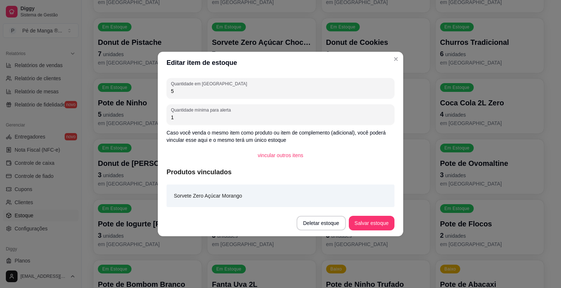
click at [111, 82] on div "Editar item de estoque Quantidade em estoque 5 Quantidade mínima para alerta 1 …" at bounding box center [280, 144] width 561 height 288
type input "3"
click at [389, 224] on button "Salvar estoque" at bounding box center [372, 223] width 46 height 15
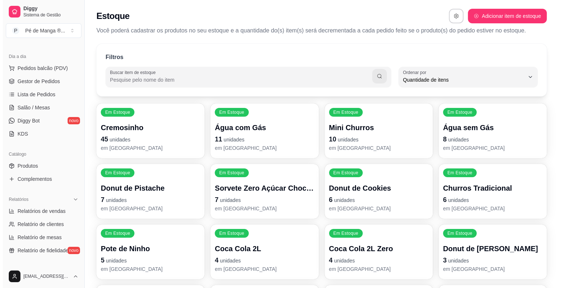
scroll to position [36, 0]
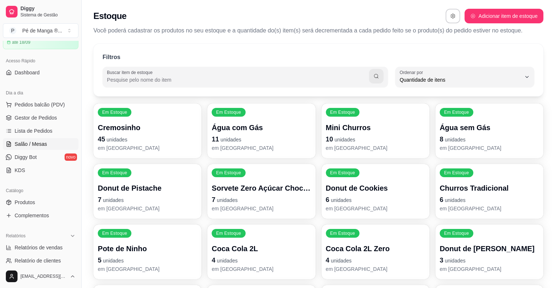
click at [54, 144] on link "Salão / Mesas" at bounding box center [41, 144] width 76 height 12
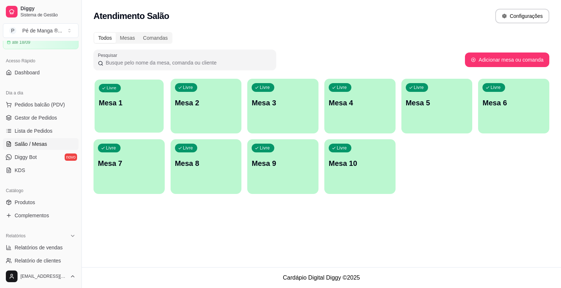
click at [137, 101] on p "Mesa 1" at bounding box center [129, 103] width 61 height 10
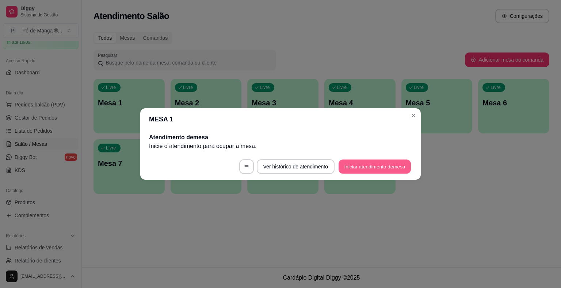
click at [385, 171] on button "Iniciar atendimento de mesa" at bounding box center [374, 167] width 72 height 14
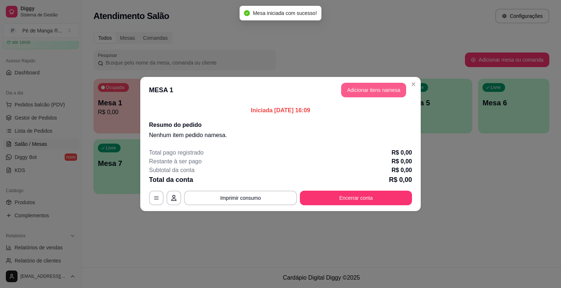
click at [373, 86] on button "Adicionar itens na mesa" at bounding box center [373, 90] width 65 height 15
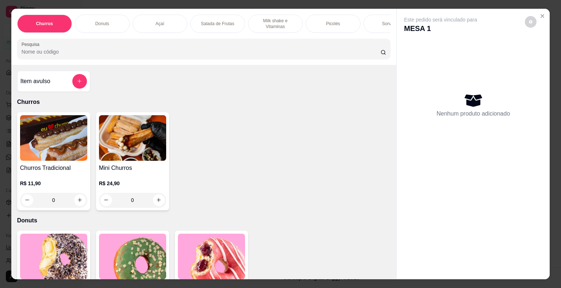
click at [330, 22] on p "Picolés" at bounding box center [333, 24] width 14 height 6
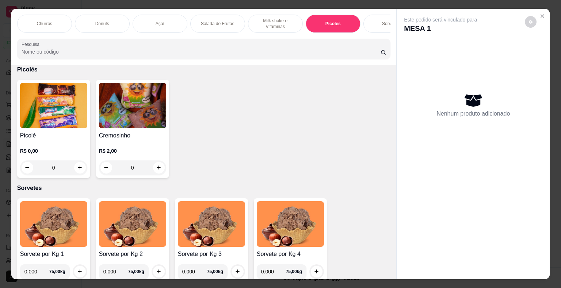
scroll to position [18, 0]
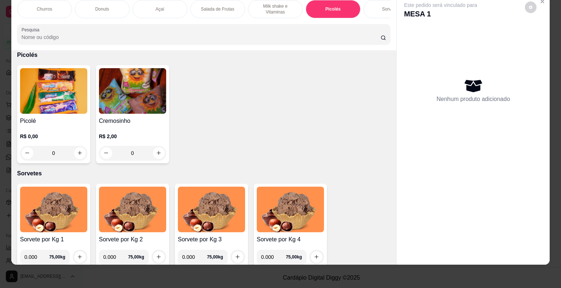
click at [47, 108] on img at bounding box center [53, 91] width 67 height 46
click at [136, 96] on img at bounding box center [132, 91] width 67 height 46
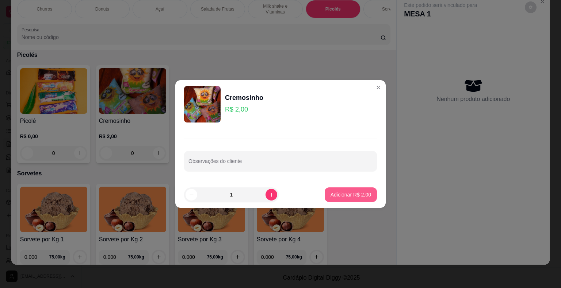
click at [367, 194] on button "Adicionar R$ 2,00" at bounding box center [350, 195] width 52 height 15
type input "1"
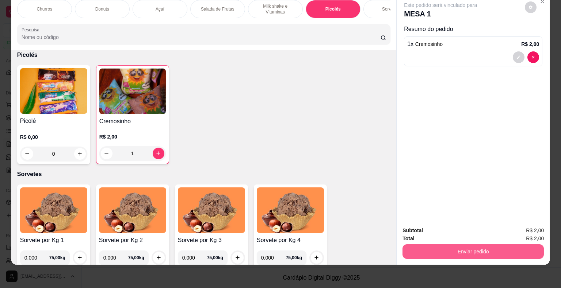
click at [436, 245] on button "Enviar pedido" at bounding box center [472, 252] width 141 height 15
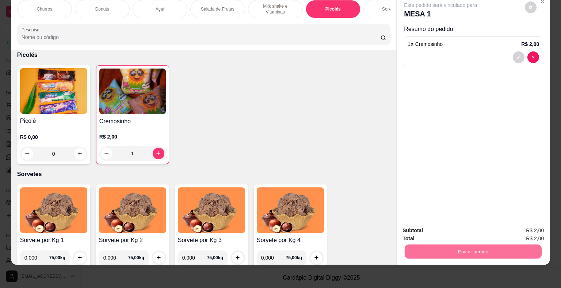
click at [434, 223] on button "Não registrar e enviar pedido" at bounding box center [449, 229] width 76 height 14
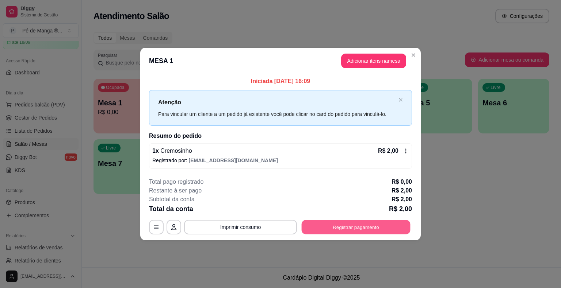
click at [317, 227] on button "Registrar pagamento" at bounding box center [355, 227] width 109 height 14
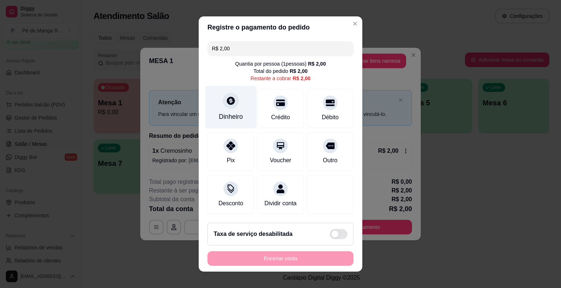
click at [228, 119] on div "Dinheiro" at bounding box center [231, 116] width 24 height 9
type input "R$ 0,00"
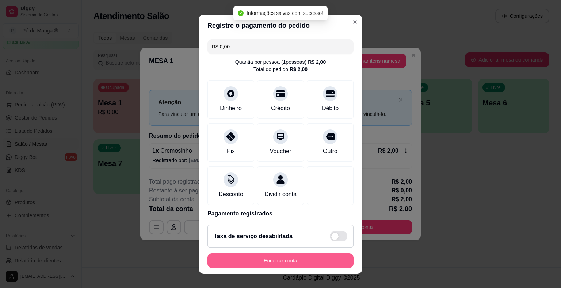
click at [300, 262] on button "Encerrar conta" at bounding box center [280, 261] width 146 height 15
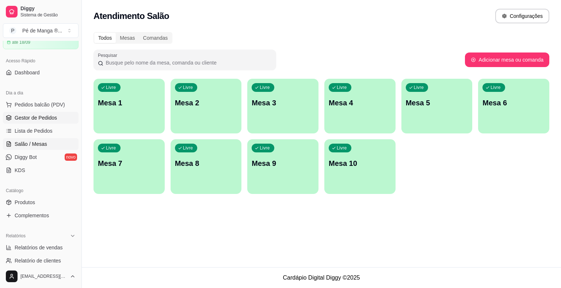
click at [62, 121] on link "Gestor de Pedidos" at bounding box center [41, 118] width 76 height 12
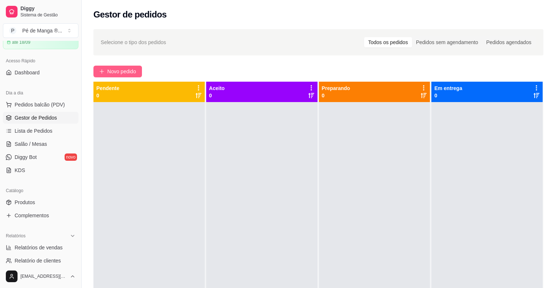
click at [112, 73] on span "Novo pedido" at bounding box center [121, 72] width 29 height 8
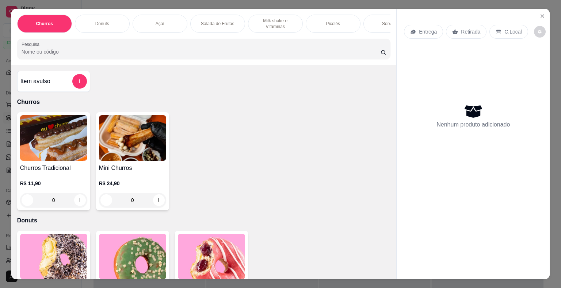
click at [169, 19] on div "Açaí" at bounding box center [159, 24] width 55 height 18
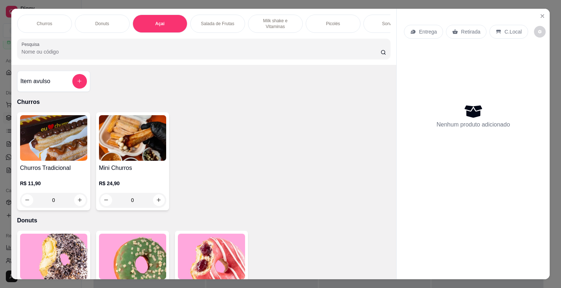
scroll to position [18, 0]
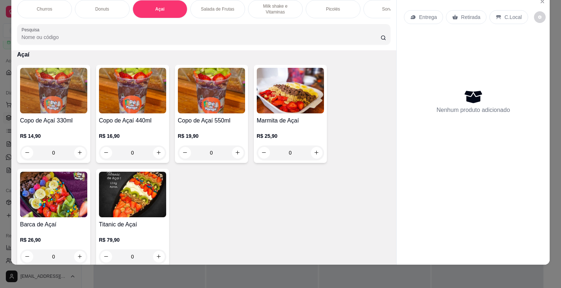
click at [78, 152] on div "0" at bounding box center [53, 153] width 67 height 15
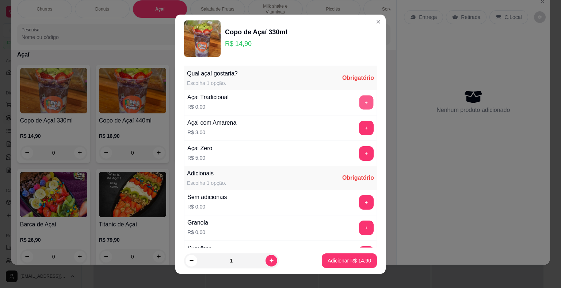
click at [359, 101] on button "+" at bounding box center [366, 102] width 14 height 14
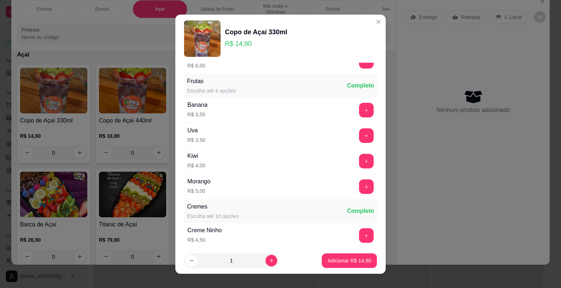
scroll to position [584, 0]
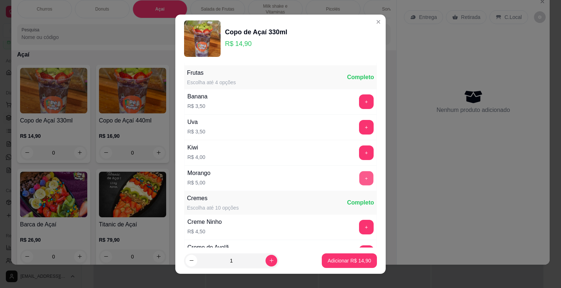
click at [359, 176] on button "+" at bounding box center [366, 178] width 14 height 14
click at [359, 146] on button "+" at bounding box center [366, 153] width 14 height 14
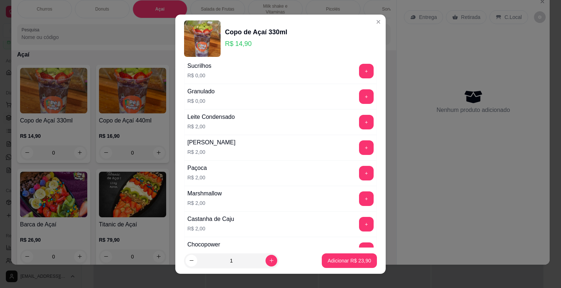
scroll to position [146, 0]
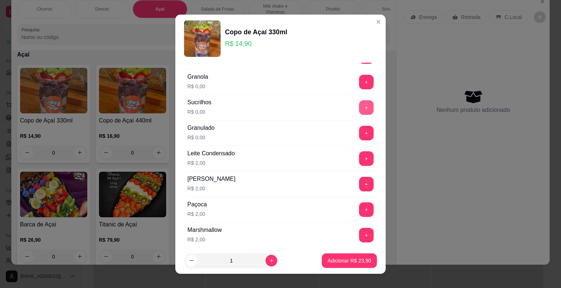
click at [359, 108] on button "+" at bounding box center [366, 107] width 15 height 15
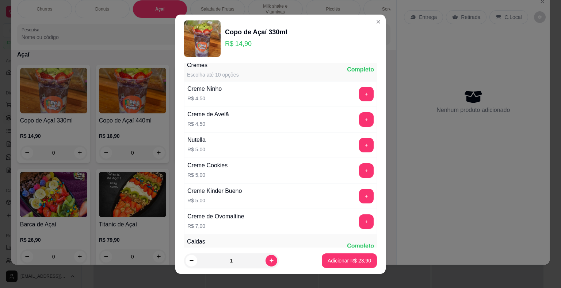
scroll to position [730, 0]
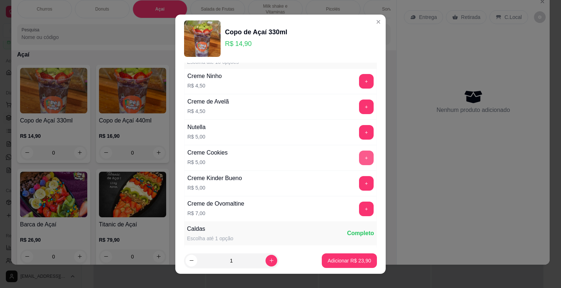
click at [359, 153] on button "+" at bounding box center [366, 158] width 15 height 15
click at [345, 255] on button "Adicionar R$ 28,90" at bounding box center [349, 261] width 54 height 14
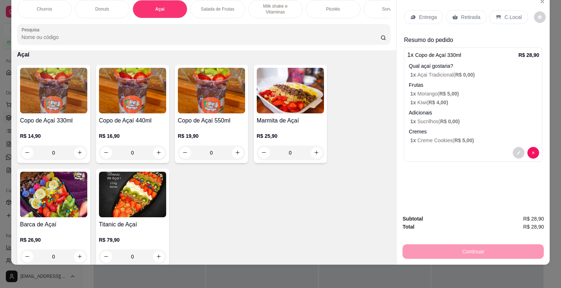
click at [254, 3] on p "Milk shake e Vitaminas" at bounding box center [275, 9] width 42 height 12
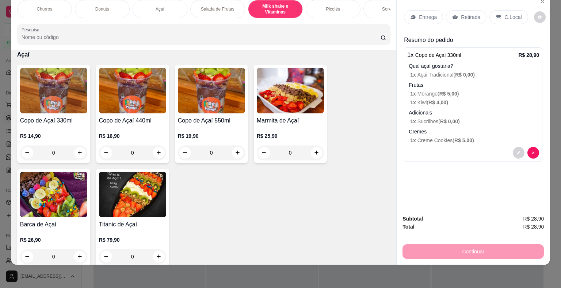
scroll to position [620, 0]
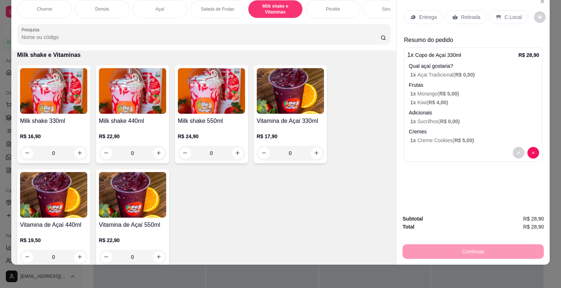
click at [158, 152] on div "0" at bounding box center [132, 153] width 67 height 15
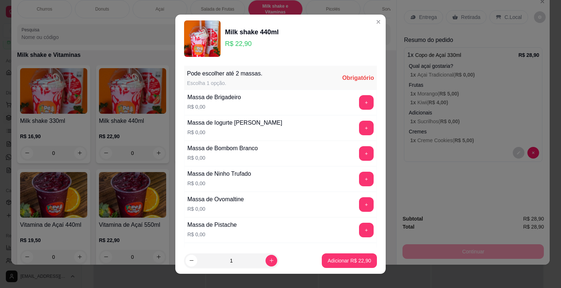
scroll to position [36, 0]
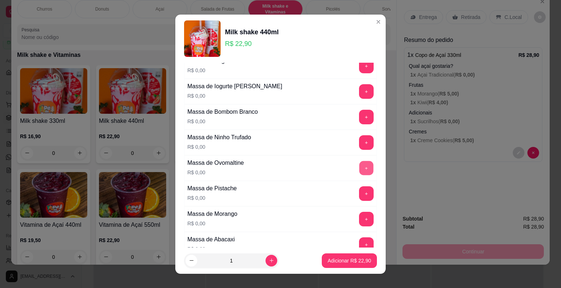
click at [359, 168] on button "+" at bounding box center [366, 168] width 14 height 14
click at [349, 258] on p "Adicionar R$ 22,90" at bounding box center [348, 260] width 43 height 7
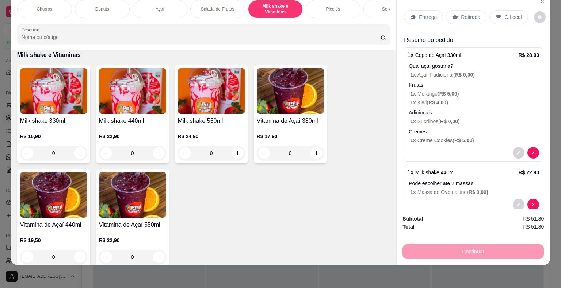
click at [158, 154] on div "0" at bounding box center [132, 153] width 67 height 15
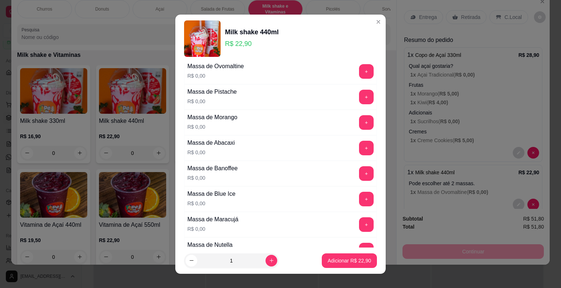
scroll to position [146, 0]
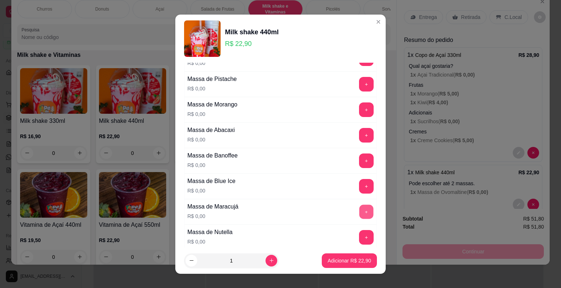
click at [359, 209] on button "+" at bounding box center [366, 212] width 14 height 14
click at [362, 259] on button "Adicionar R$ 22,90" at bounding box center [349, 261] width 54 height 14
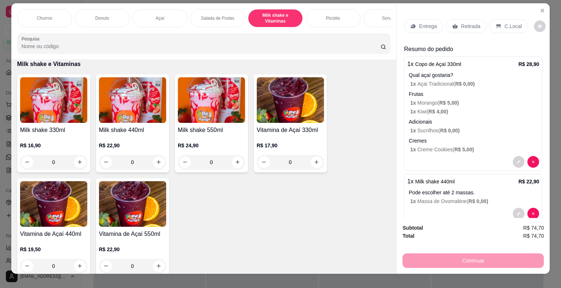
scroll to position [0, 0]
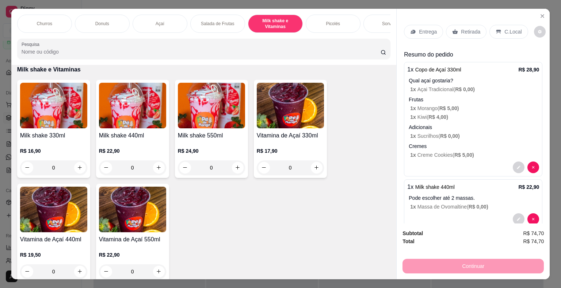
click at [420, 28] on p "Entrega" at bounding box center [428, 31] width 18 height 7
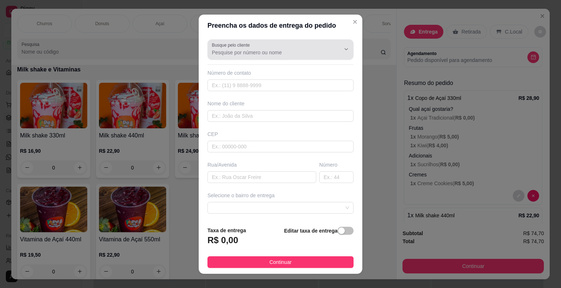
click at [224, 47] on label "Busque pelo cliente" at bounding box center [232, 45] width 41 height 6
click at [224, 49] on input "Busque pelo cliente" at bounding box center [270, 52] width 117 height 7
type input "15 998286683"
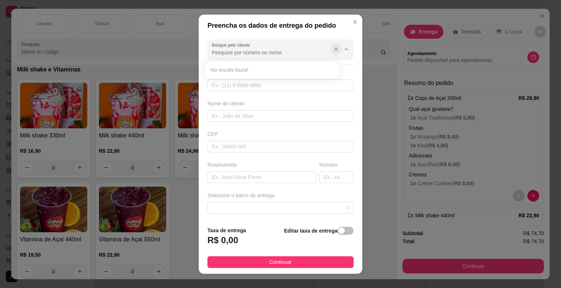
click at [333, 51] on icon "Show suggestions" at bounding box center [336, 49] width 6 height 6
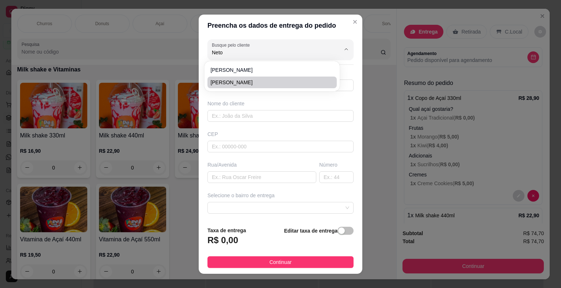
click at [254, 85] on span "[PERSON_NAME]" at bounding box center [268, 82] width 116 height 7
type input "[PERSON_NAME]"
type input "15998286683"
type input "[PERSON_NAME]"
type input "18440000"
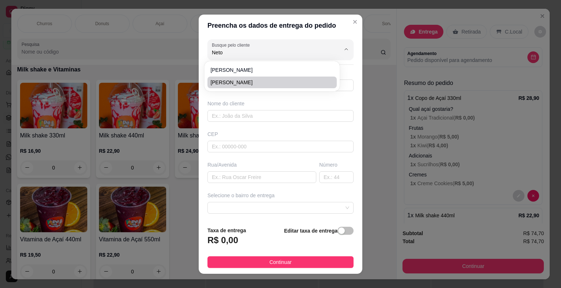
type input "Rua [PERSON_NAME]"
type input "285"
type input "Itaberá"
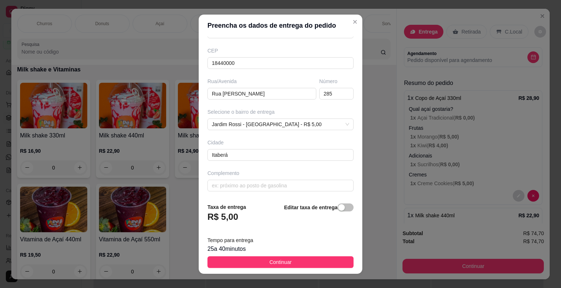
scroll to position [9, 0]
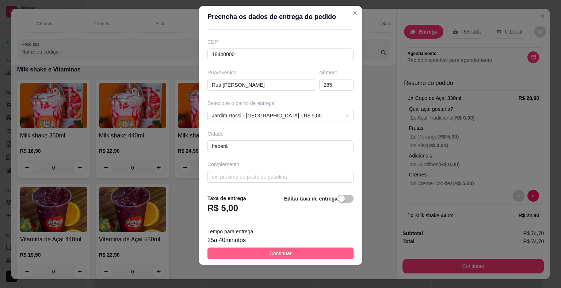
type input "[PERSON_NAME]"
click at [302, 252] on button "Continuar" at bounding box center [280, 254] width 146 height 12
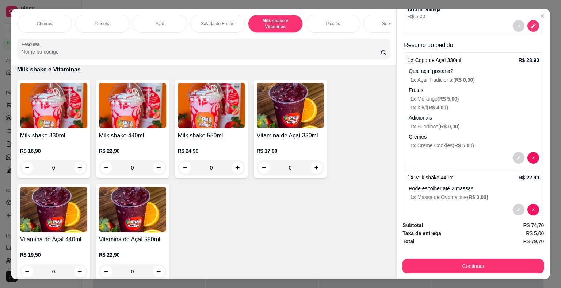
scroll to position [188, 0]
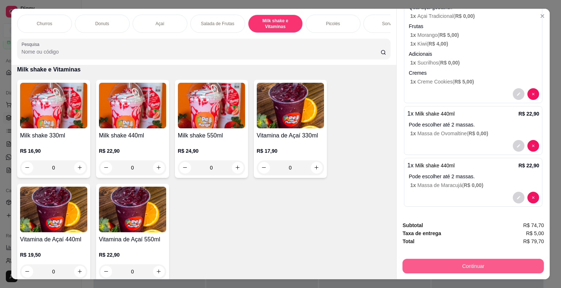
click at [505, 259] on button "Continuar" at bounding box center [472, 266] width 141 height 15
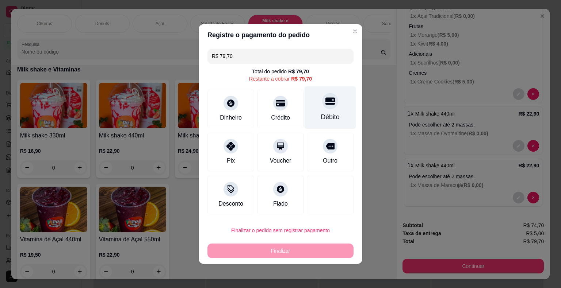
click at [309, 104] on div "Débito" at bounding box center [329, 107] width 51 height 43
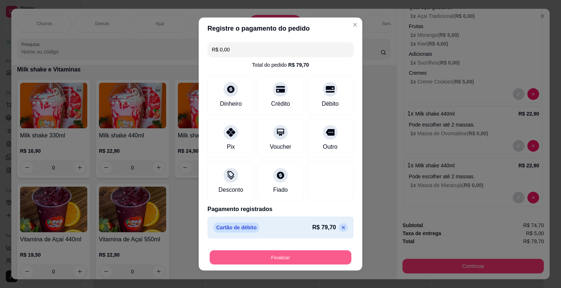
click at [333, 254] on button "Finalizar" at bounding box center [280, 258] width 142 height 14
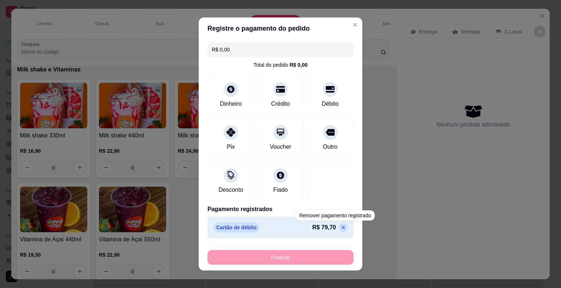
type input "-R$ 79,70"
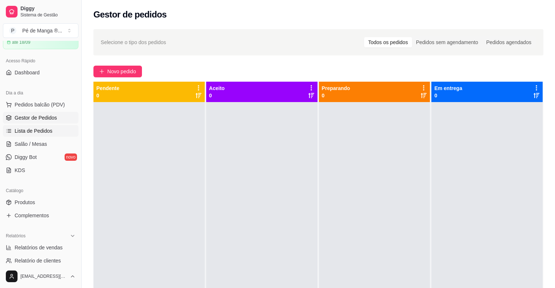
drag, startPoint x: 35, startPoint y: 132, endPoint x: 35, endPoint y: 121, distance: 10.9
click at [35, 132] on span "Lista de Pedidos" at bounding box center [34, 130] width 38 height 7
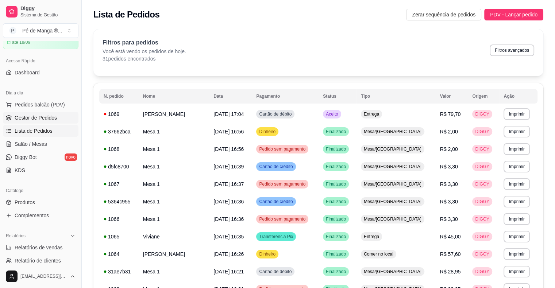
click at [32, 116] on span "Gestor de Pedidos" at bounding box center [36, 117] width 42 height 7
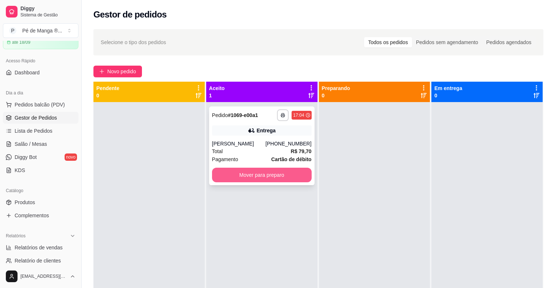
click at [264, 177] on button "Mover para preparo" at bounding box center [262, 175] width 100 height 15
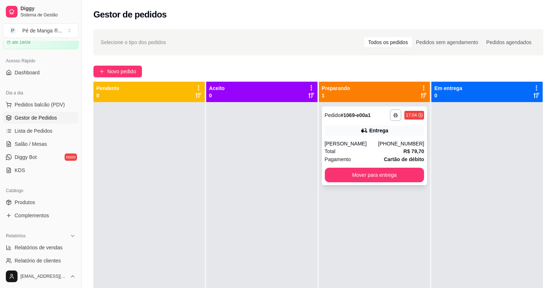
click at [362, 151] on div "Total R$ 79,70" at bounding box center [375, 151] width 100 height 8
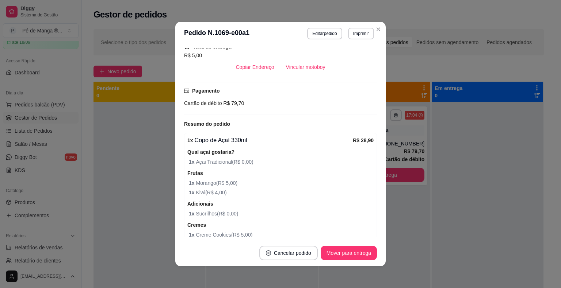
scroll to position [107, 0]
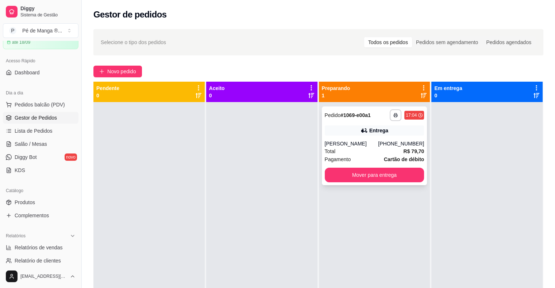
click at [368, 141] on div "[PERSON_NAME]" at bounding box center [352, 143] width 54 height 7
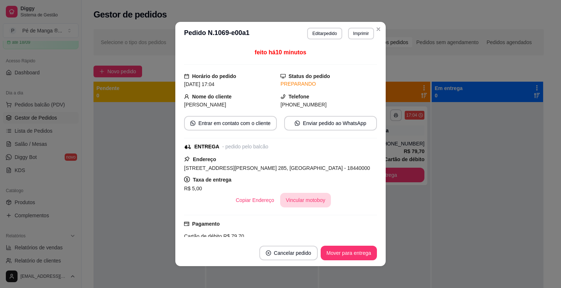
click at [294, 199] on button "Vincular motoboy" at bounding box center [305, 200] width 51 height 15
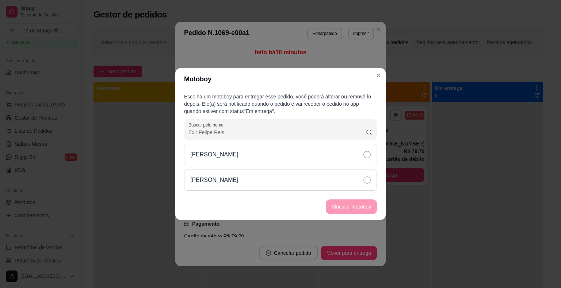
click at [315, 181] on div "[PERSON_NAME]" at bounding box center [280, 180] width 193 height 21
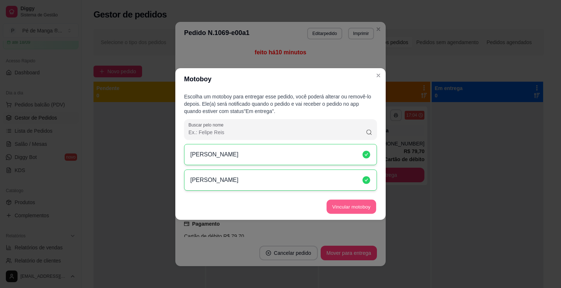
click at [377, 206] on footer "Vincular motoboy" at bounding box center [280, 207] width 210 height 26
click at [367, 207] on button "Vincular motoboy" at bounding box center [351, 207] width 50 height 14
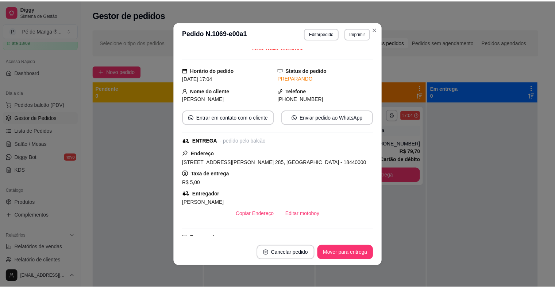
scroll to position [0, 0]
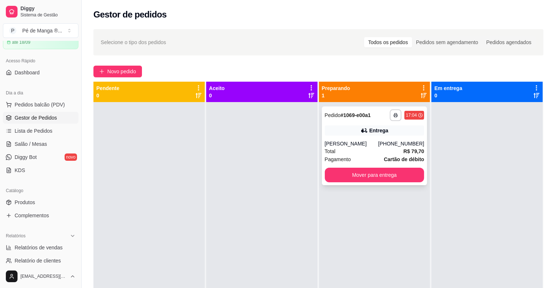
click at [376, 142] on div "[PERSON_NAME]" at bounding box center [352, 143] width 54 height 7
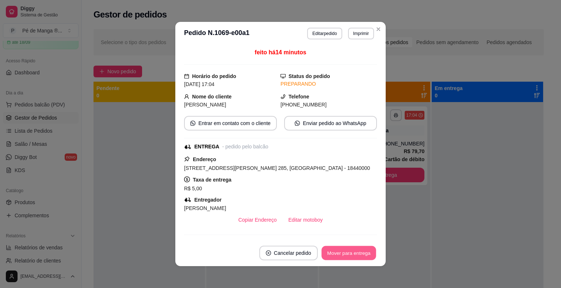
click at [350, 253] on button "Mover para entrega" at bounding box center [348, 253] width 55 height 14
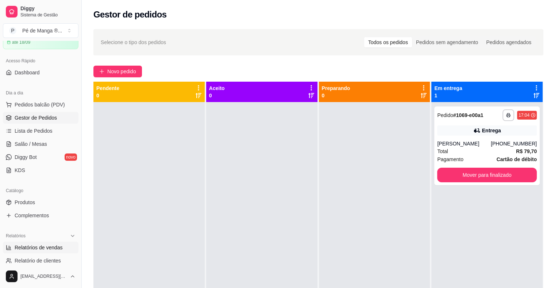
click at [54, 247] on span "Relatórios de vendas" at bounding box center [39, 247] width 48 height 7
select select "ALL"
select select "0"
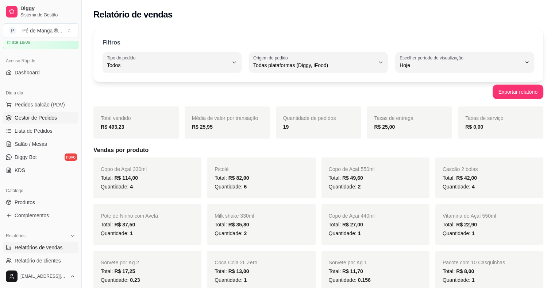
click at [38, 121] on span "Gestor de Pedidos" at bounding box center [36, 117] width 42 height 7
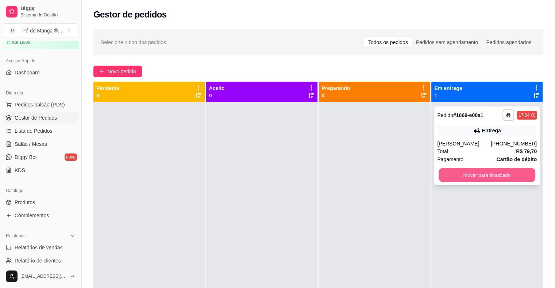
click at [508, 176] on button "Mover para finalizado" at bounding box center [487, 175] width 97 height 14
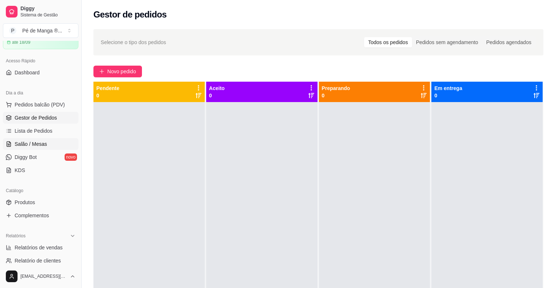
click at [46, 139] on link "Salão / Mesas" at bounding box center [41, 144] width 76 height 12
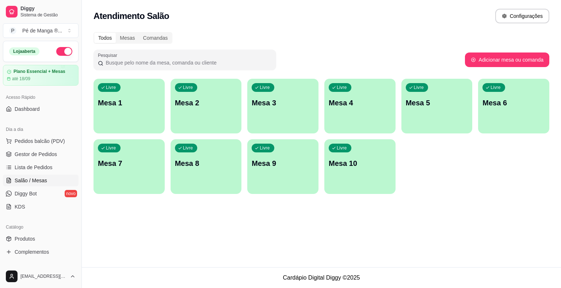
click at [132, 114] on div "Livre Mesa 1" at bounding box center [128, 102] width 71 height 46
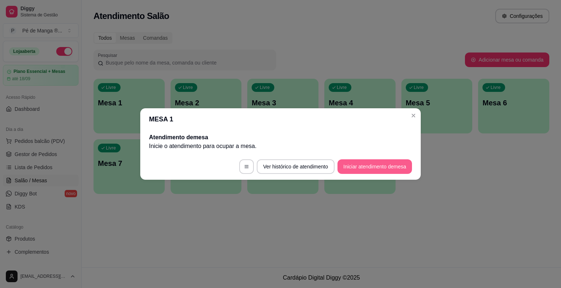
click at [391, 168] on button "Iniciar atendimento de mesa" at bounding box center [374, 166] width 74 height 15
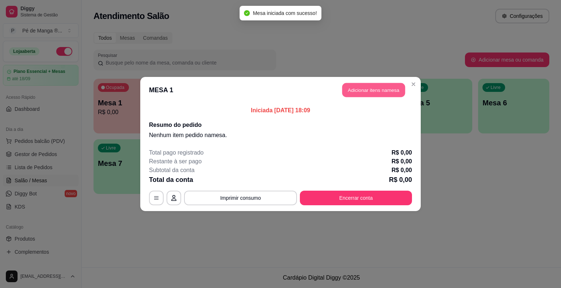
click at [359, 92] on button "Adicionar itens na mesa" at bounding box center [373, 90] width 63 height 14
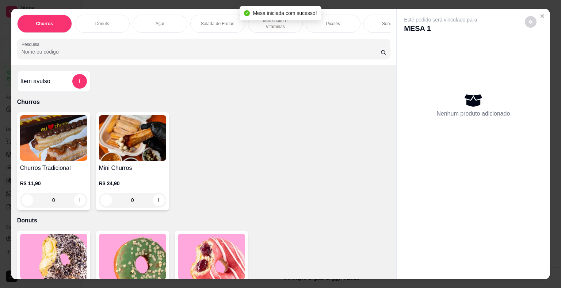
drag, startPoint x: 356, startPoint y: 26, endPoint x: 381, endPoint y: 20, distance: 25.2
click at [360, 26] on div "Churros Donuts Açaí Salada de Frutas Milk shake e Vitaminas Picolés Sorvetes Po…" at bounding box center [203, 24] width 373 height 18
click at [382, 21] on p "Sorvetes" at bounding box center [390, 24] width 17 height 6
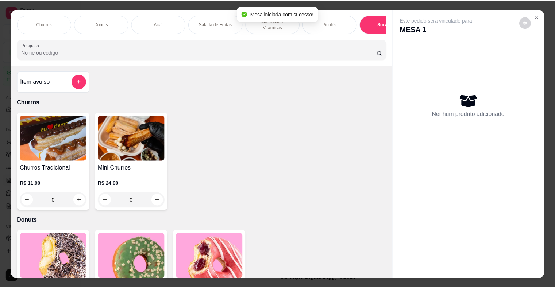
scroll to position [18, 0]
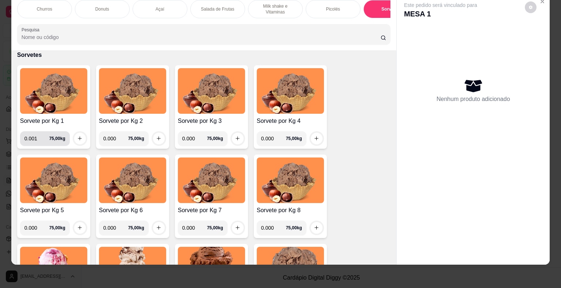
click at [39, 139] on input "0.001" at bounding box center [36, 138] width 25 height 15
type input "0.442"
click at [74, 136] on button "increase-product-quantity" at bounding box center [79, 138] width 11 height 11
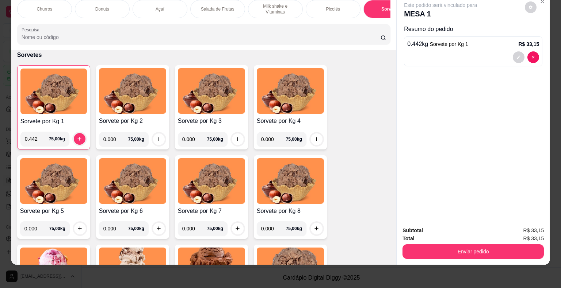
click at [444, 245] on button "Enviar pedido" at bounding box center [472, 252] width 141 height 15
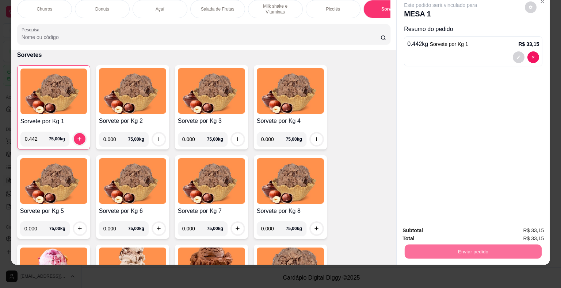
click at [432, 230] on button "Não registrar e enviar pedido" at bounding box center [449, 229] width 74 height 14
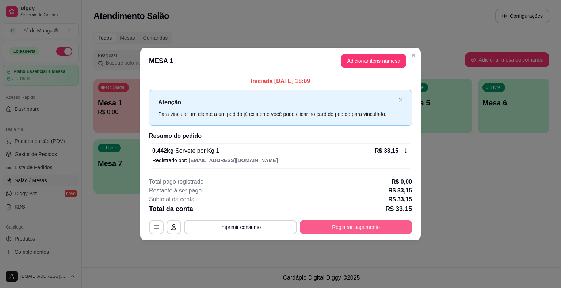
click at [319, 227] on button "Registrar pagamento" at bounding box center [356, 227] width 112 height 15
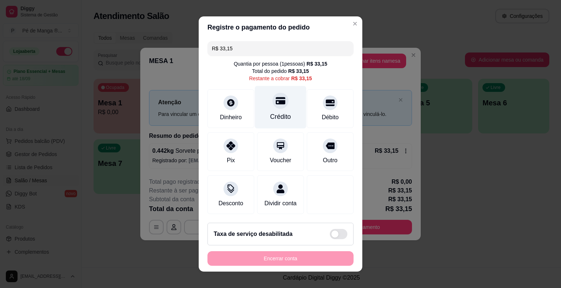
click at [276, 107] on div at bounding box center [280, 101] width 16 height 16
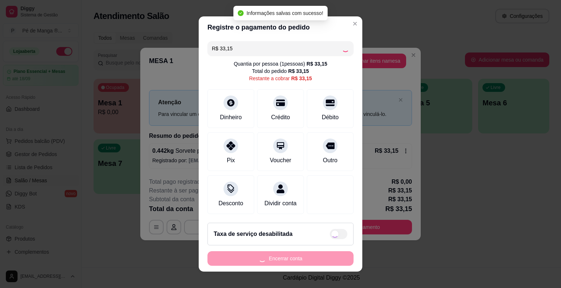
type input "R$ 0,00"
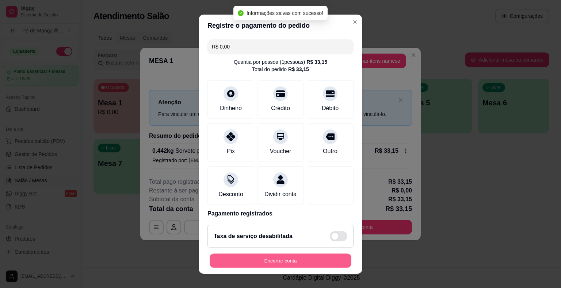
click at [296, 259] on button "Encerrar conta" at bounding box center [280, 261] width 142 height 14
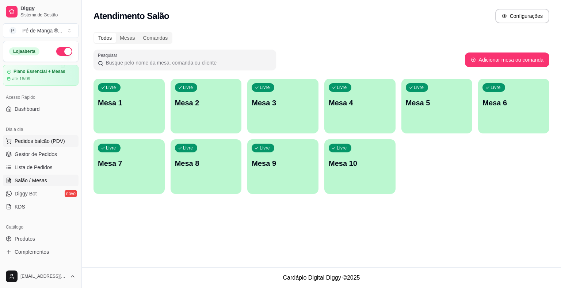
click at [44, 156] on span "Gestor de Pedidos" at bounding box center [36, 154] width 42 height 7
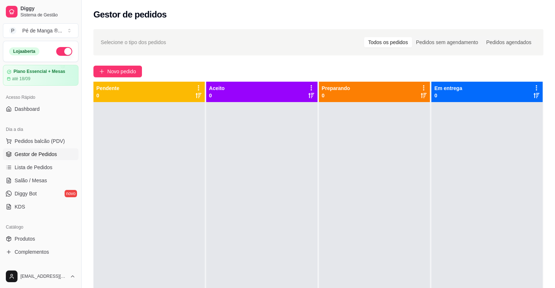
scroll to position [196, 0]
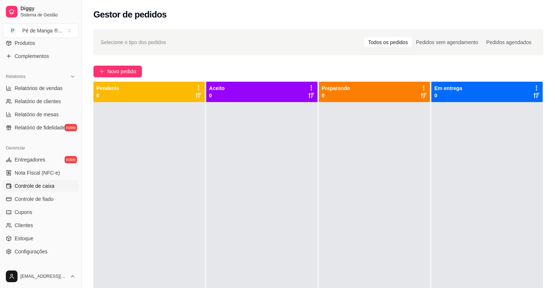
click at [64, 190] on link "Controle de caixa" at bounding box center [41, 186] width 76 height 12
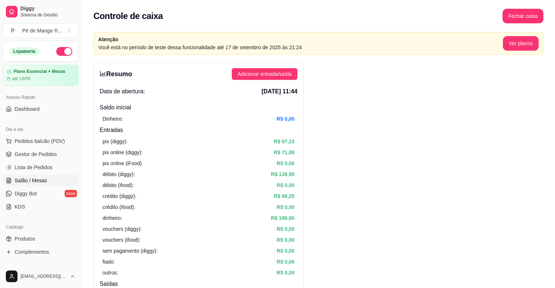
click at [51, 177] on link "Salão / Mesas" at bounding box center [41, 181] width 76 height 12
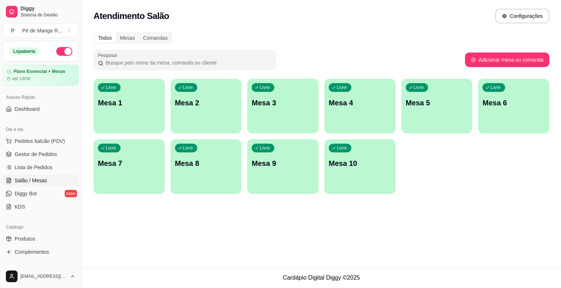
click at [137, 108] on div "Livre Mesa 1" at bounding box center [128, 102] width 71 height 46
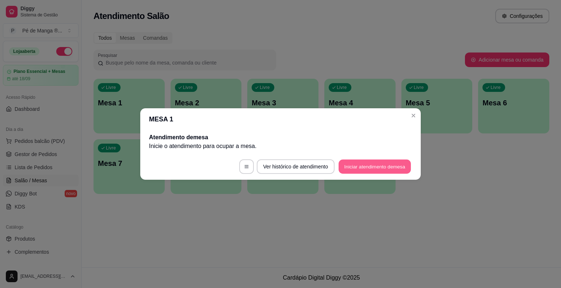
click at [357, 168] on button "Iniciar atendimento de mesa" at bounding box center [374, 167] width 72 height 14
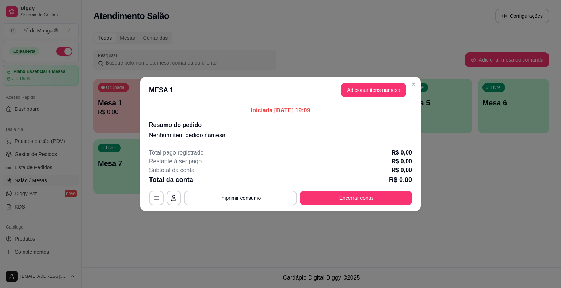
click at [374, 95] on button "Adicionar itens na mesa" at bounding box center [373, 90] width 65 height 15
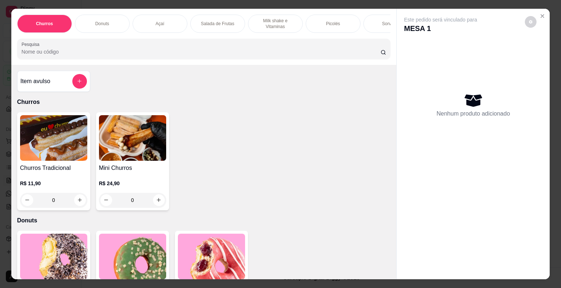
click at [326, 21] on p "Picolés" at bounding box center [333, 24] width 14 height 6
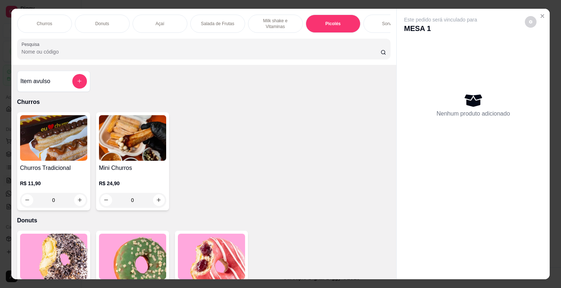
scroll to position [18, 0]
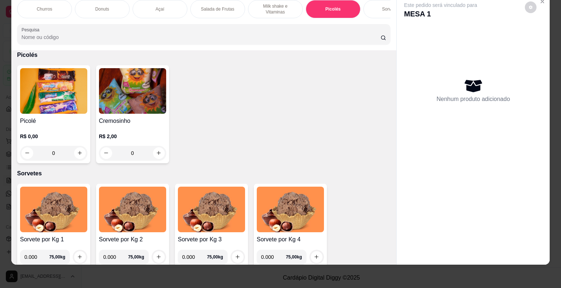
click at [379, 10] on div "Sorvetes" at bounding box center [390, 9] width 55 height 18
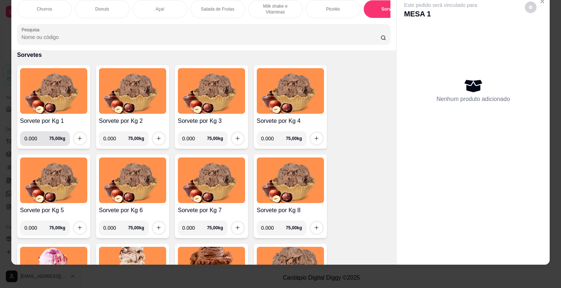
click at [34, 138] on input "0.000" at bounding box center [36, 138] width 25 height 15
type input "0.248"
click at [80, 136] on icon "increase-product-quantity" at bounding box center [79, 138] width 5 height 5
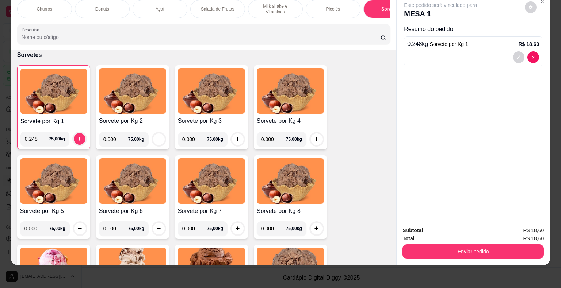
click at [110, 138] on input "0.000" at bounding box center [115, 139] width 25 height 15
click at [112, 142] on input "0.000" at bounding box center [115, 139] width 25 height 15
type input "0.256"
click at [151, 140] on div at bounding box center [158, 139] width 15 height 15
click at [153, 139] on button "increase-product-quantity" at bounding box center [159, 140] width 12 height 12
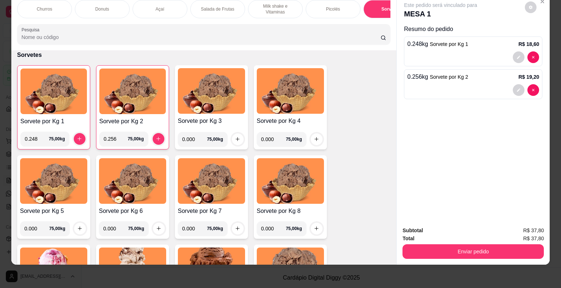
click at [192, 138] on input "0.000" at bounding box center [194, 139] width 25 height 15
type input "0.420"
click at [235, 137] on icon "increase-product-quantity" at bounding box center [237, 138] width 5 height 5
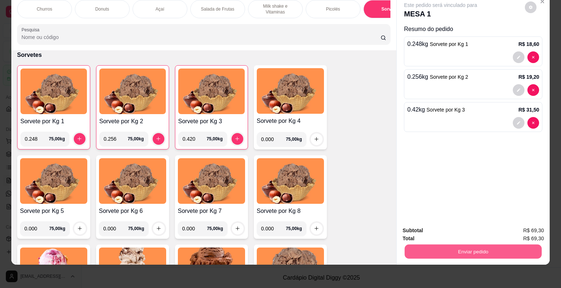
click at [430, 245] on button "Enviar pedido" at bounding box center [472, 252] width 137 height 14
click at [460, 223] on button "Não registrar e enviar pedido" at bounding box center [449, 229] width 74 height 14
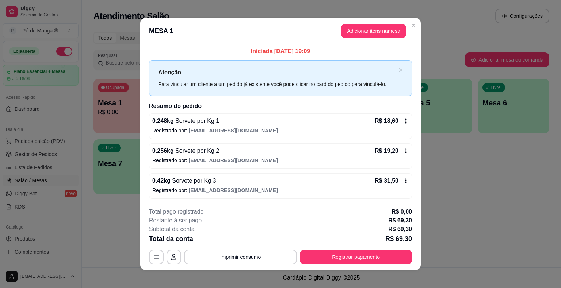
click at [376, 264] on div "**********" at bounding box center [280, 257] width 263 height 15
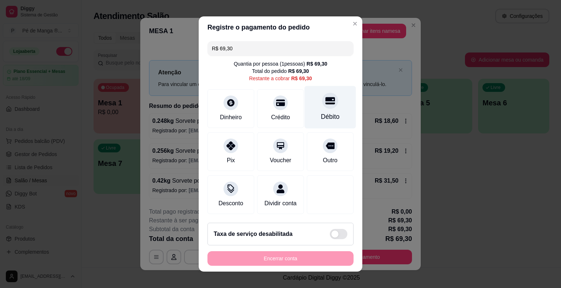
click at [324, 115] on div "Débito" at bounding box center [330, 116] width 19 height 9
type input "R$ 0,00"
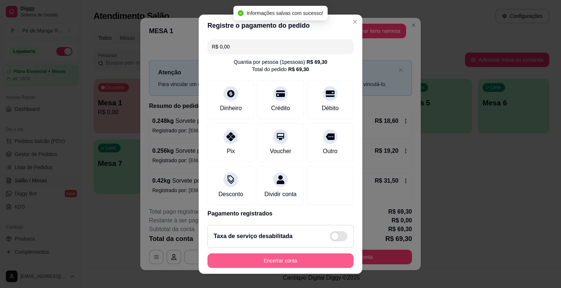
click at [287, 262] on button "Encerrar conta" at bounding box center [280, 261] width 146 height 15
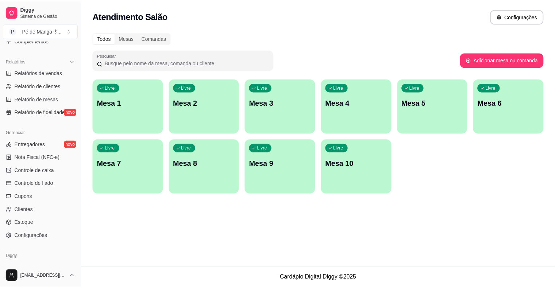
scroll to position [219, 0]
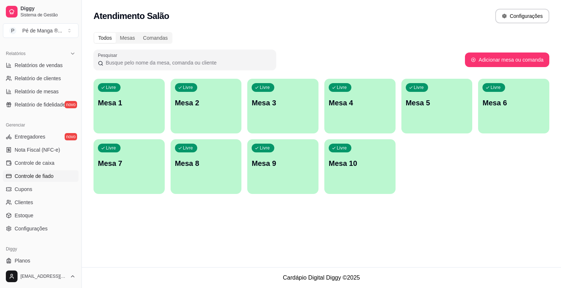
click at [49, 181] on link "Controle de fiado" at bounding box center [41, 176] width 76 height 12
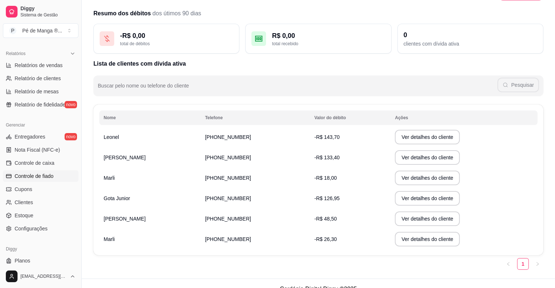
scroll to position [34, 0]
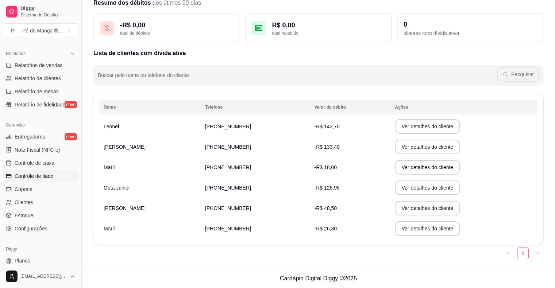
click at [254, 169] on td "[PHONE_NUMBER]" at bounding box center [255, 167] width 109 height 20
click at [395, 170] on button "Ver detalhes do cliente" at bounding box center [427, 167] width 65 height 15
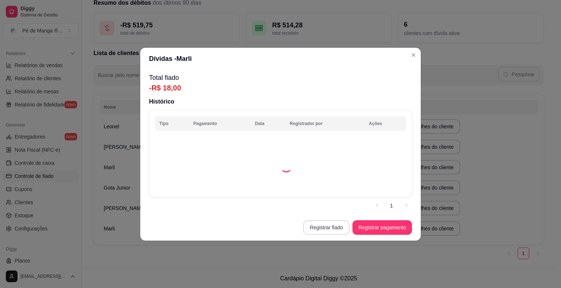
click at [341, 231] on button "Registrar fiado" at bounding box center [326, 227] width 46 height 15
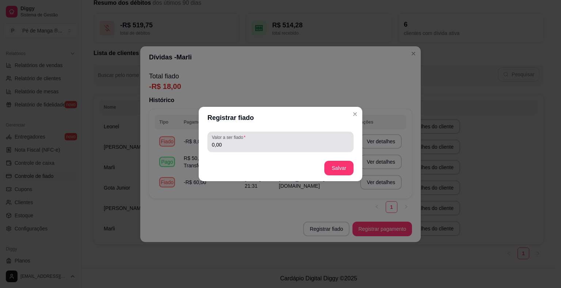
click at [280, 145] on input "0,00" at bounding box center [280, 144] width 137 height 7
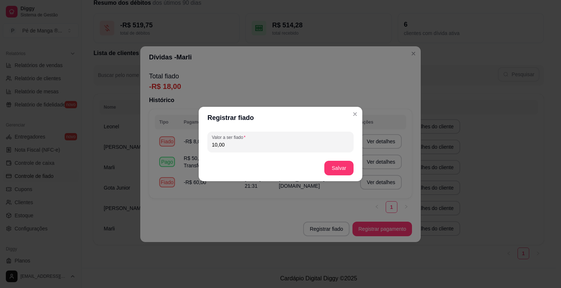
type input "10,00"
click at [334, 169] on button "Salvar" at bounding box center [338, 168] width 29 height 15
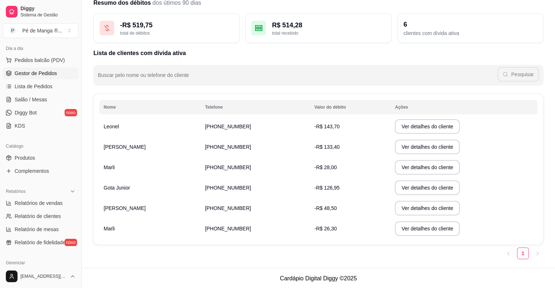
scroll to position [36, 0]
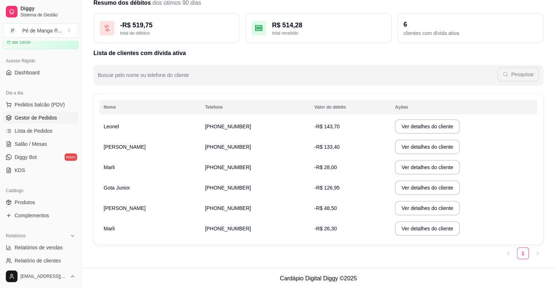
click at [54, 119] on span "Gestor de Pedidos" at bounding box center [36, 117] width 42 height 7
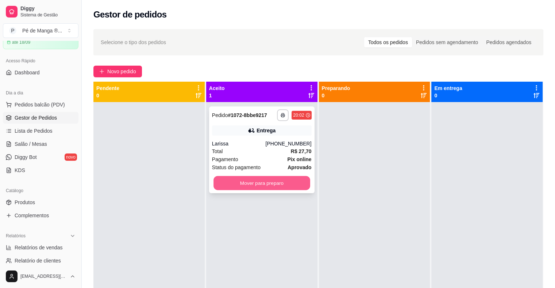
click at [250, 186] on button "Mover para preparo" at bounding box center [262, 183] width 97 height 14
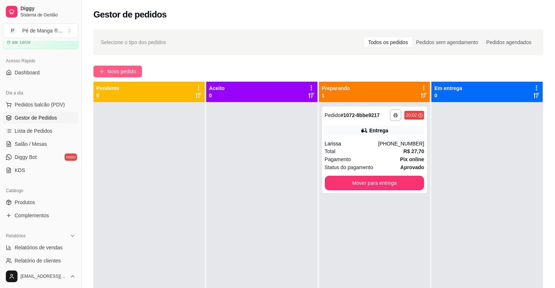
click at [121, 70] on span "Novo pedido" at bounding box center [121, 72] width 29 height 8
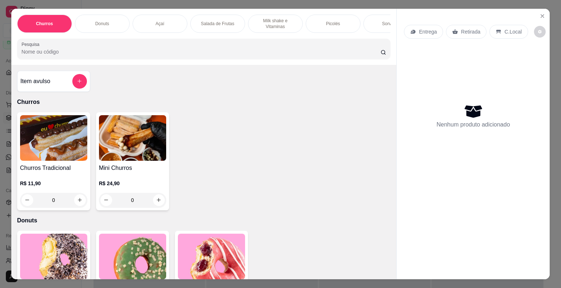
click at [169, 23] on div "Açaí" at bounding box center [159, 24] width 55 height 18
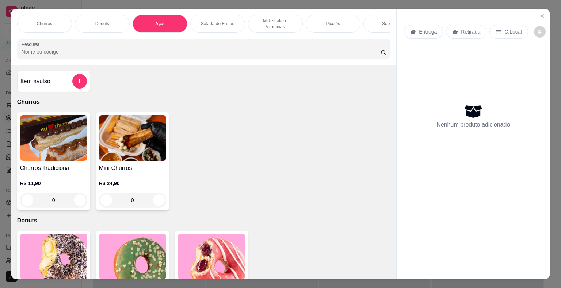
scroll to position [18, 0]
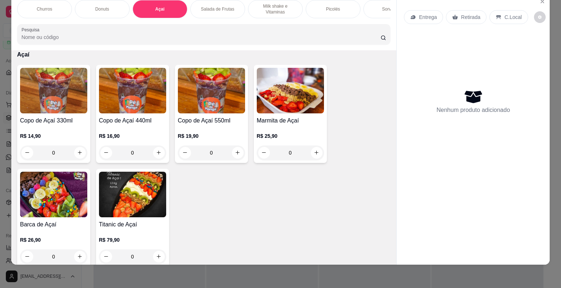
click at [60, 208] on img at bounding box center [53, 195] width 67 height 46
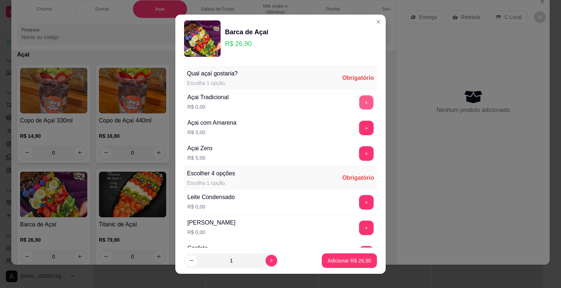
click at [359, 98] on button "+" at bounding box center [366, 102] width 14 height 14
click at [359, 202] on button "+" at bounding box center [366, 202] width 15 height 15
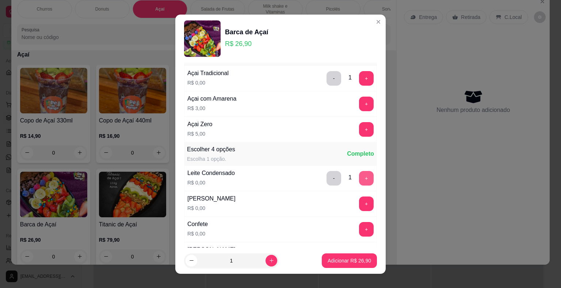
scroll to position [36, 0]
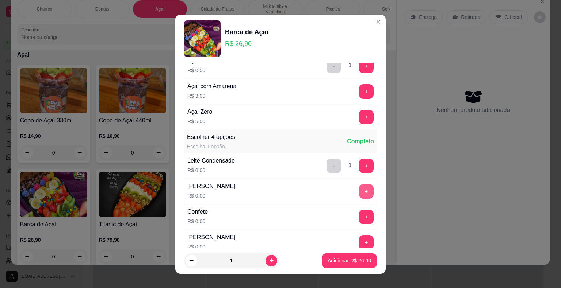
click at [359, 189] on button "+" at bounding box center [366, 191] width 15 height 15
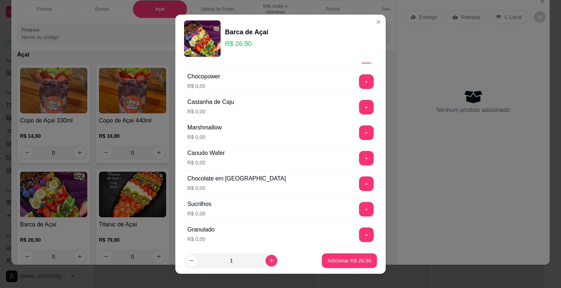
scroll to position [328, 0]
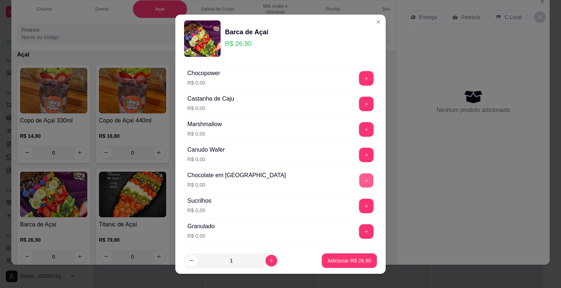
click at [359, 176] on button "+" at bounding box center [366, 180] width 14 height 14
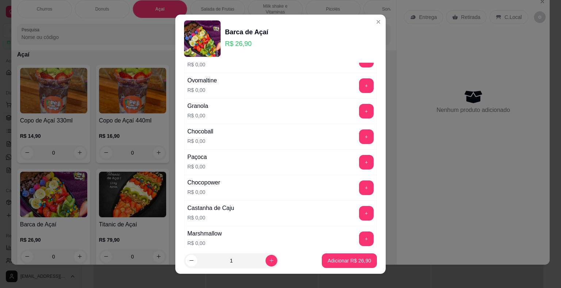
scroll to position [182, 0]
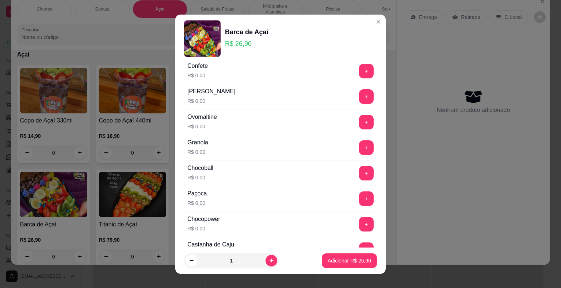
click at [356, 115] on div "+" at bounding box center [366, 122] width 20 height 15
click at [359, 116] on button "+" at bounding box center [366, 122] width 14 height 14
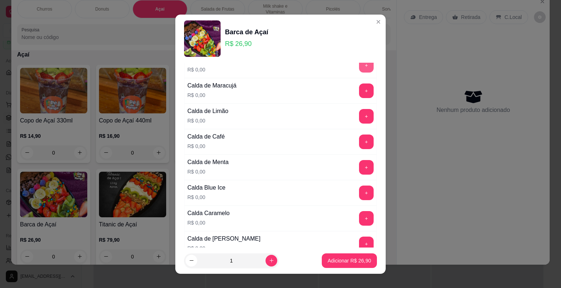
scroll to position [1387, 0]
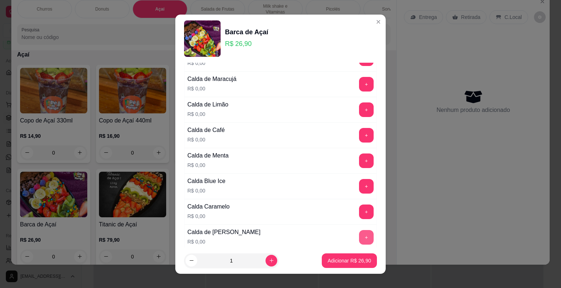
click at [359, 230] on button "+" at bounding box center [366, 237] width 15 height 15
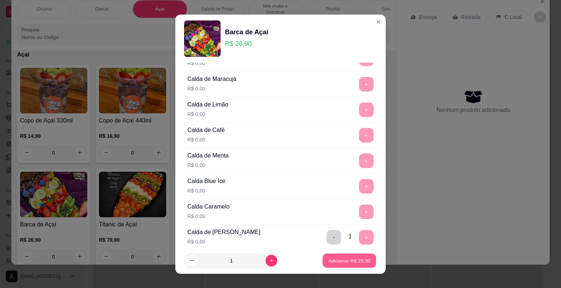
click at [339, 258] on p "Adicionar R$ 26,90" at bounding box center [349, 260] width 42 height 7
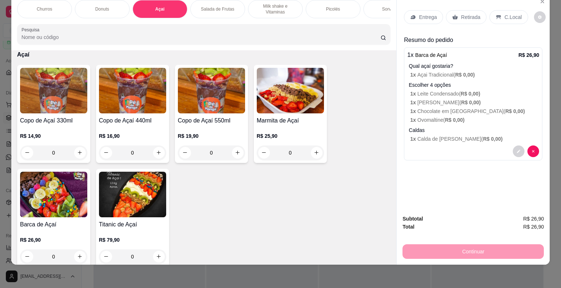
click at [430, 14] on p "Entrega" at bounding box center [428, 17] width 18 height 7
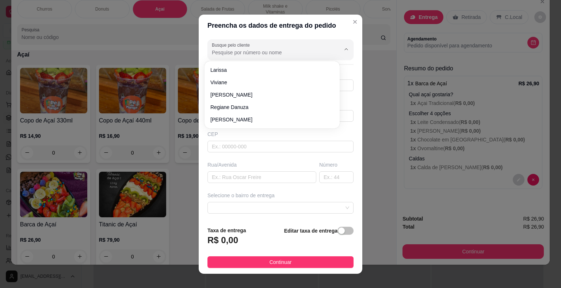
click at [274, 51] on input "Busque pelo cliente" at bounding box center [270, 52] width 117 height 7
paste input "15 99718-3744"
type input "15 99718-3744"
click at [280, 53] on input "Busque pelo cliente" at bounding box center [270, 52] width 117 height 7
paste input "15 99718-3744"
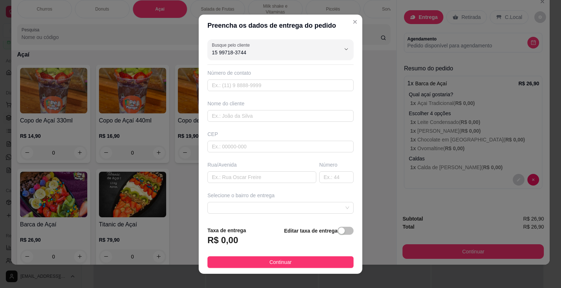
type input "15 99718-3744"
click at [232, 84] on input "text" at bounding box center [280, 86] width 146 height 12
paste input "15 99718-3744"
type input "15 99718-3744"
click at [239, 84] on input "text" at bounding box center [280, 86] width 146 height 12
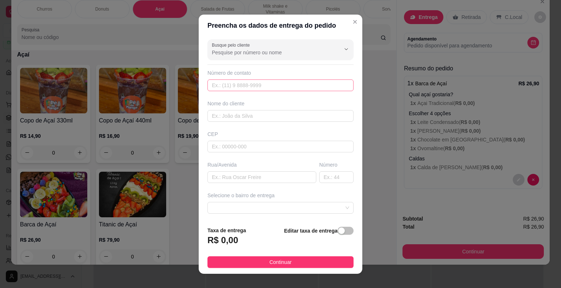
paste input "15 99718-3744"
type input "15 99718-3744"
click at [257, 131] on div "CEP" at bounding box center [280, 134] width 146 height 7
click at [264, 82] on input "text" at bounding box center [280, 86] width 146 height 12
click at [265, 85] on input "text" at bounding box center [280, 86] width 146 height 12
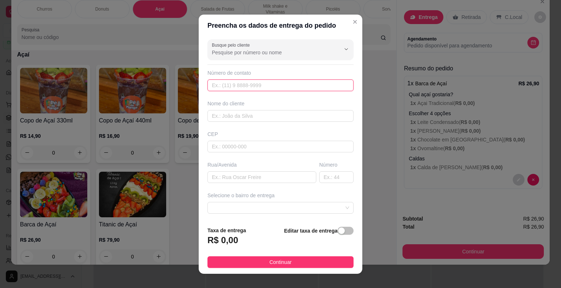
paste input "[PHONE_NUMBER]"
type input "[PHONE_NUMBER]"
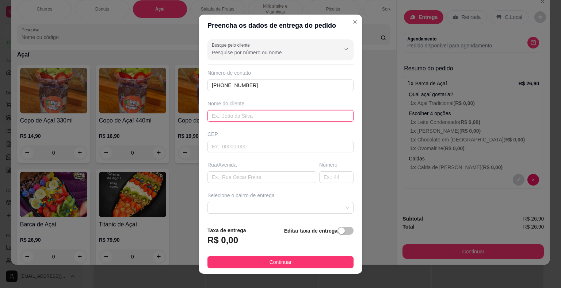
click at [259, 119] on input "text" at bounding box center [280, 116] width 146 height 12
type input "Mi"
click at [288, 148] on input "text" at bounding box center [280, 147] width 146 height 12
type input "18440000"
click at [274, 177] on input "text" at bounding box center [261, 178] width 109 height 12
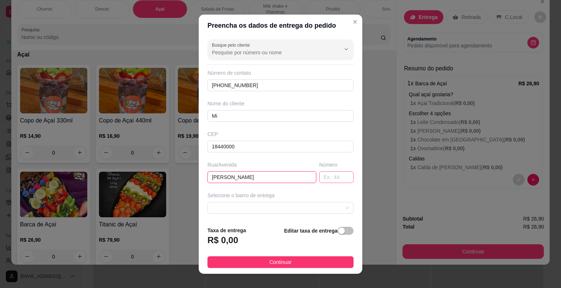
type input "[PERSON_NAME]"
click at [330, 176] on input "text" at bounding box center [336, 178] width 34 height 12
click at [273, 207] on span at bounding box center [280, 208] width 137 height 11
type input "09"
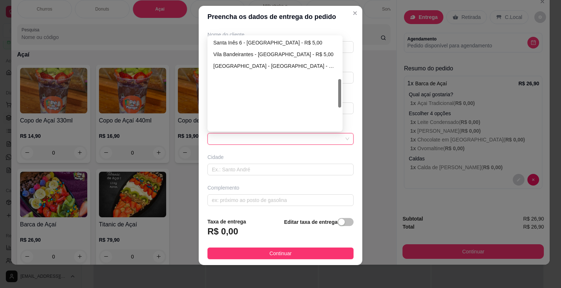
scroll to position [137, 0]
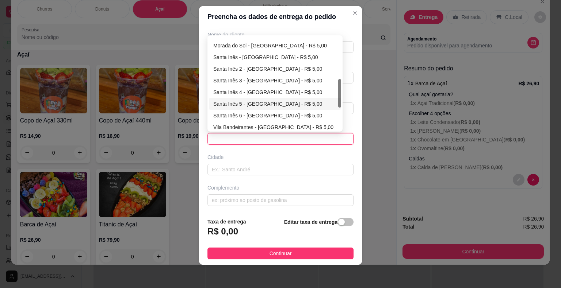
click at [268, 103] on div "Santa Inês 5 - [GEOGRAPHIC_DATA] - R$ 5,00" at bounding box center [274, 104] width 123 height 8
type input "Itaberá"
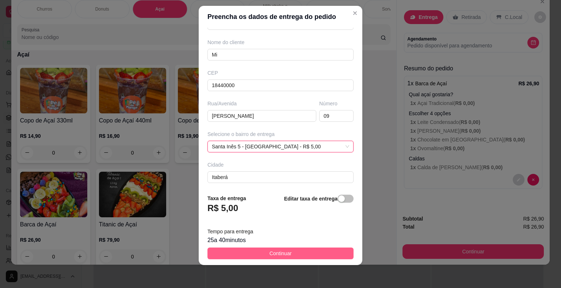
scroll to position [60, 0]
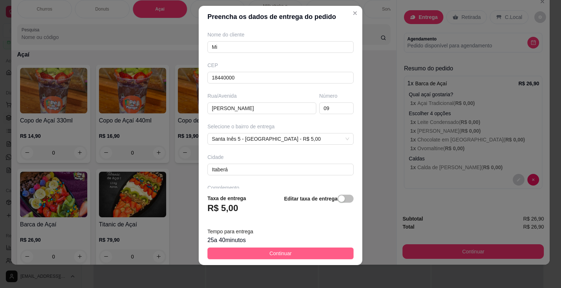
click at [274, 251] on span "Continuar" at bounding box center [280, 254] width 22 height 8
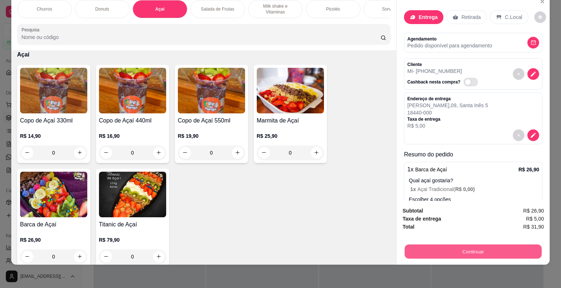
click at [453, 246] on button "Continuar" at bounding box center [472, 252] width 137 height 14
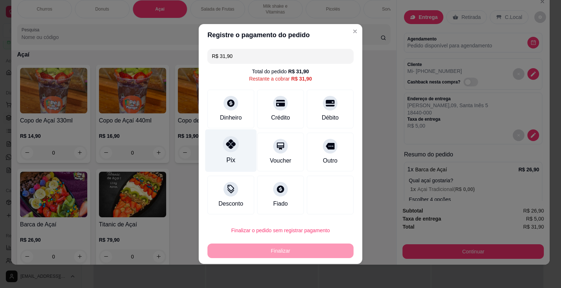
click at [233, 147] on icon at bounding box center [230, 143] width 9 height 9
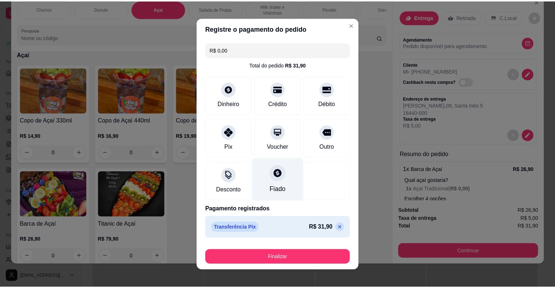
scroll to position [5, 0]
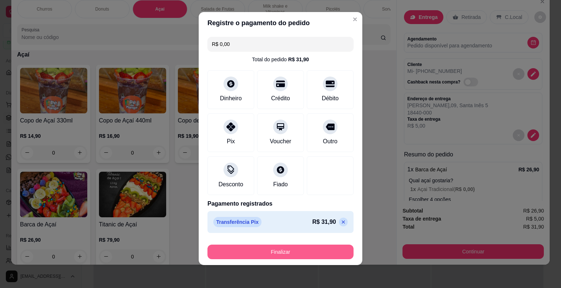
click at [300, 254] on button "Finalizar" at bounding box center [280, 252] width 146 height 15
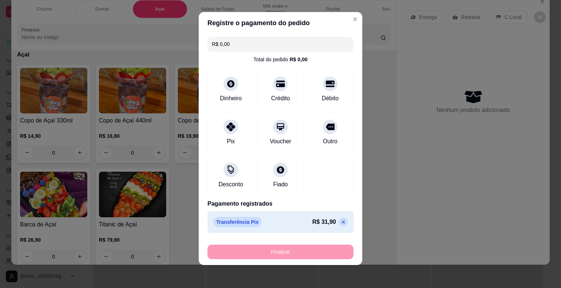
type input "-R$ 31,90"
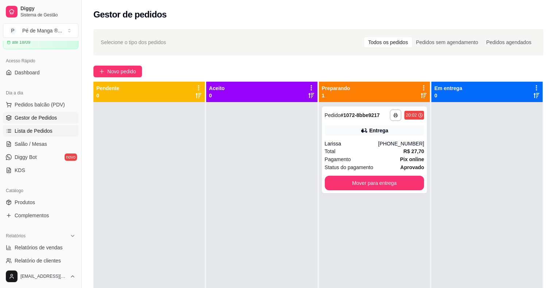
click at [40, 134] on span "Lista de Pedidos" at bounding box center [34, 130] width 38 height 7
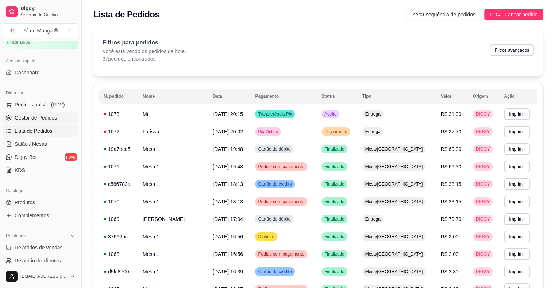
click at [56, 118] on link "Gestor de Pedidos" at bounding box center [41, 118] width 76 height 12
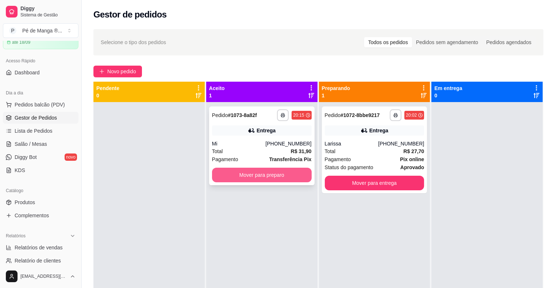
click at [280, 178] on button "Mover para preparo" at bounding box center [262, 175] width 100 height 15
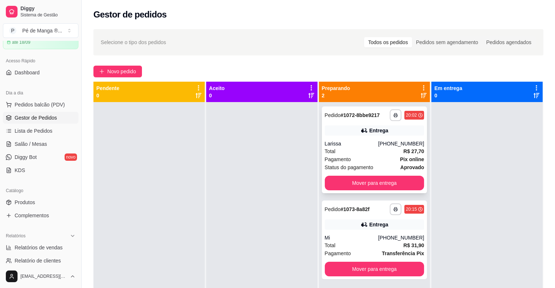
click at [393, 153] on div "Total R$ 27,70" at bounding box center [375, 151] width 100 height 8
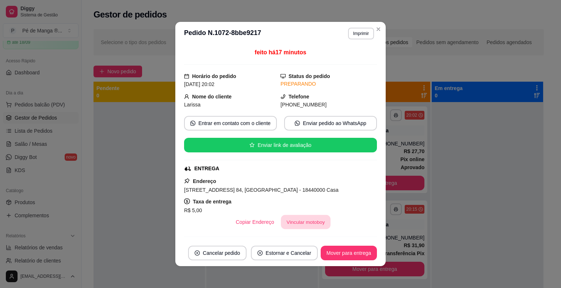
click at [309, 222] on button "Vincular motoboy" at bounding box center [306, 222] width 50 height 14
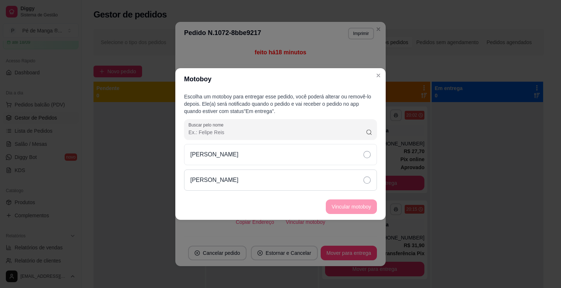
click at [289, 181] on div "[PERSON_NAME]" at bounding box center [280, 180] width 193 height 21
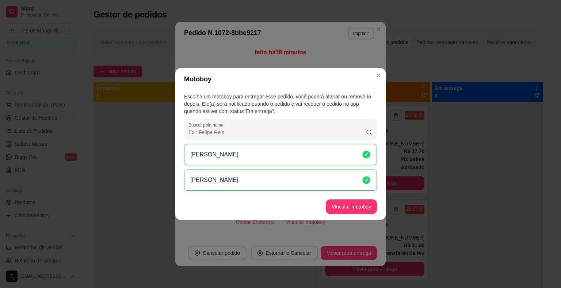
click at [365, 209] on button "Vincular motoboy" at bounding box center [351, 207] width 51 height 15
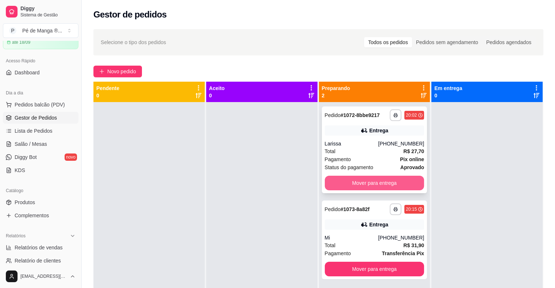
click at [386, 178] on button "Mover para entrega" at bounding box center [375, 183] width 100 height 15
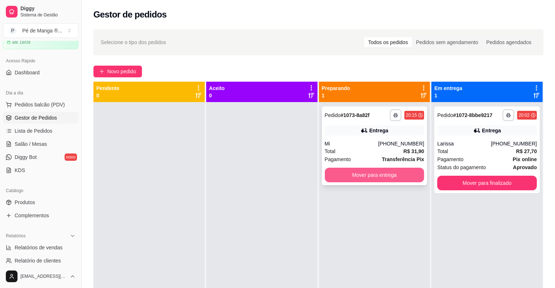
click at [384, 178] on button "Mover para entrega" at bounding box center [375, 175] width 100 height 15
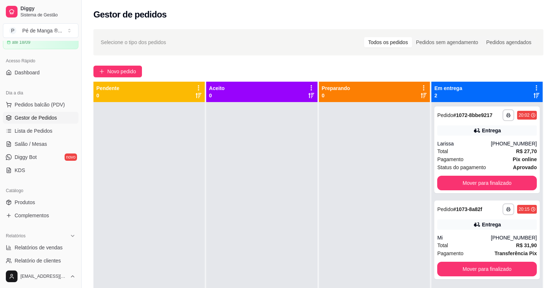
scroll to position [73, 0]
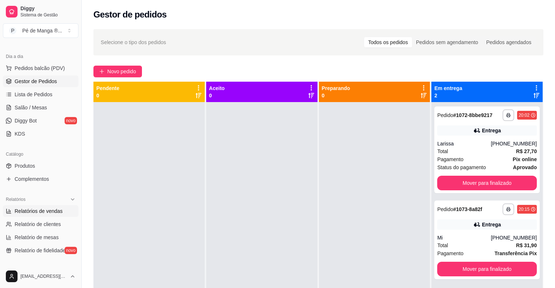
click at [48, 212] on span "Relatórios de vendas" at bounding box center [39, 211] width 48 height 7
select select "ALL"
select select "0"
